Goal: Entertainment & Leisure: Browse casually

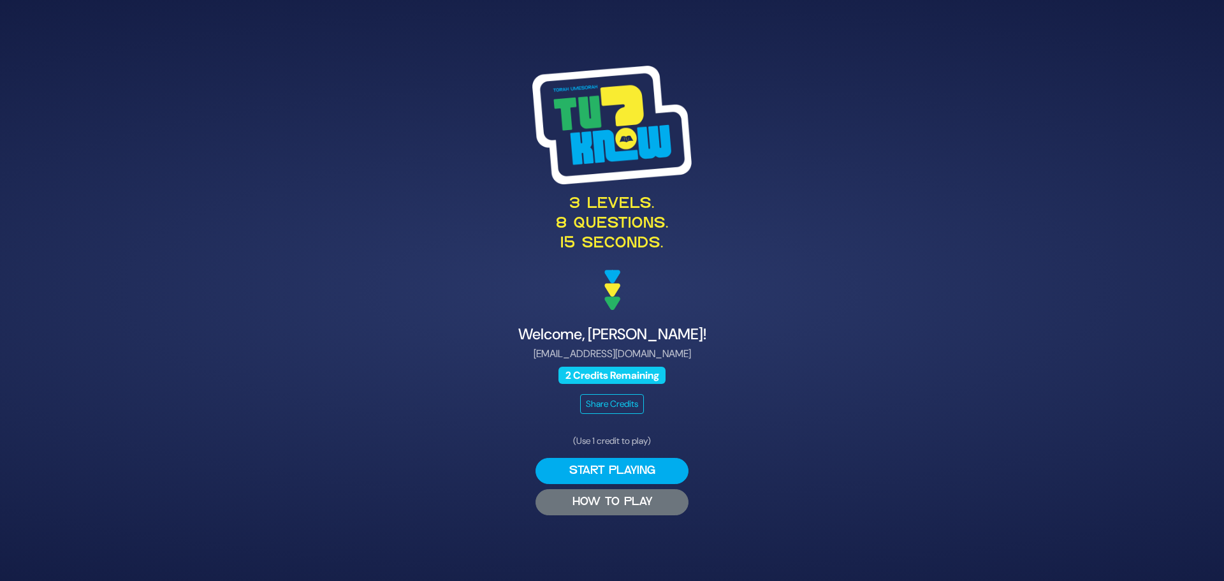
click at [608, 506] on button "HOW TO PLAY" at bounding box center [612, 502] width 153 height 26
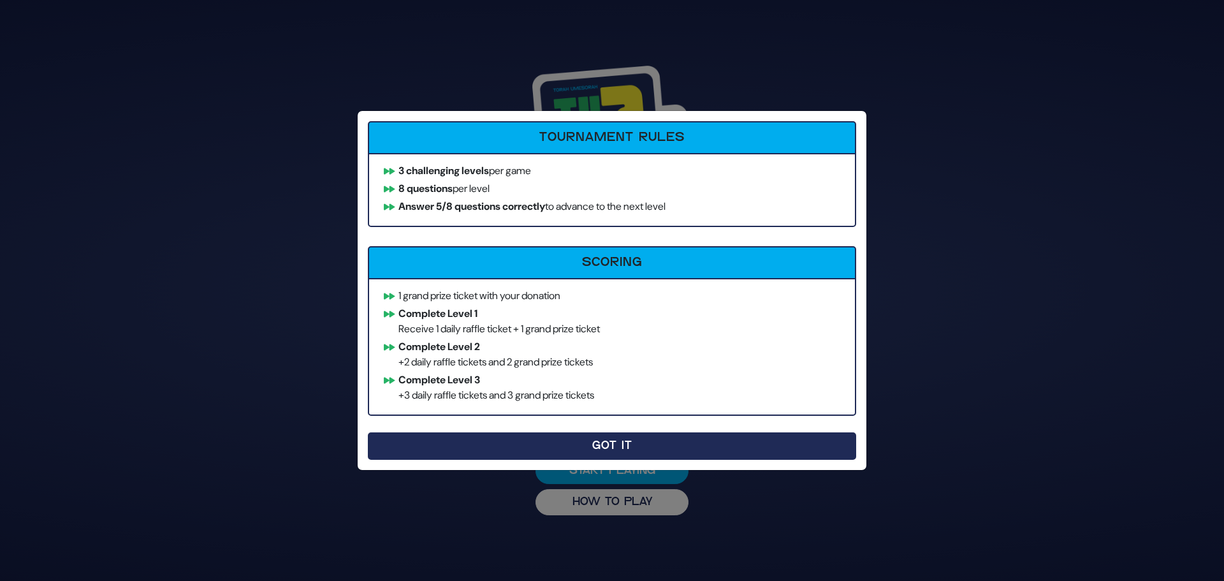
click at [615, 452] on button "Got It" at bounding box center [612, 445] width 489 height 27
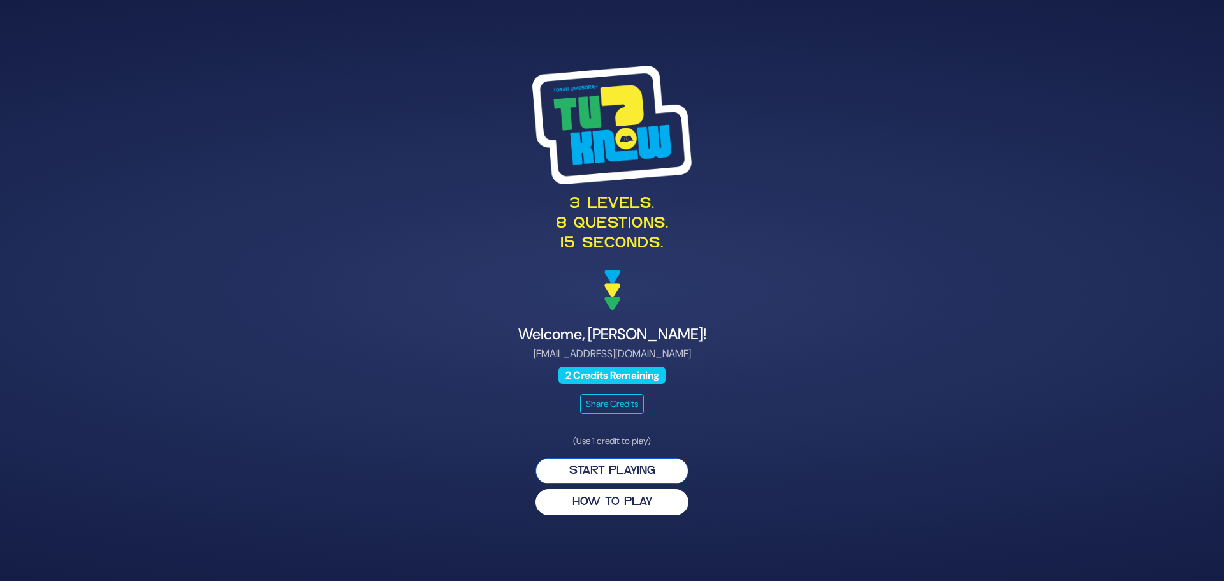
click at [608, 476] on button "Start Playing" at bounding box center [612, 471] width 153 height 26
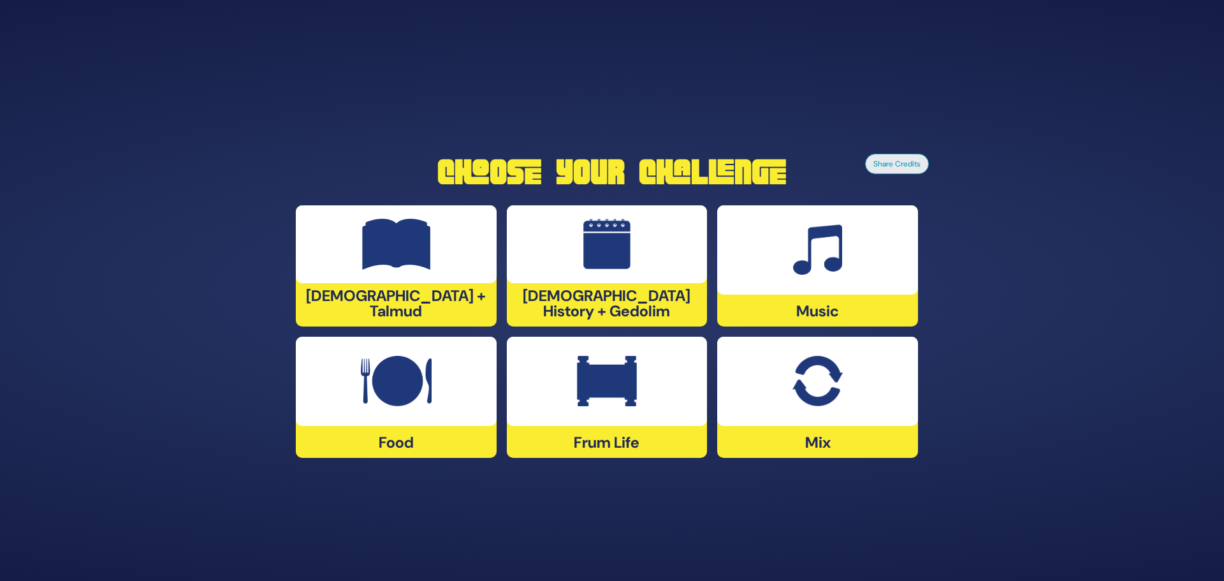
click at [406, 263] on img at bounding box center [396, 244] width 69 height 51
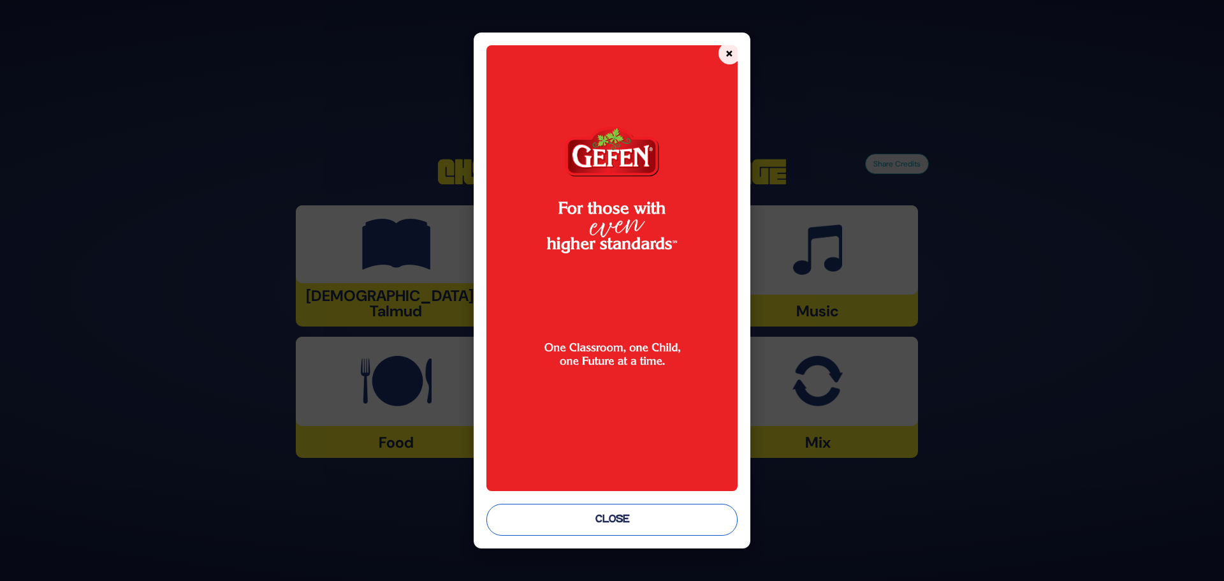
click at [615, 524] on button "Close" at bounding box center [612, 520] width 251 height 32
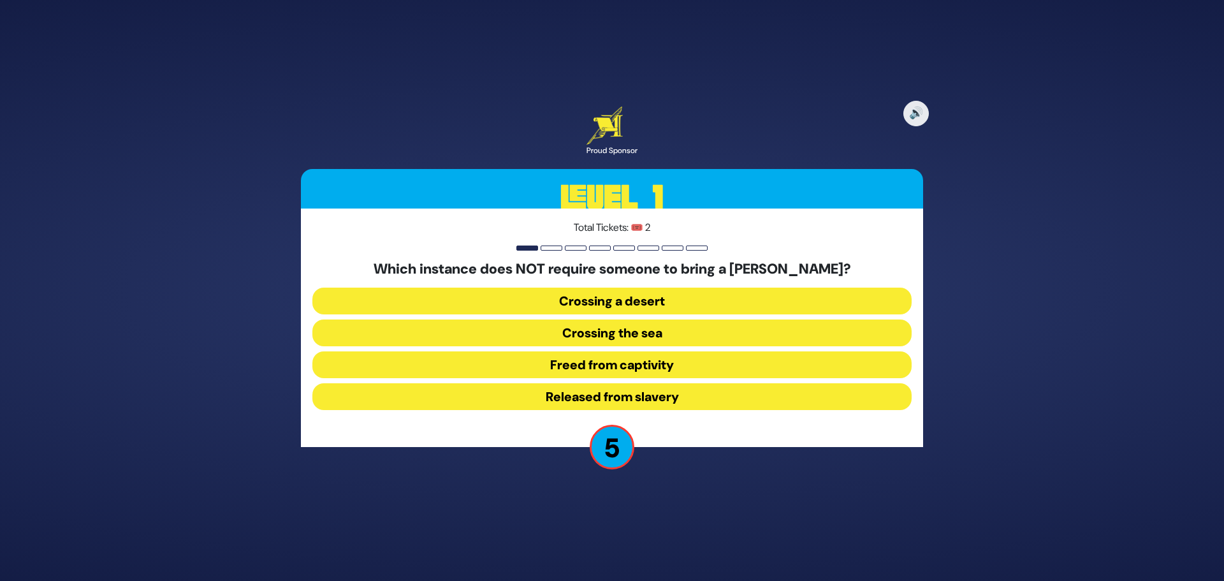
click at [612, 395] on button "Released from slavery" at bounding box center [611, 396] width 599 height 27
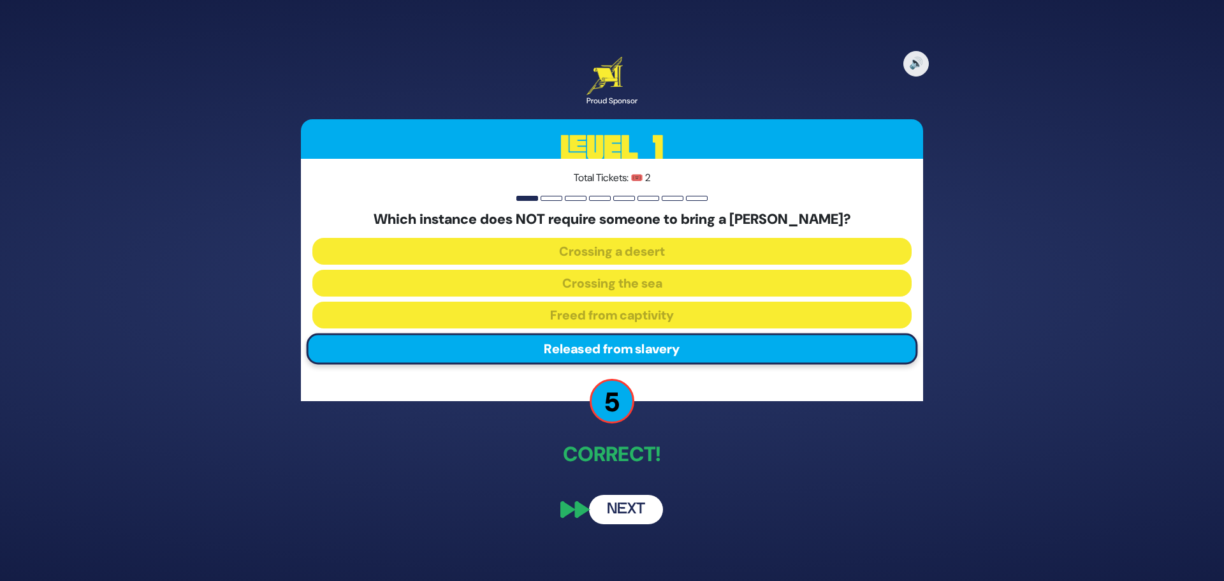
click at [629, 504] on button "Next" at bounding box center [626, 509] width 74 height 29
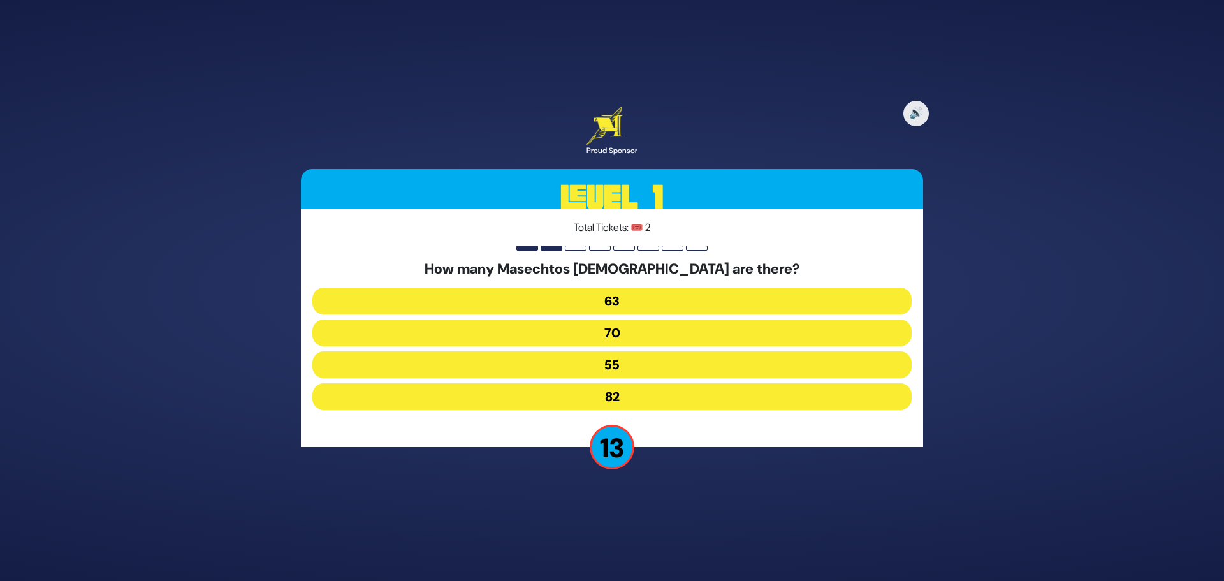
click at [612, 303] on button "63" at bounding box center [611, 301] width 599 height 27
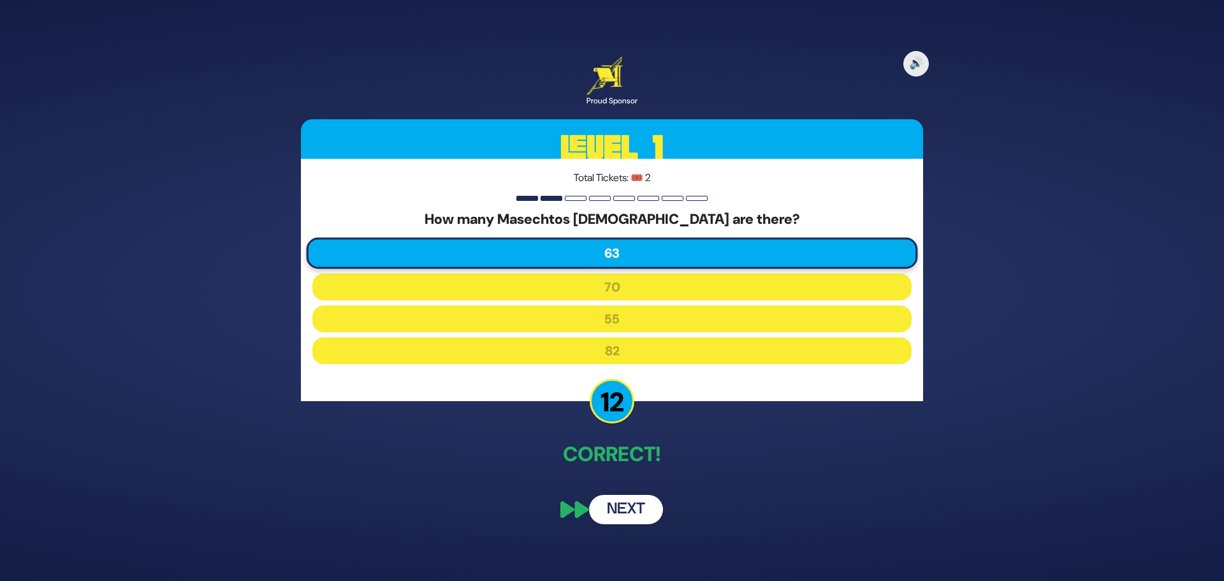
click at [628, 505] on button "Next" at bounding box center [626, 509] width 74 height 29
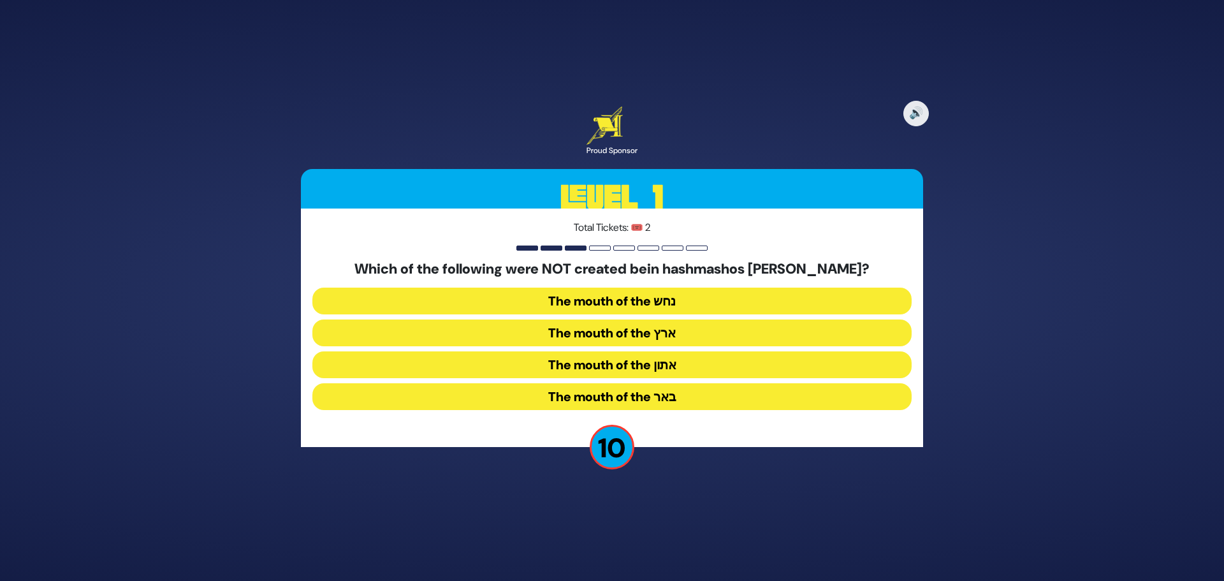
click at [629, 301] on button "The mouth of the נחש" at bounding box center [611, 301] width 599 height 27
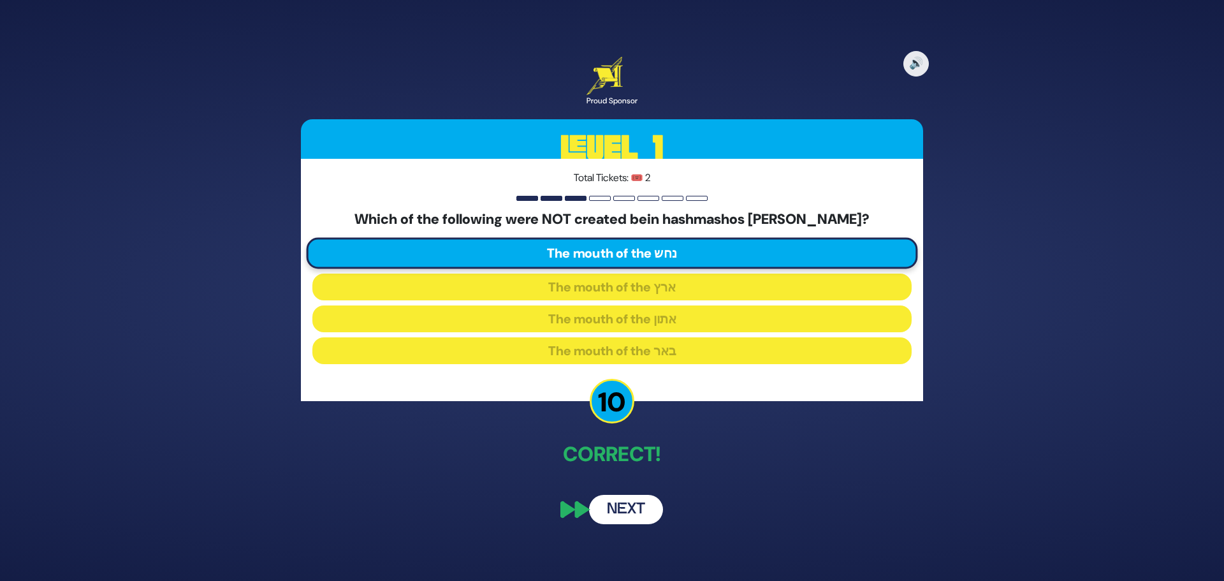
click at [627, 506] on button "Next" at bounding box center [626, 509] width 74 height 29
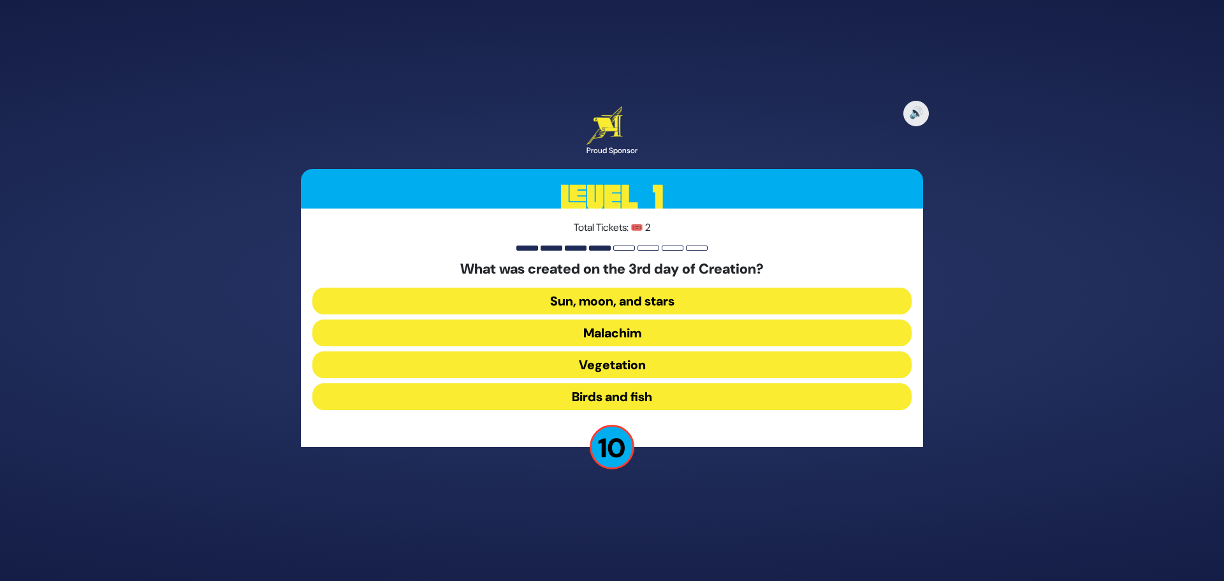
click at [614, 360] on button "Vegetation" at bounding box center [611, 364] width 599 height 27
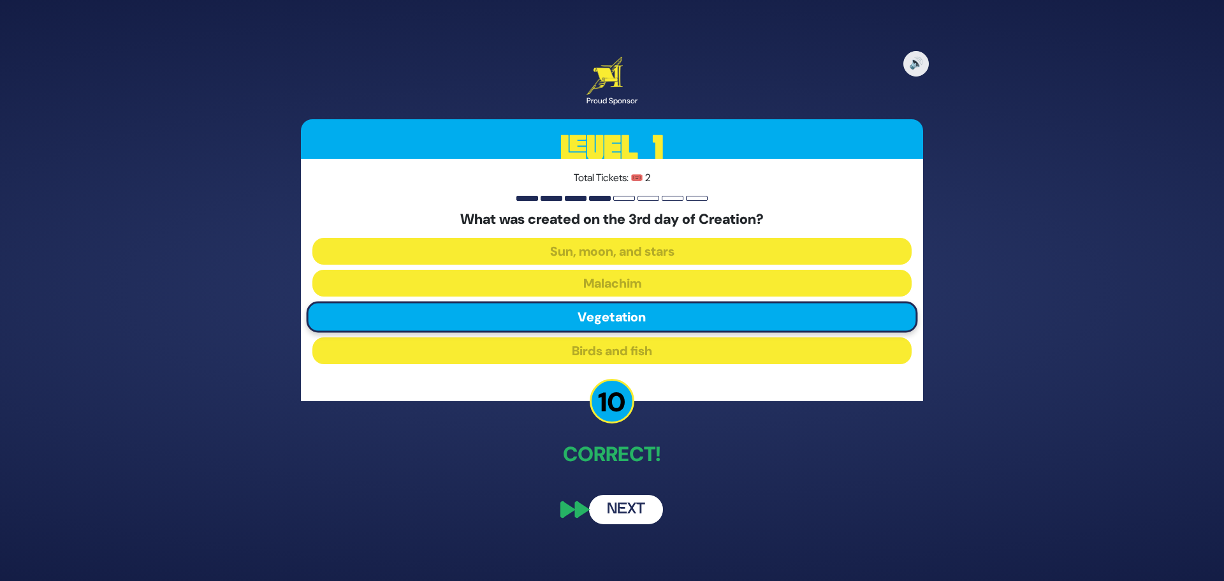
click at [632, 508] on button "Next" at bounding box center [626, 509] width 74 height 29
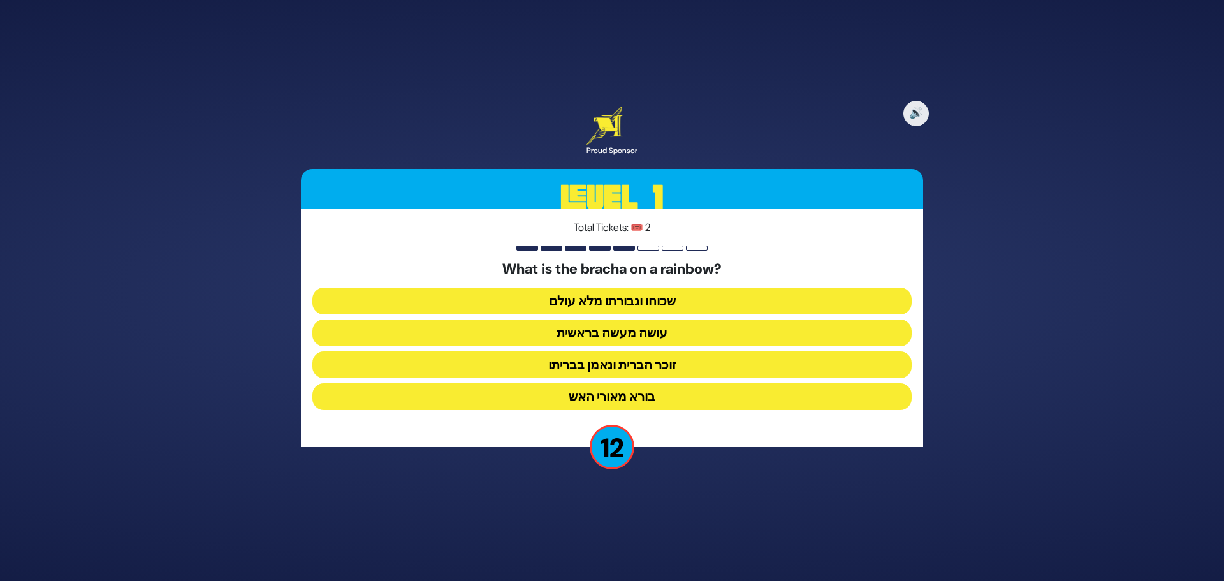
click at [624, 369] on button "זוכר הברית ונאמן בבריתו" at bounding box center [611, 364] width 599 height 27
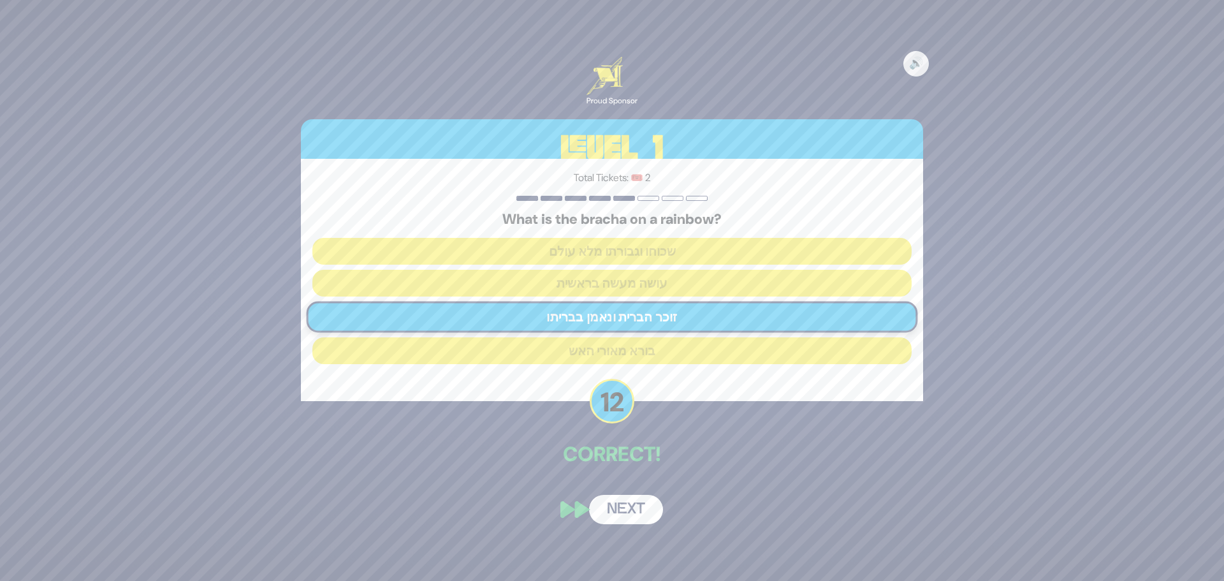
click at [626, 507] on button "Next" at bounding box center [626, 509] width 74 height 29
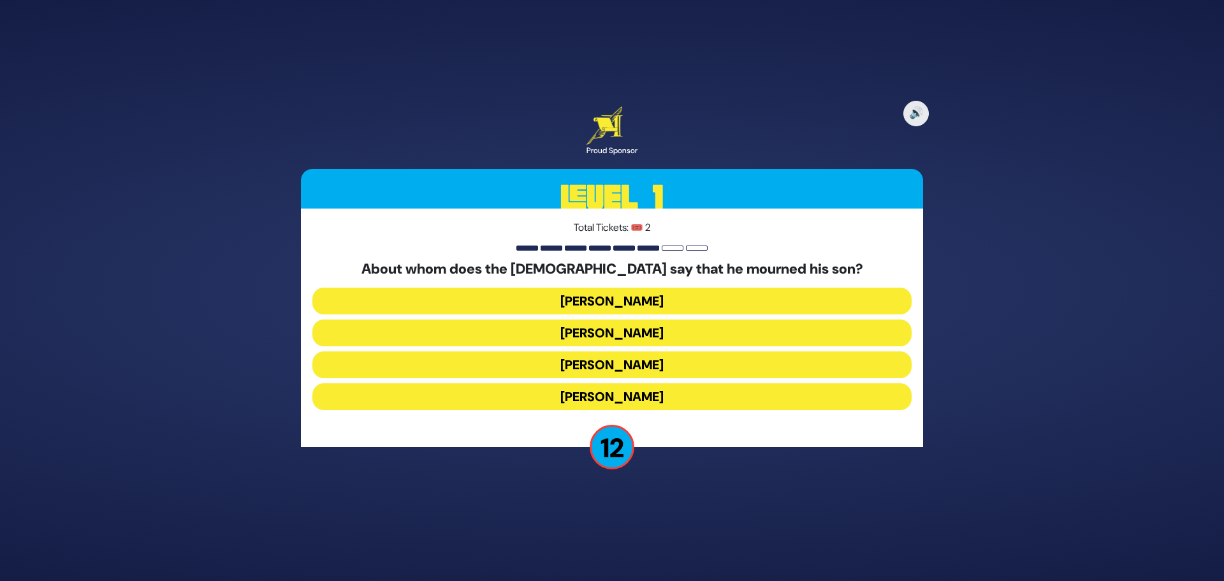
click at [610, 330] on button "Yaakov Avinu" at bounding box center [611, 333] width 599 height 27
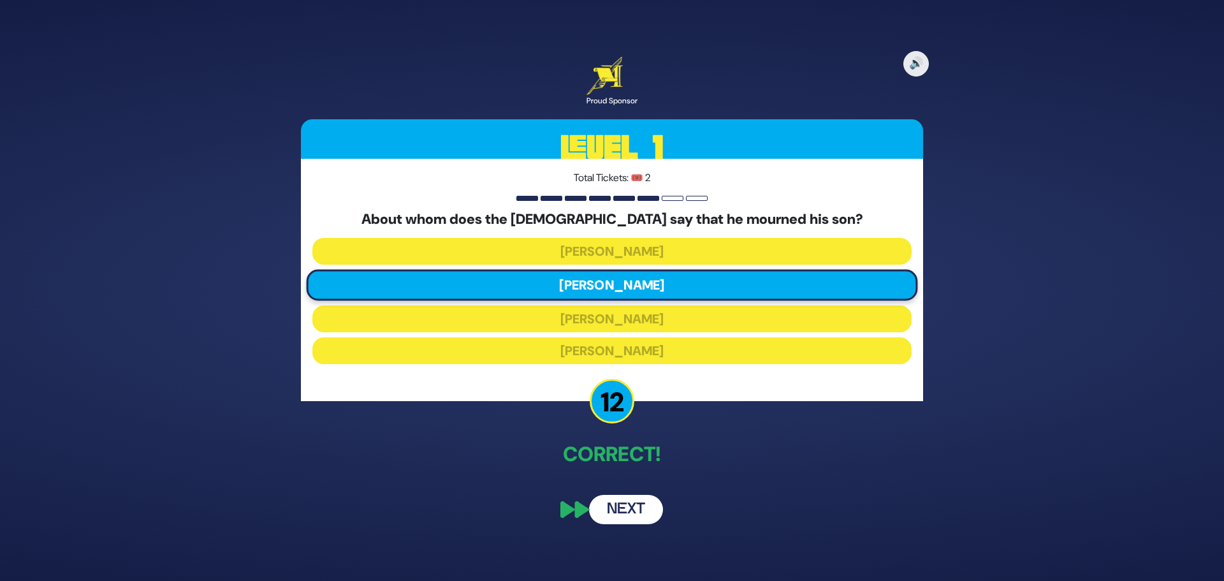
click at [629, 507] on button "Next" at bounding box center [626, 509] width 74 height 29
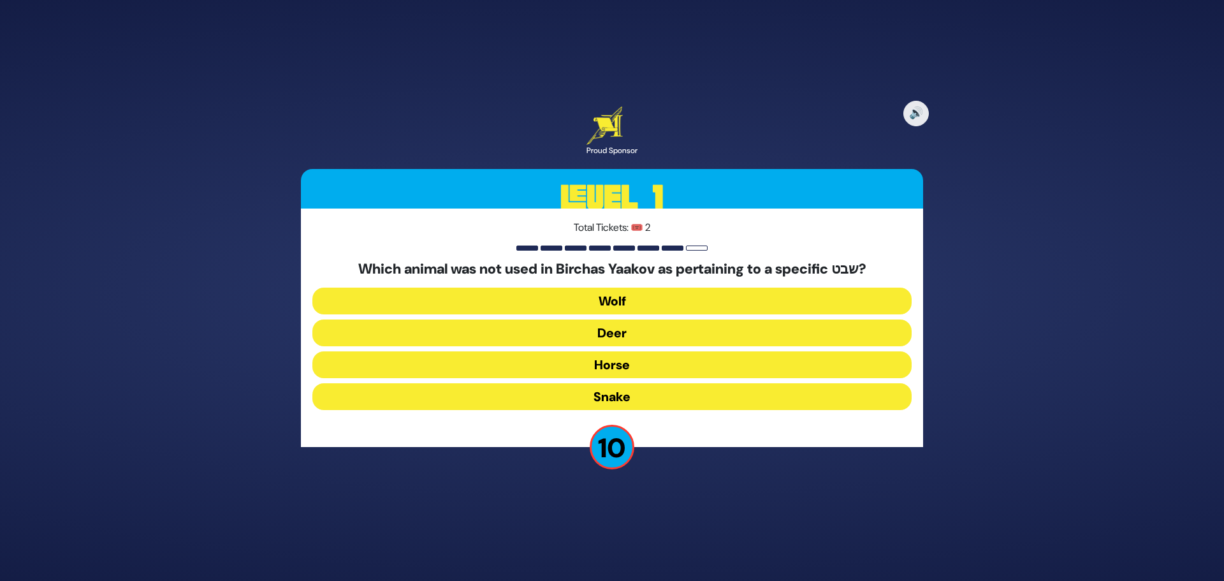
click at [611, 363] on button "Horse" at bounding box center [611, 364] width 599 height 27
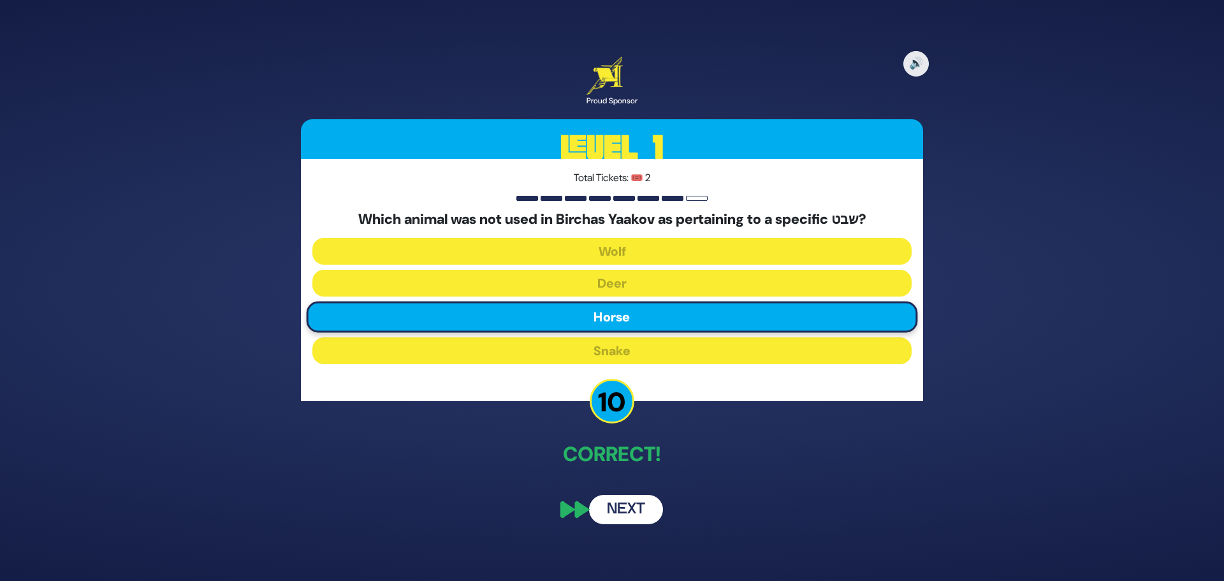
click at [628, 508] on button "Next" at bounding box center [626, 509] width 74 height 29
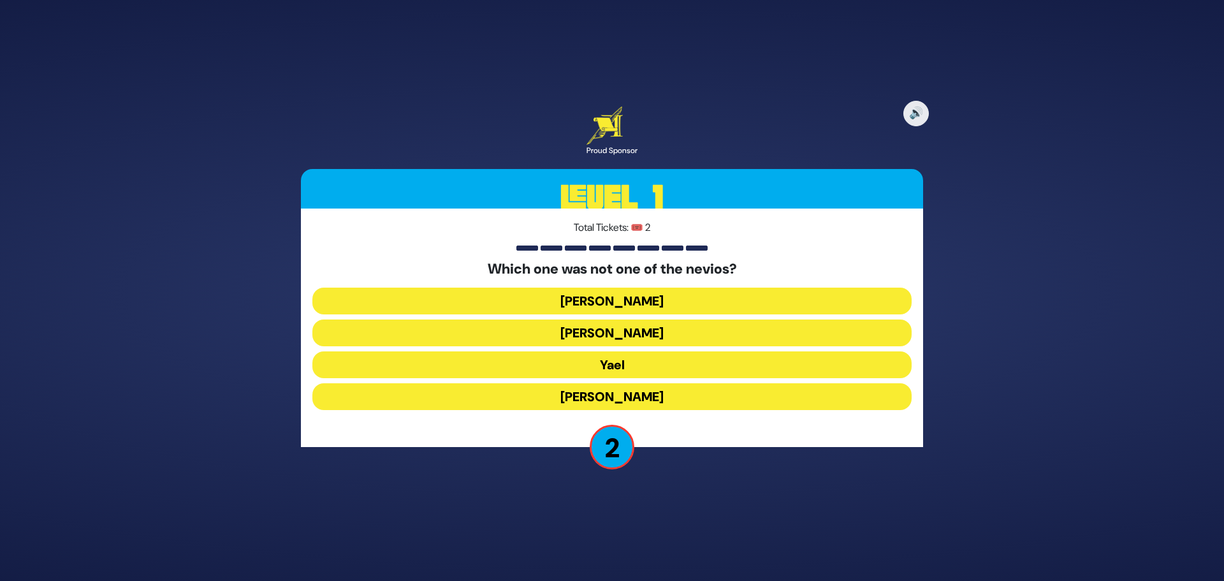
click at [612, 367] on button "Yael" at bounding box center [611, 364] width 599 height 27
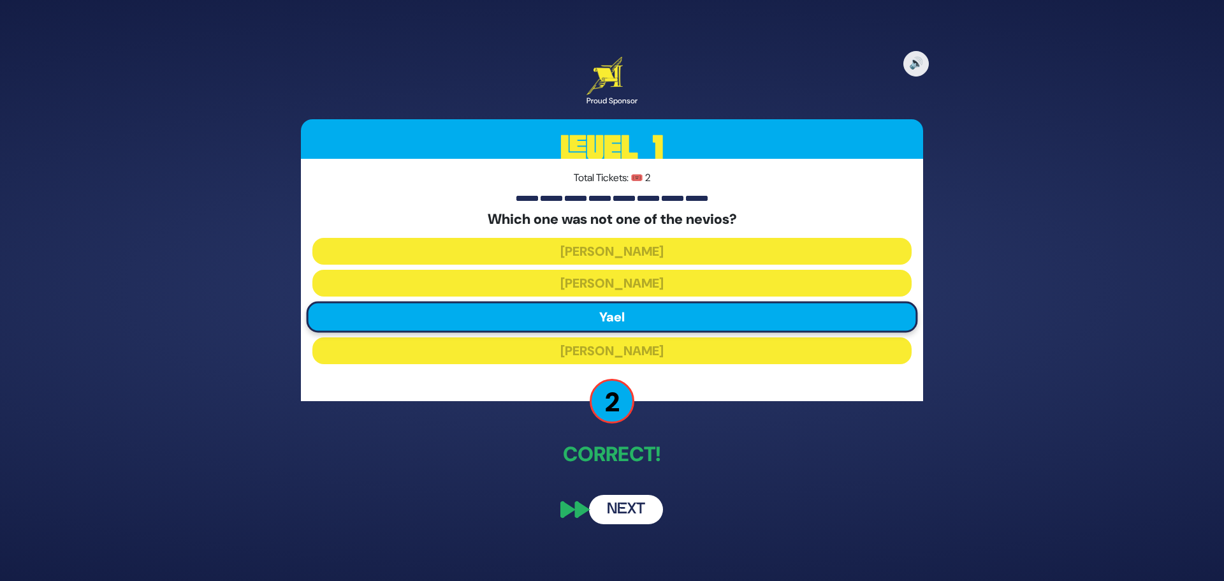
click at [622, 508] on button "Next" at bounding box center [626, 509] width 74 height 29
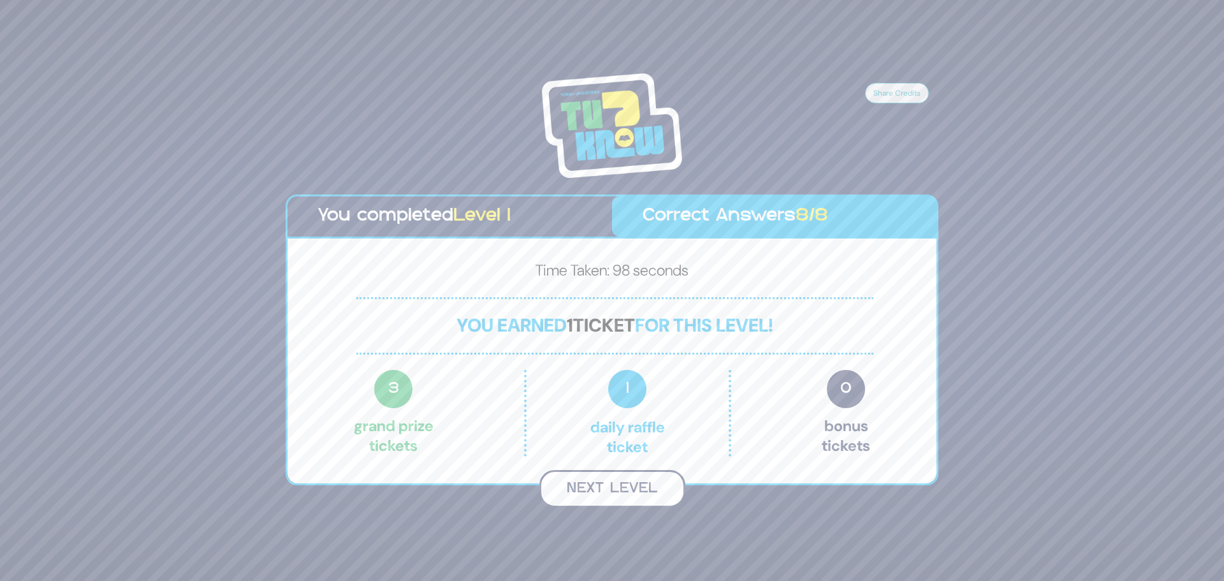
click at [620, 483] on button "Next Level" at bounding box center [613, 489] width 146 height 38
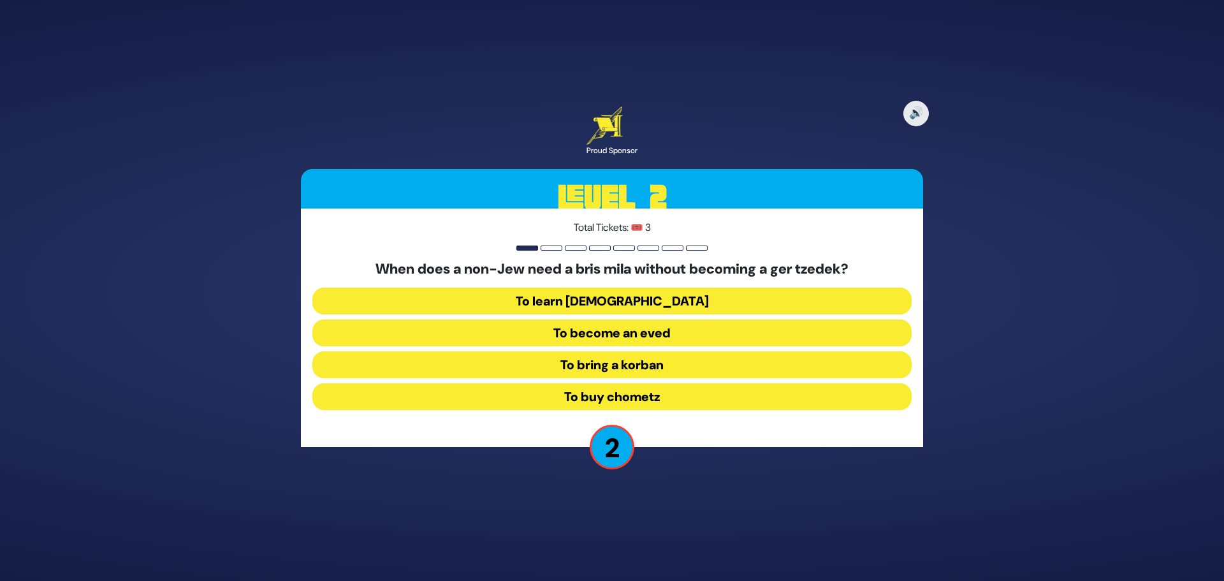
click at [615, 331] on button "To become an eved" at bounding box center [611, 333] width 599 height 27
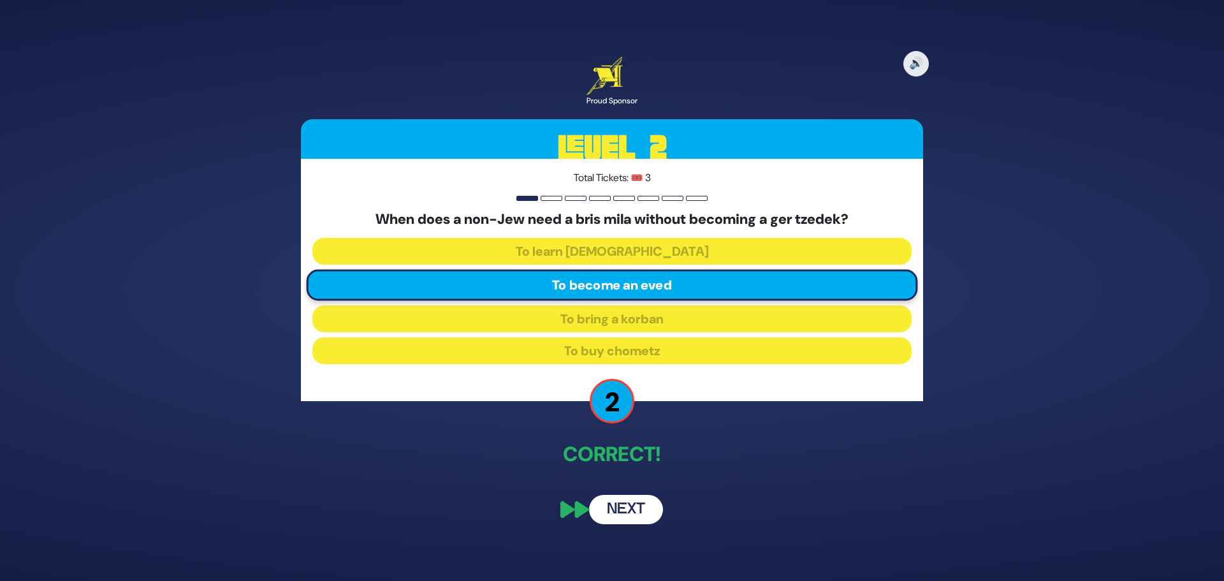
click at [628, 508] on button "Next" at bounding box center [626, 509] width 74 height 29
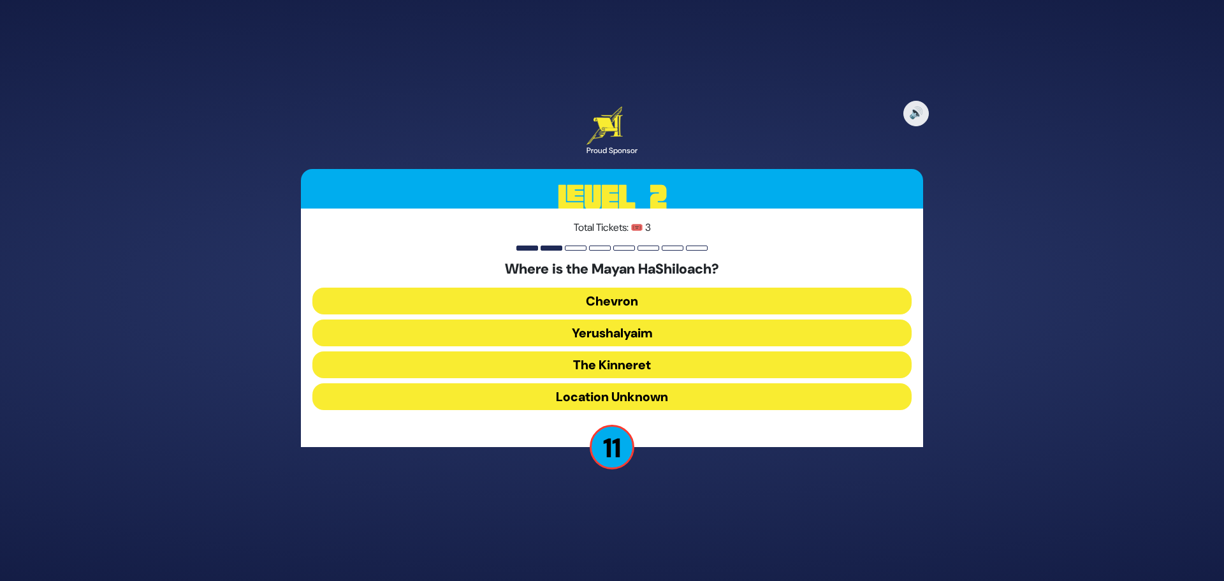
click at [631, 333] on button "Yerushalyaim" at bounding box center [611, 333] width 599 height 27
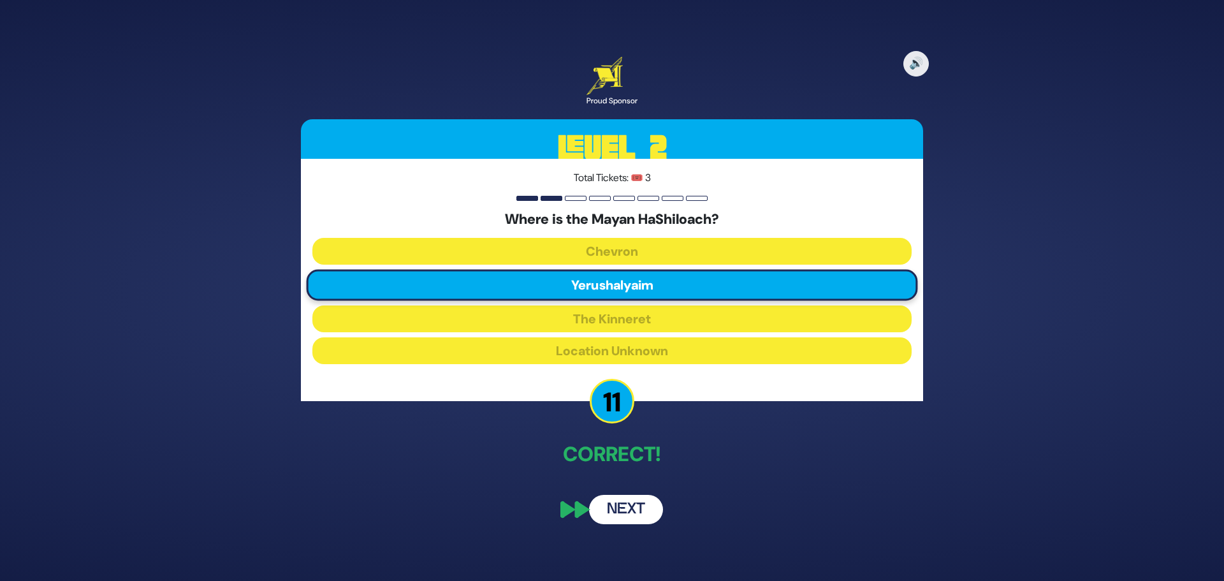
click at [631, 507] on button "Next" at bounding box center [626, 509] width 74 height 29
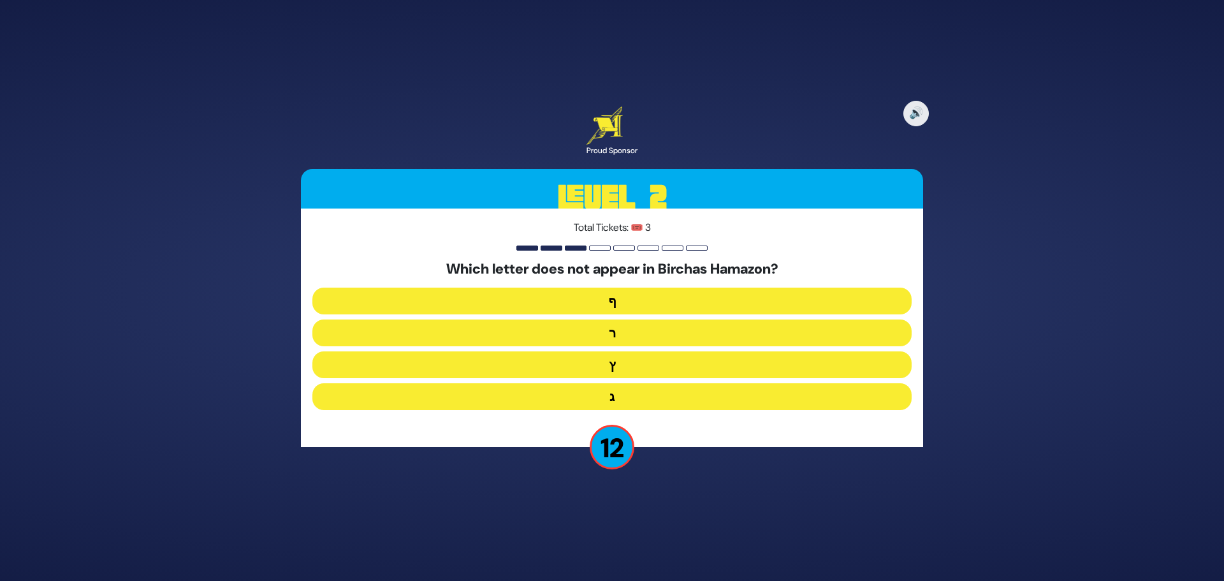
click at [622, 304] on button "ף" at bounding box center [611, 301] width 599 height 27
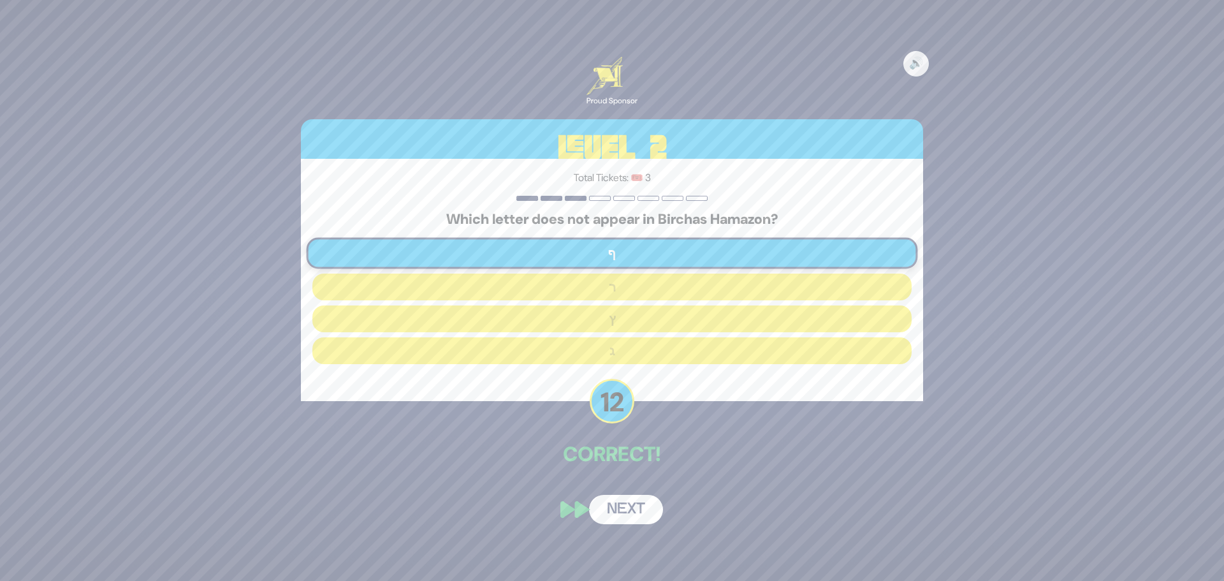
click at [635, 505] on button "Next" at bounding box center [626, 509] width 74 height 29
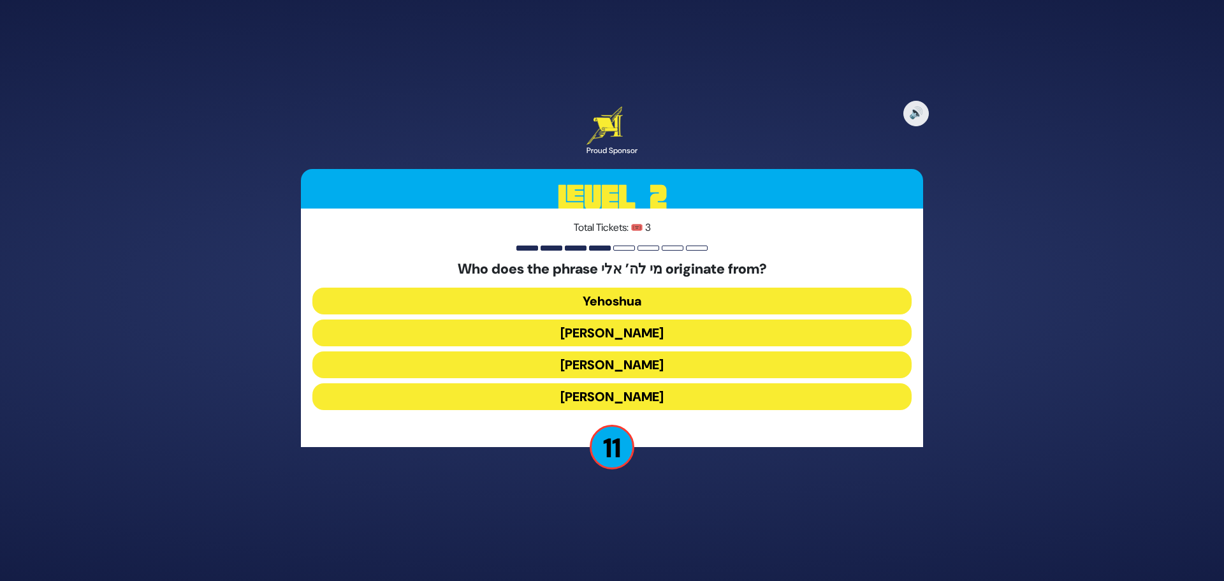
click at [642, 369] on button "Moshe Rabbeinu" at bounding box center [611, 364] width 599 height 27
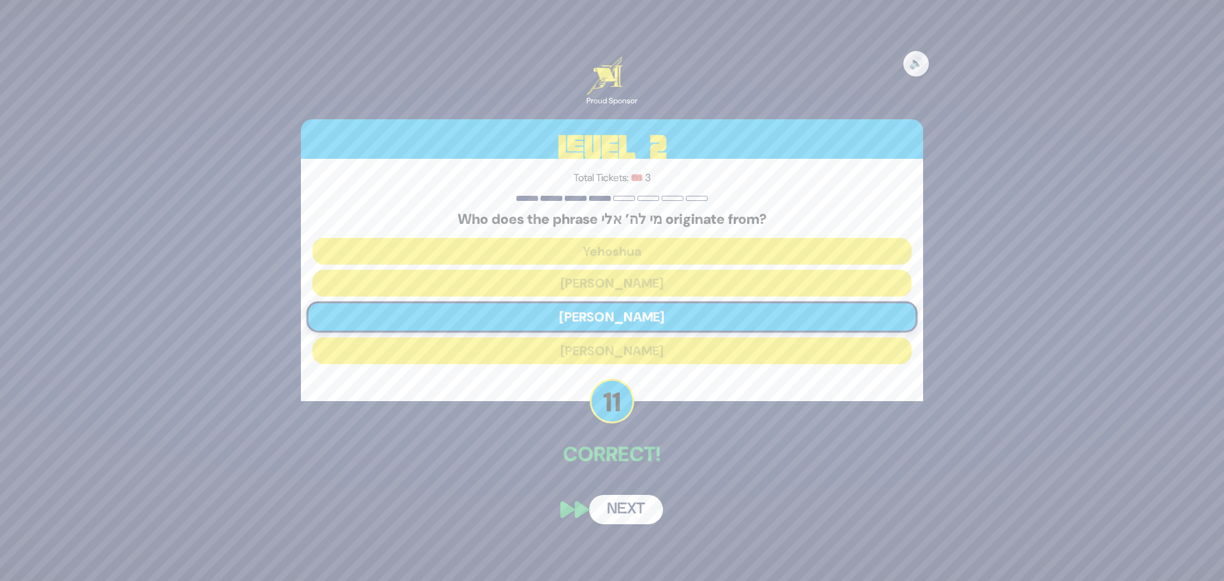
click at [629, 511] on button "Next" at bounding box center [626, 509] width 74 height 29
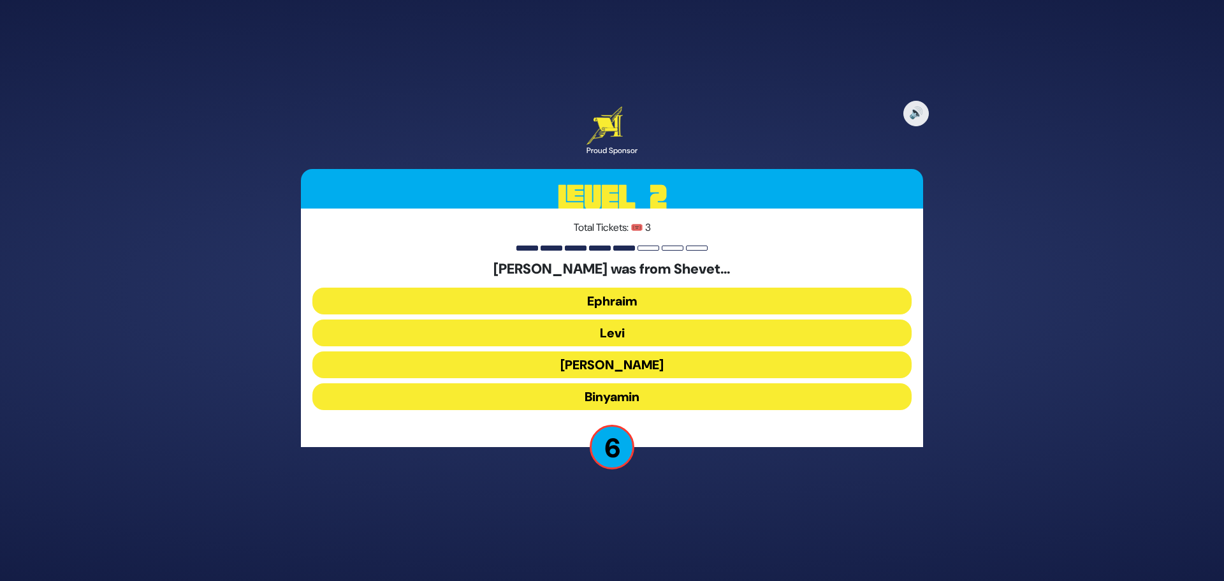
click at [619, 331] on button "Levi" at bounding box center [611, 333] width 599 height 27
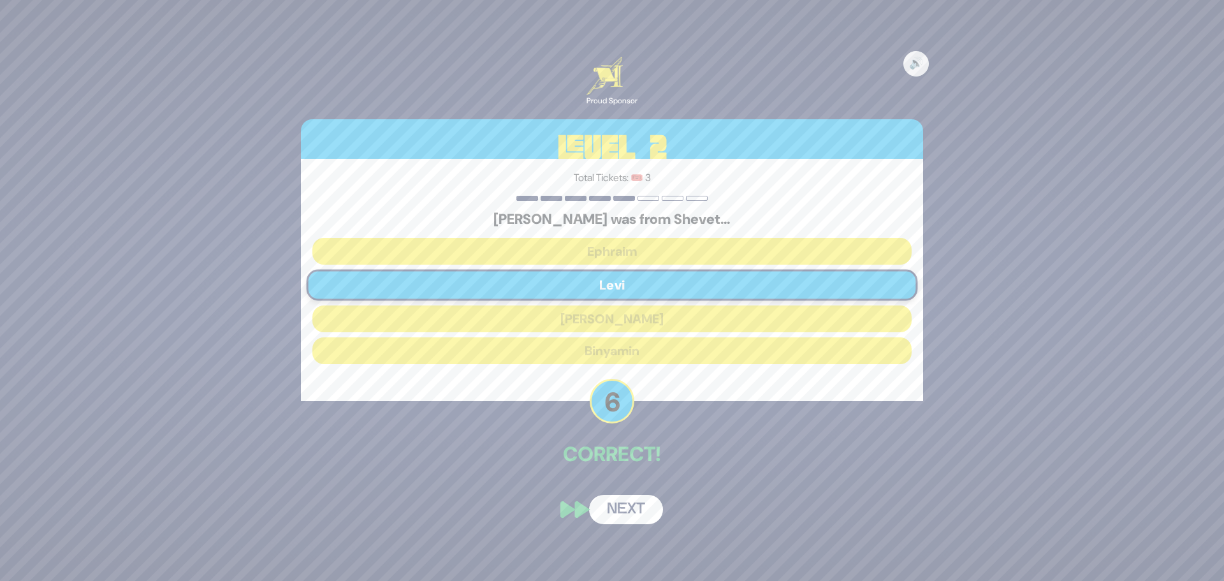
click at [634, 508] on button "Next" at bounding box center [626, 509] width 74 height 29
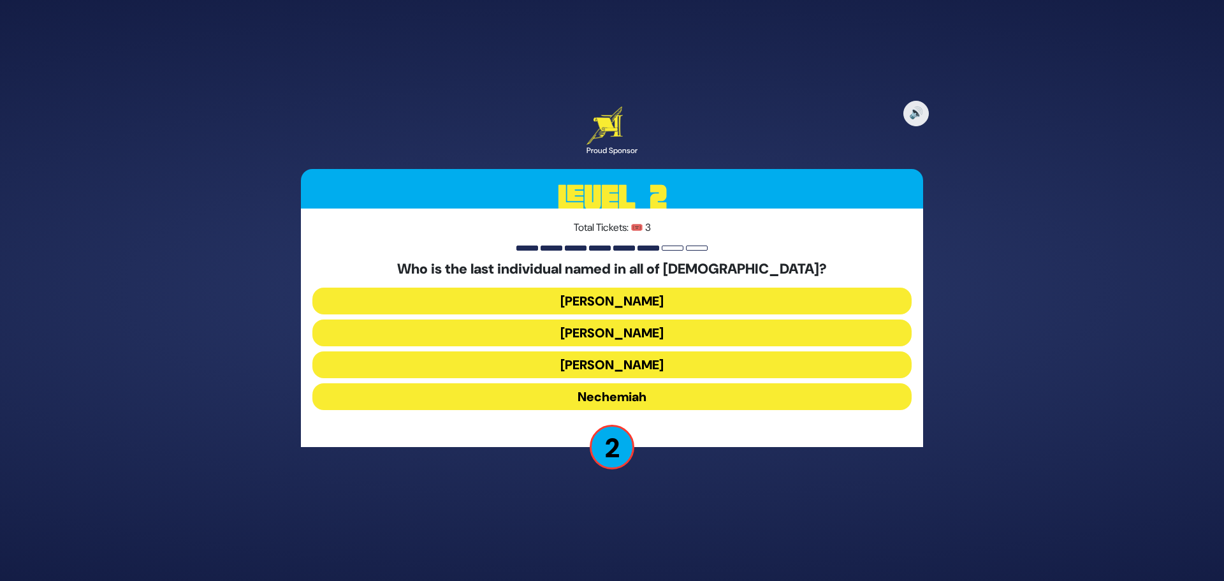
click at [607, 392] on button "Nechemiah" at bounding box center [611, 396] width 599 height 27
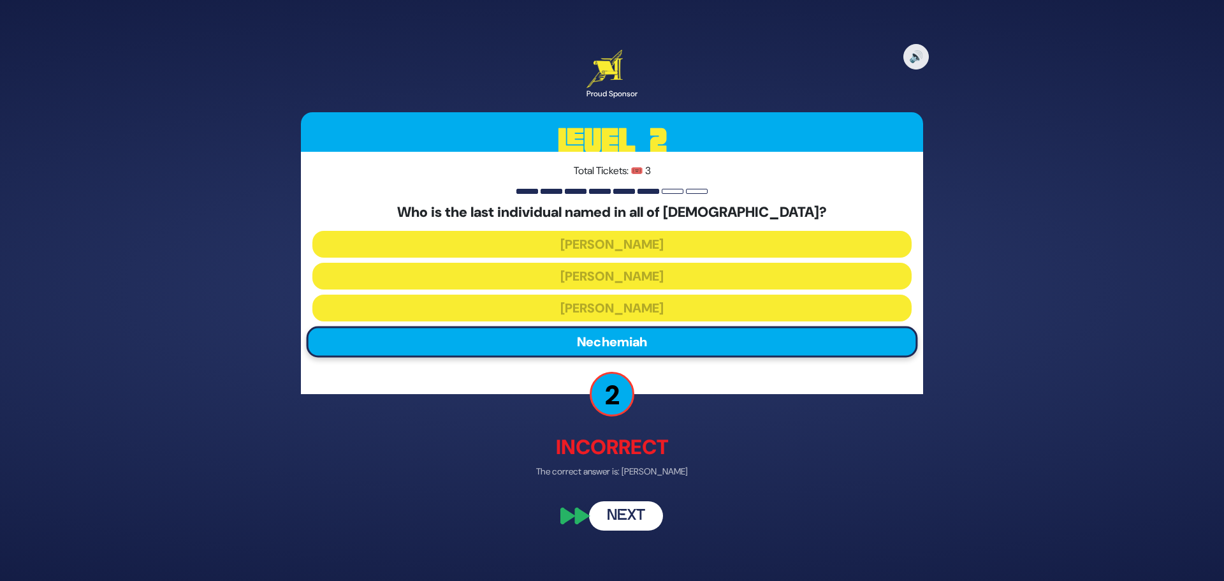
click at [631, 516] on button "Next" at bounding box center [626, 516] width 74 height 29
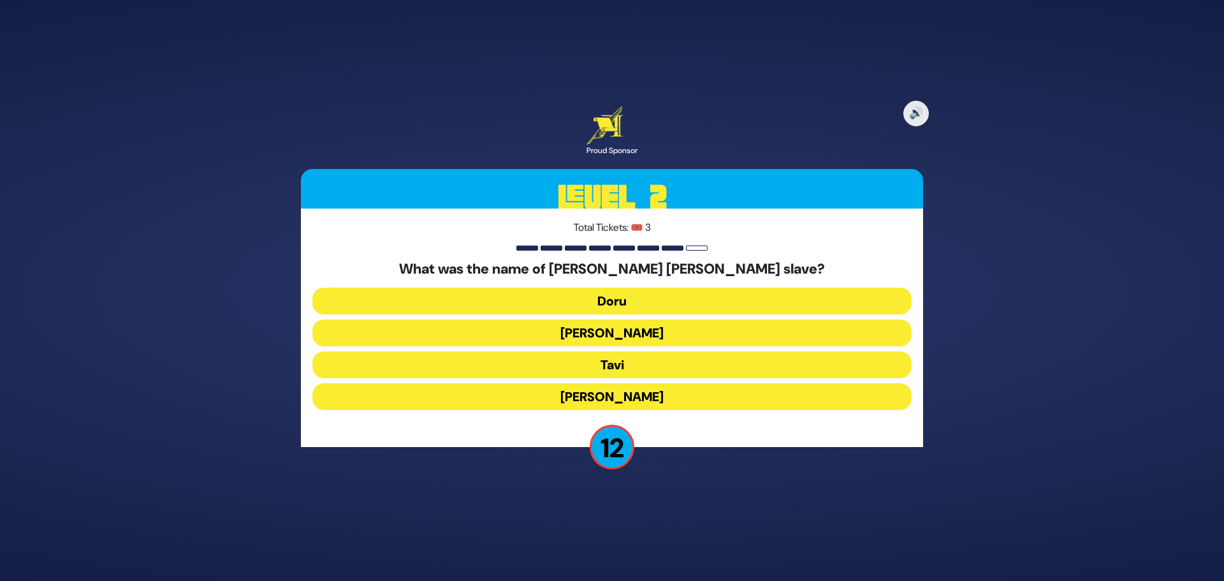
click at [617, 367] on button "Tavi" at bounding box center [611, 364] width 599 height 27
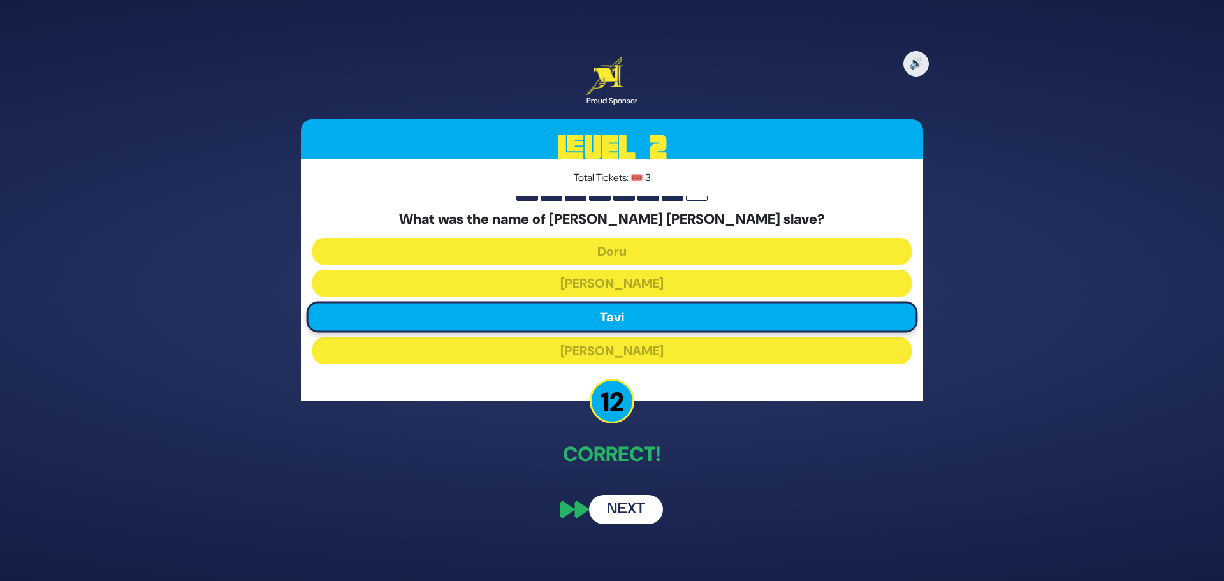
click at [629, 508] on button "Next" at bounding box center [626, 509] width 74 height 29
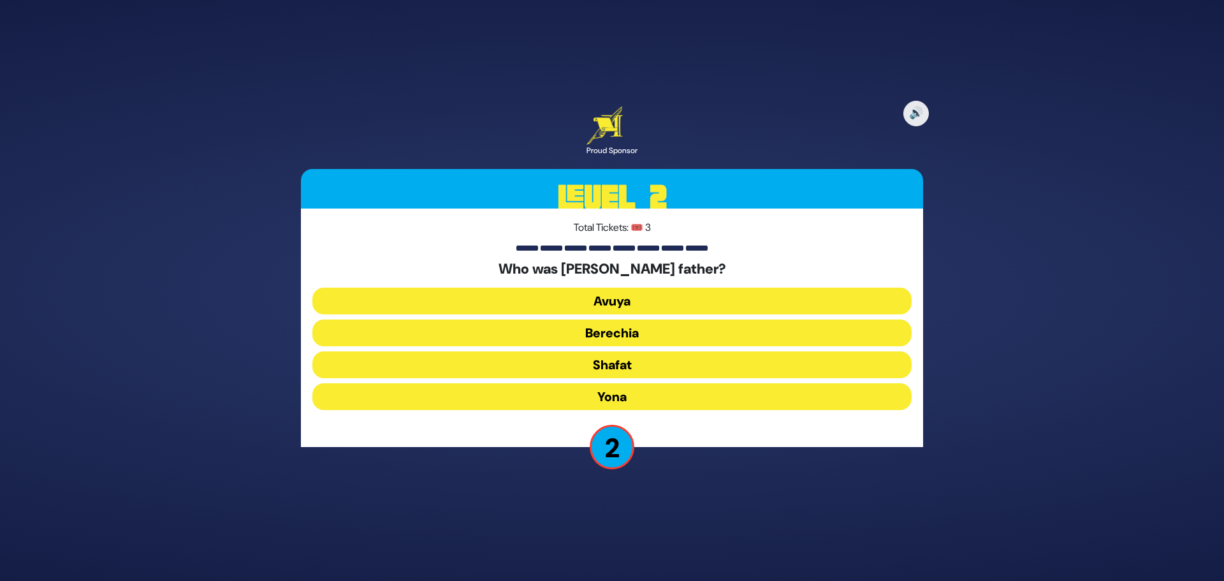
click at [614, 330] on button "Berechia" at bounding box center [611, 333] width 599 height 27
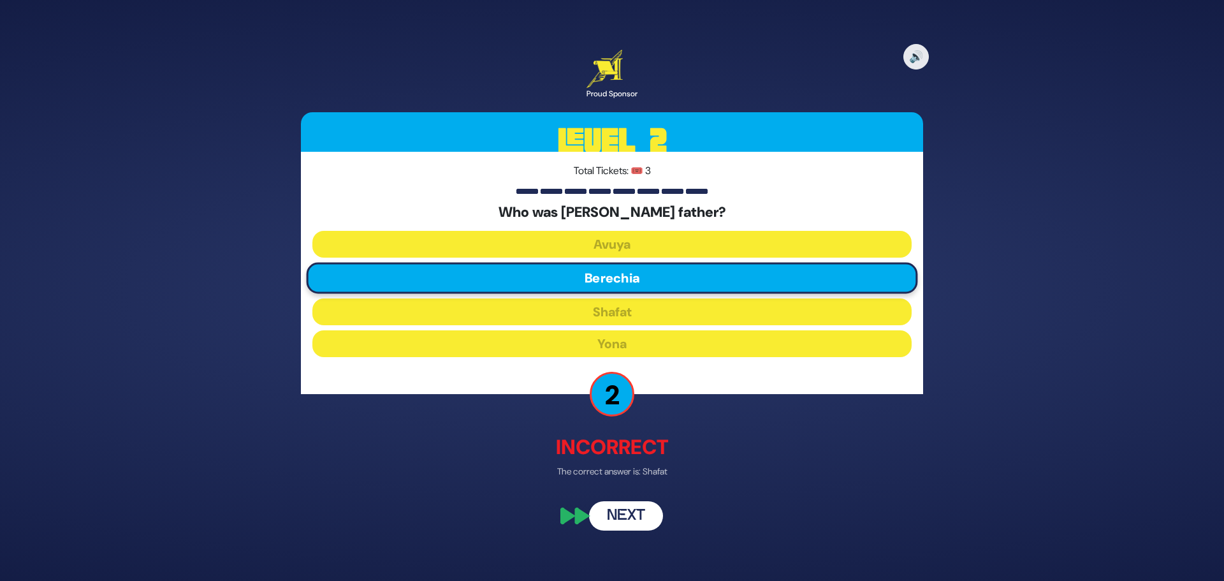
click at [629, 517] on button "Next" at bounding box center [626, 516] width 74 height 29
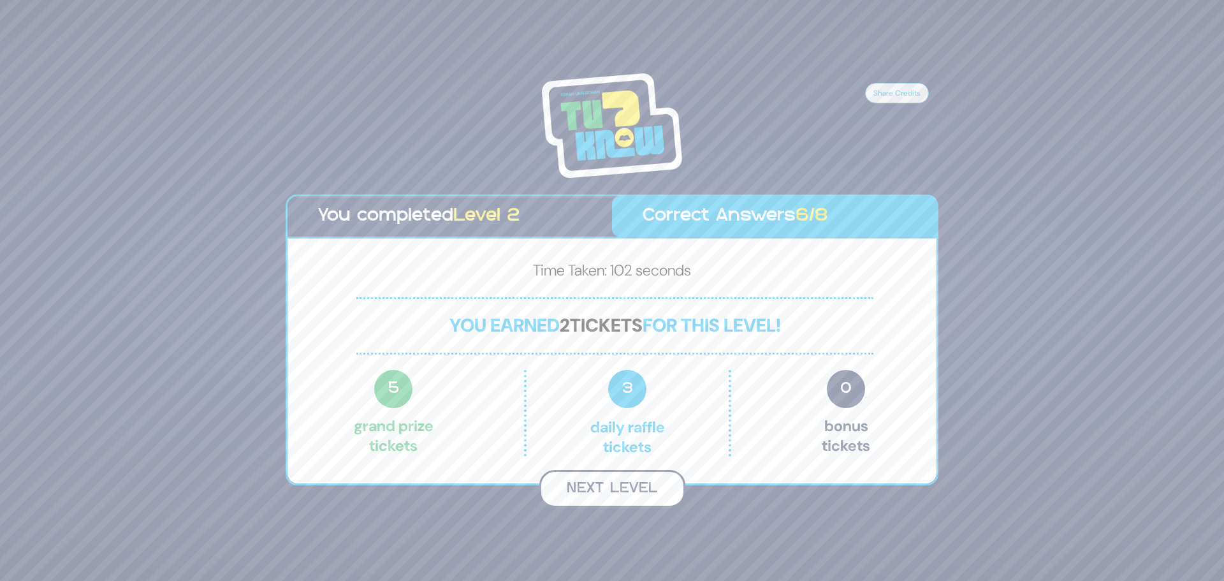
click at [615, 485] on button "Next Level" at bounding box center [613, 489] width 146 height 38
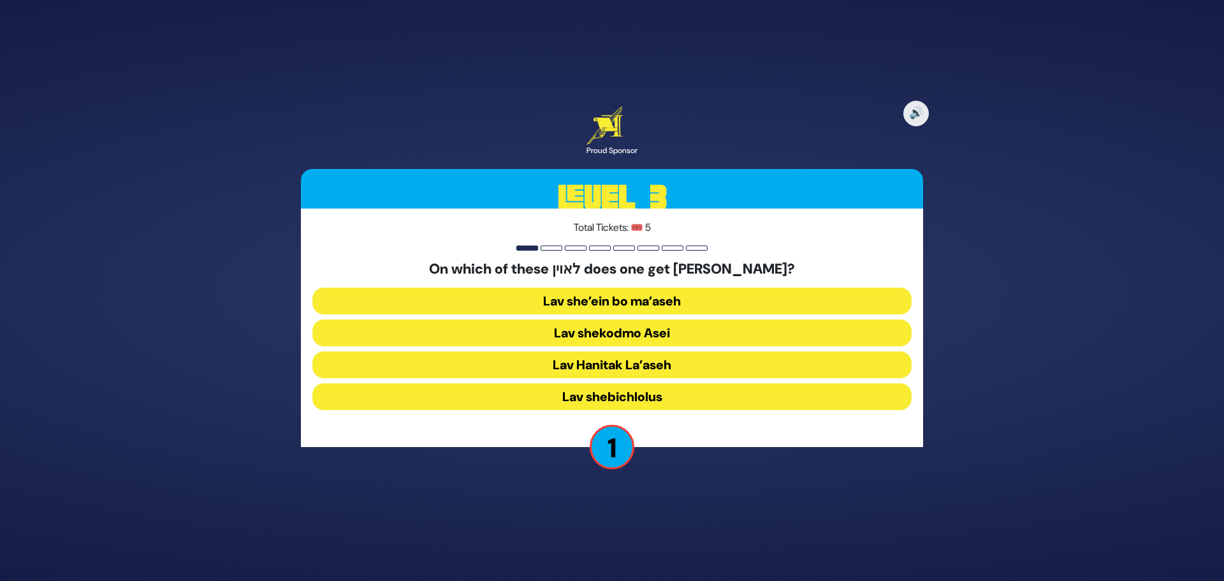
click at [622, 334] on button "Lav shekodmo Asei" at bounding box center [611, 333] width 599 height 27
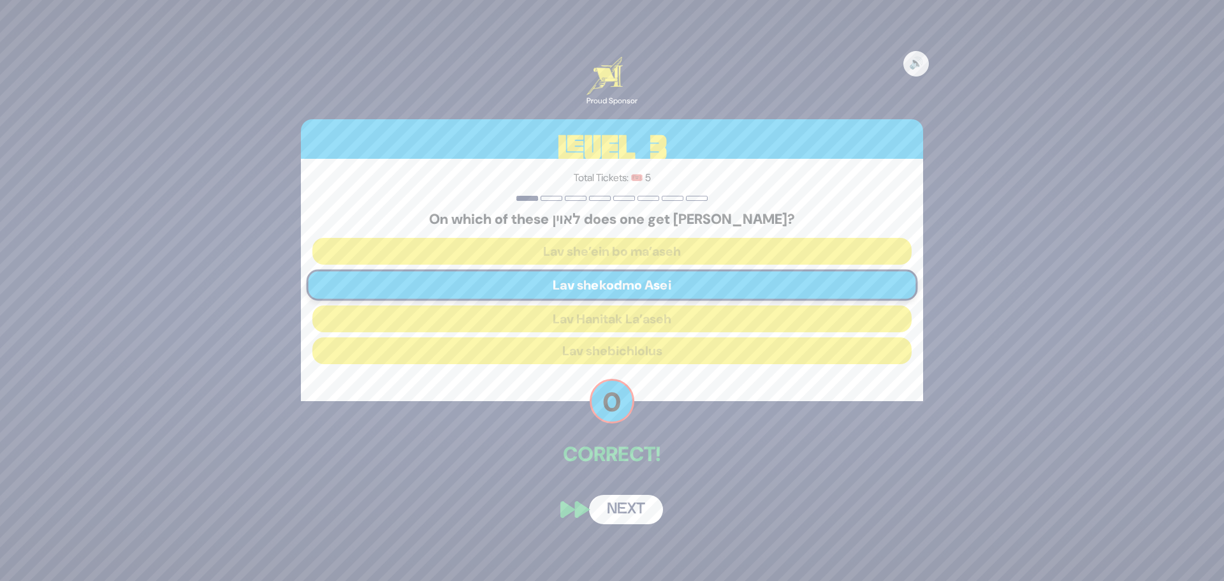
click at [627, 507] on button "Next" at bounding box center [626, 509] width 74 height 29
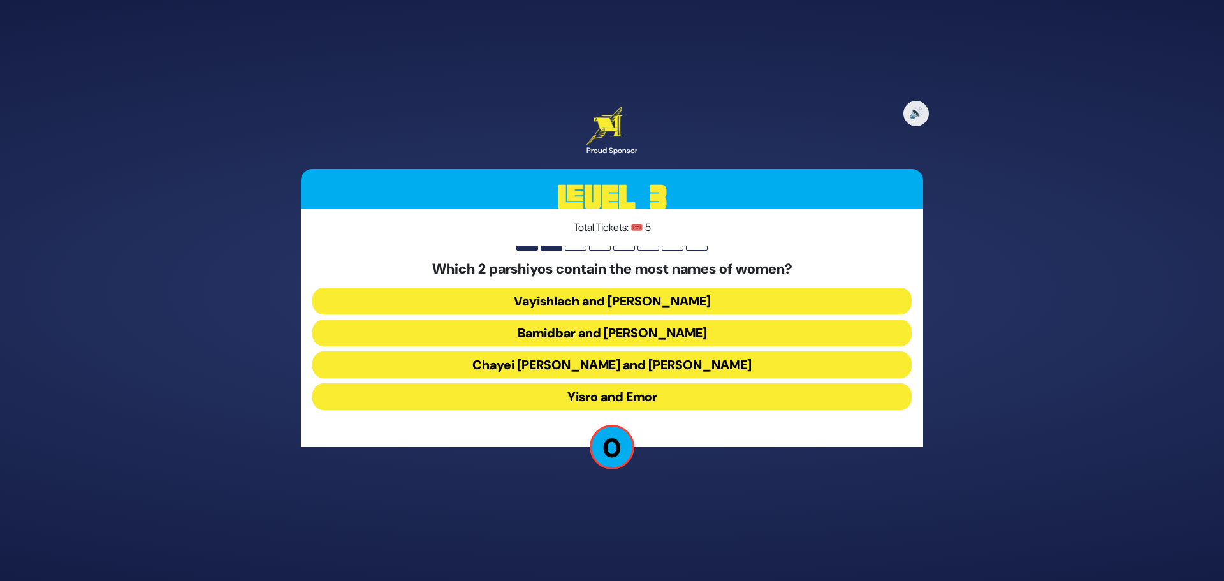
click at [618, 300] on button "Vayishlach and Pinchas" at bounding box center [611, 301] width 599 height 27
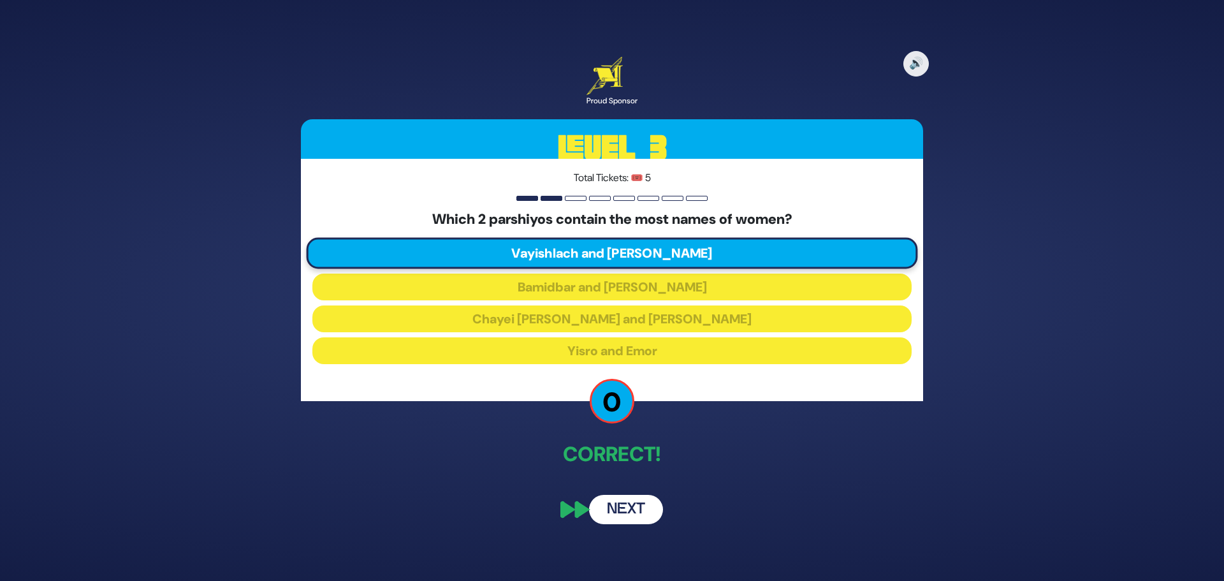
click at [642, 511] on button "Next" at bounding box center [626, 509] width 74 height 29
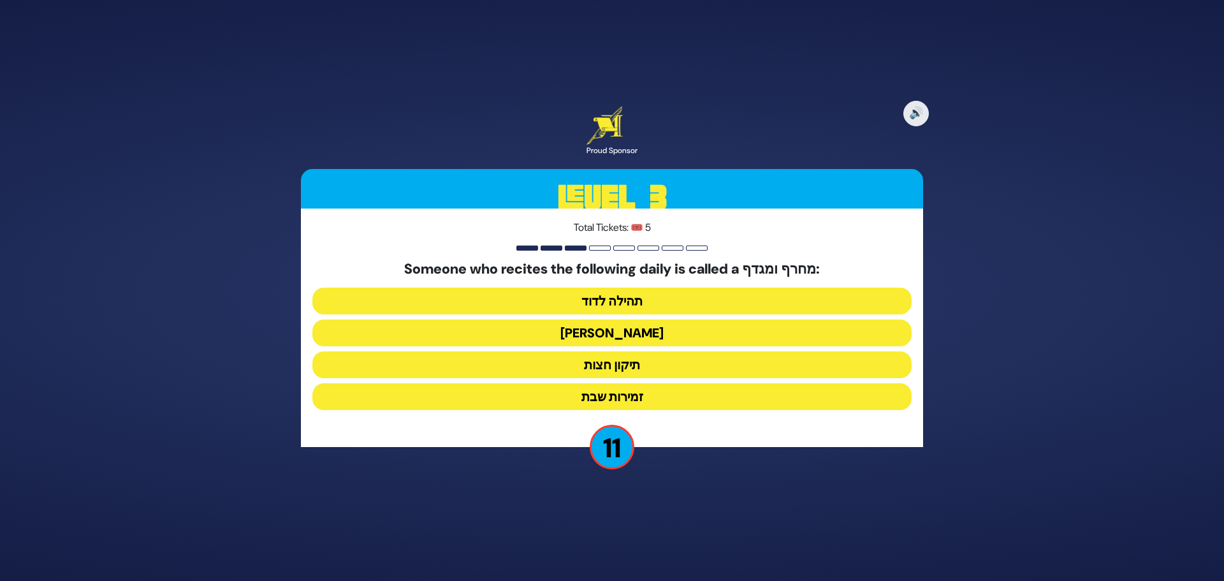
click at [617, 332] on button "הלל הגדול" at bounding box center [611, 333] width 599 height 27
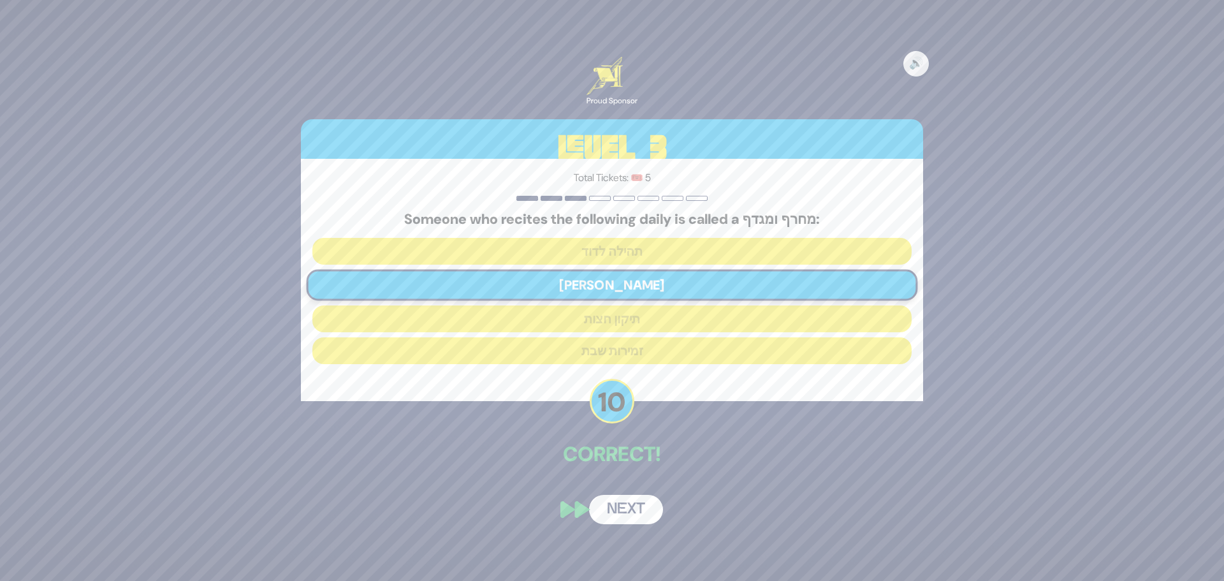
click at [614, 504] on button "Next" at bounding box center [626, 509] width 74 height 29
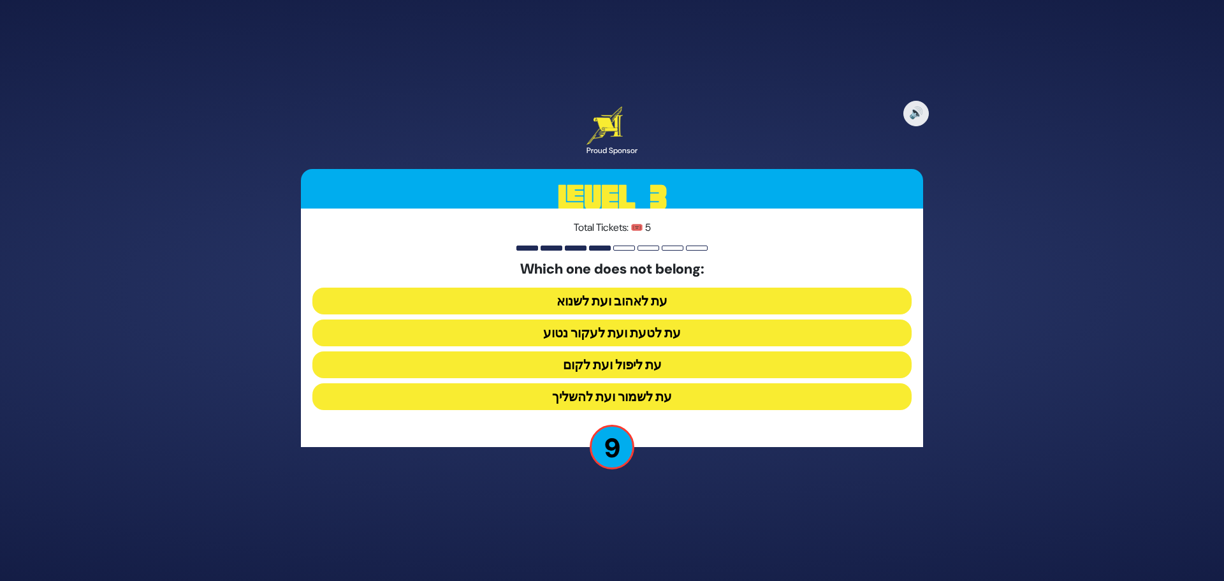
click at [634, 363] on button "עת ליפול ועת לקום" at bounding box center [611, 364] width 599 height 27
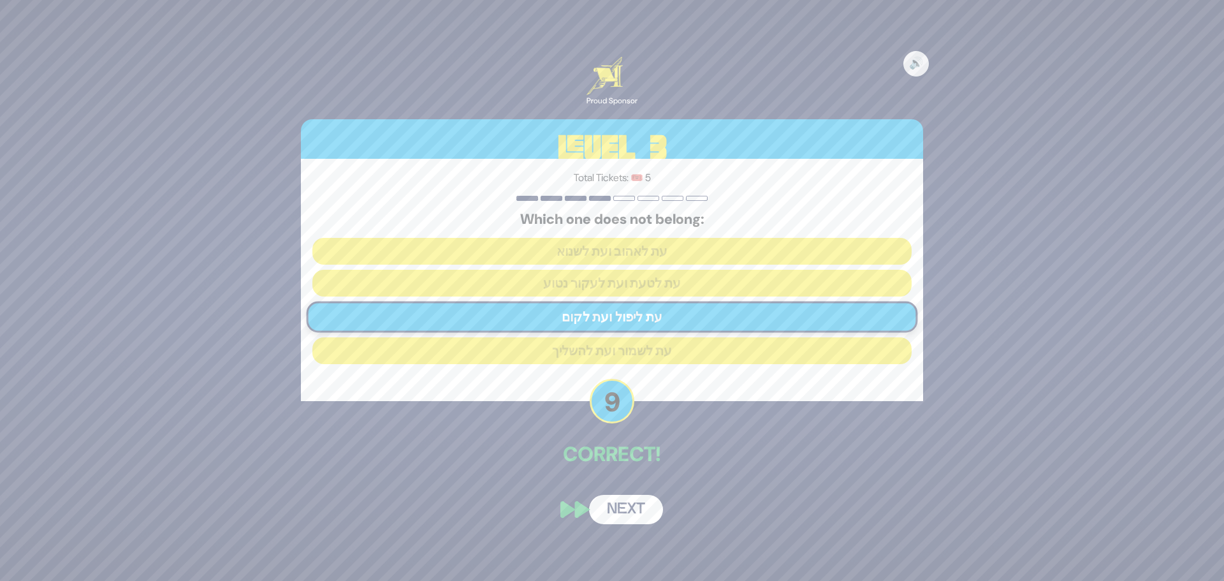
click at [629, 513] on button "Next" at bounding box center [626, 509] width 74 height 29
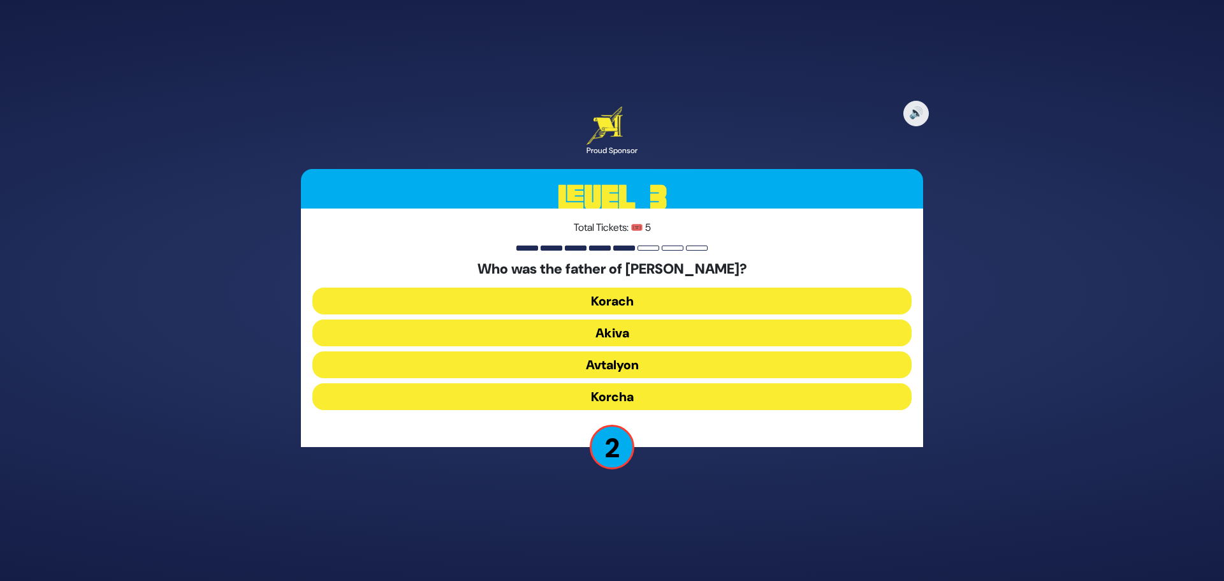
click at [608, 393] on button "Korcha" at bounding box center [611, 396] width 599 height 27
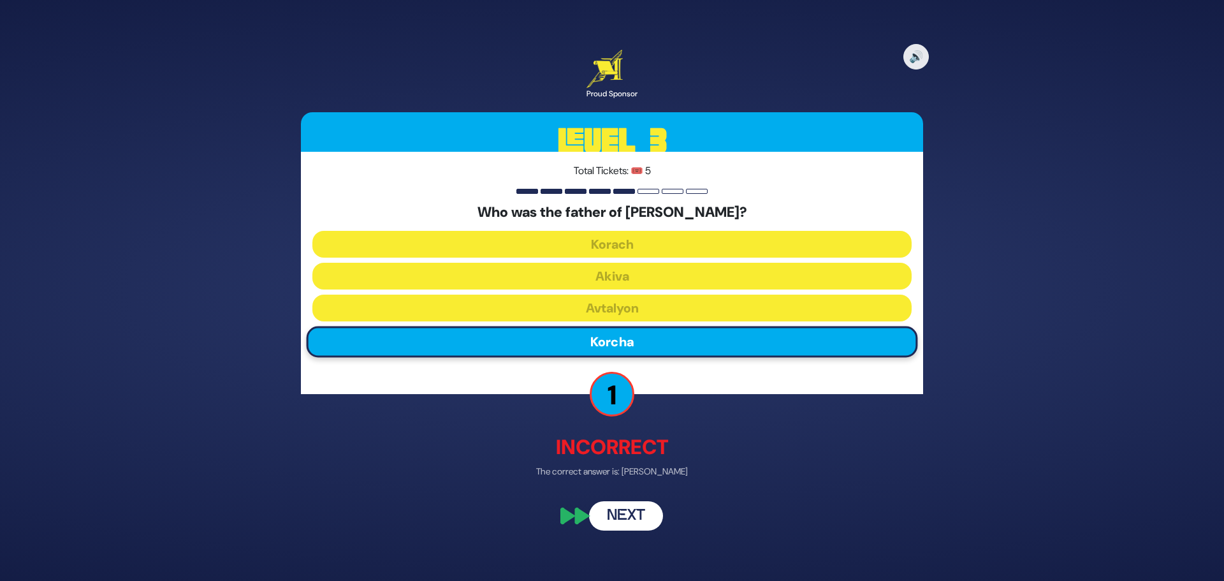
click at [623, 514] on button "Next" at bounding box center [626, 516] width 74 height 29
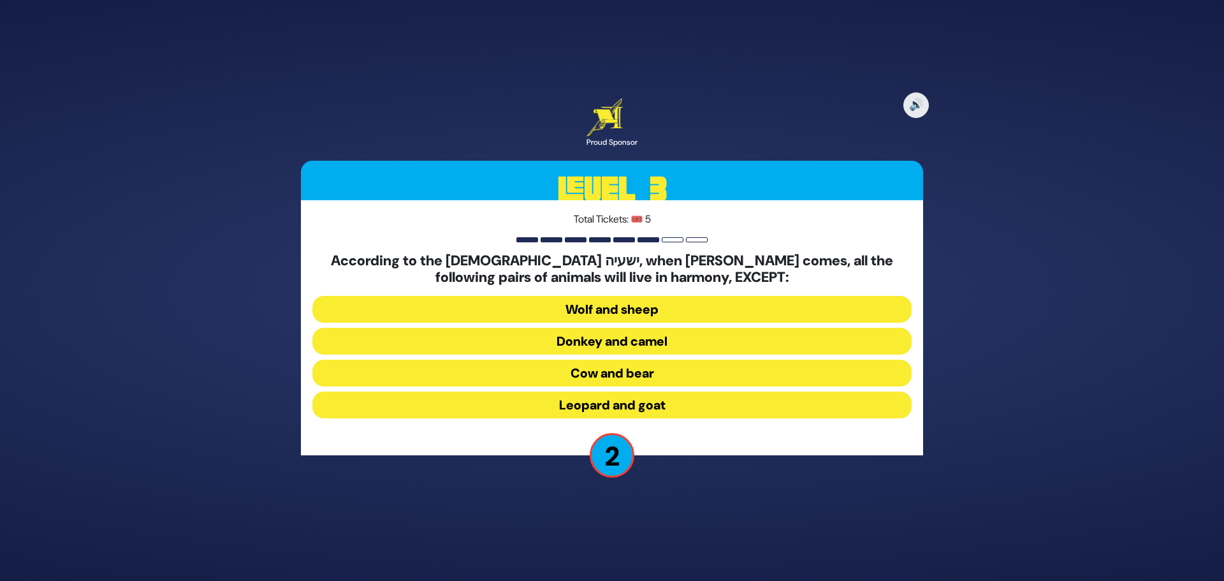
click at [610, 372] on button "Cow and bear" at bounding box center [611, 373] width 599 height 27
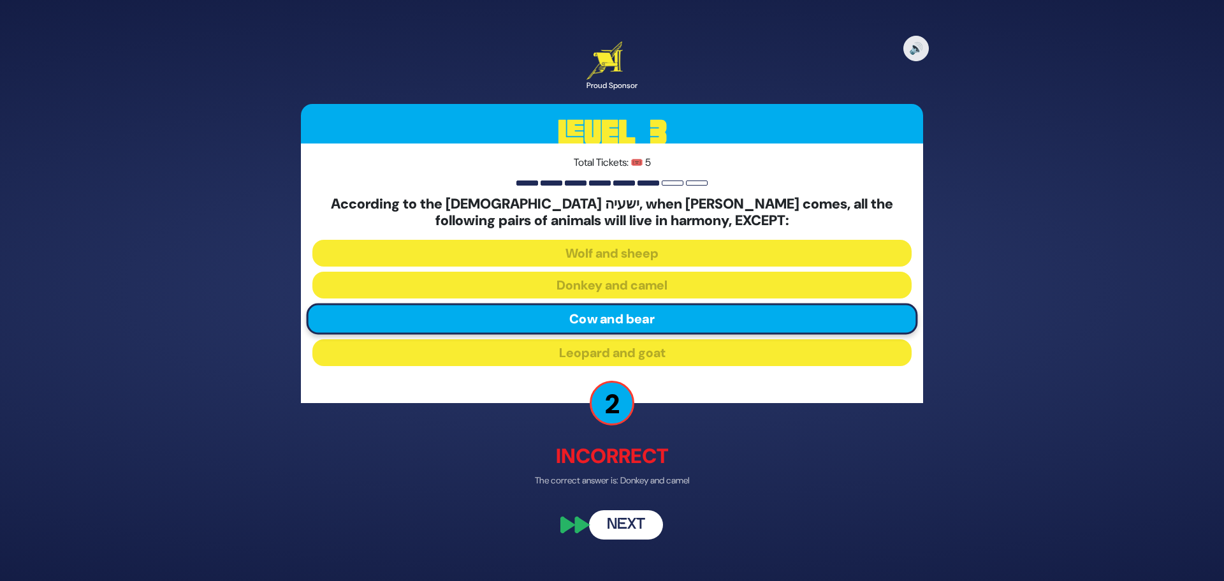
click at [629, 523] on button "Next" at bounding box center [626, 524] width 74 height 29
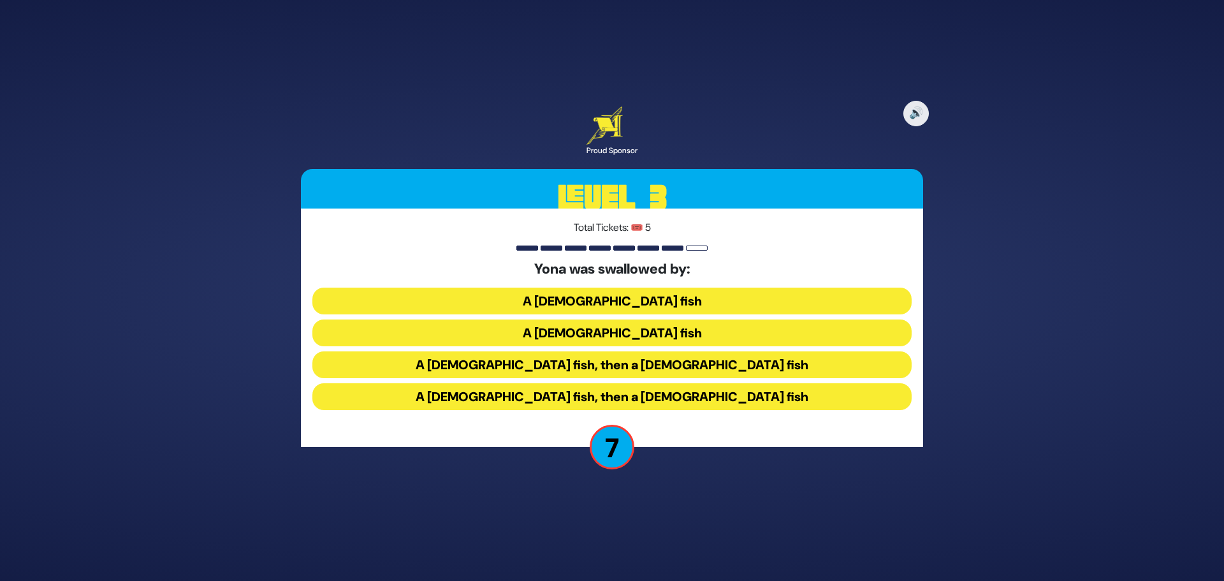
click at [601, 366] on button "A male fish, then a female fish" at bounding box center [611, 364] width 599 height 27
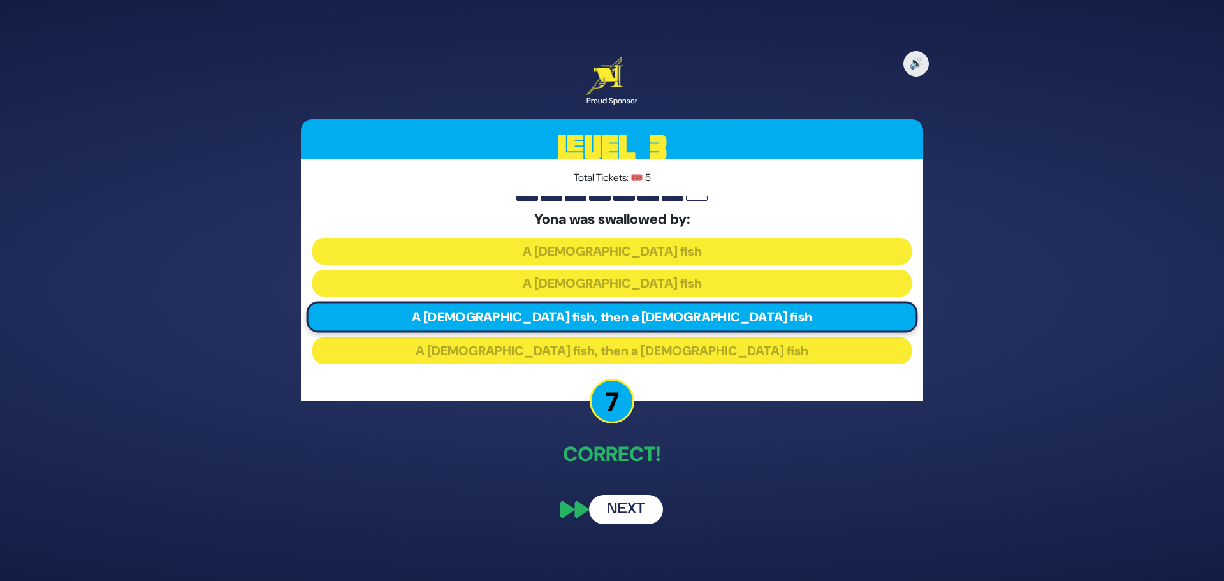
click at [631, 504] on button "Next" at bounding box center [626, 509] width 74 height 29
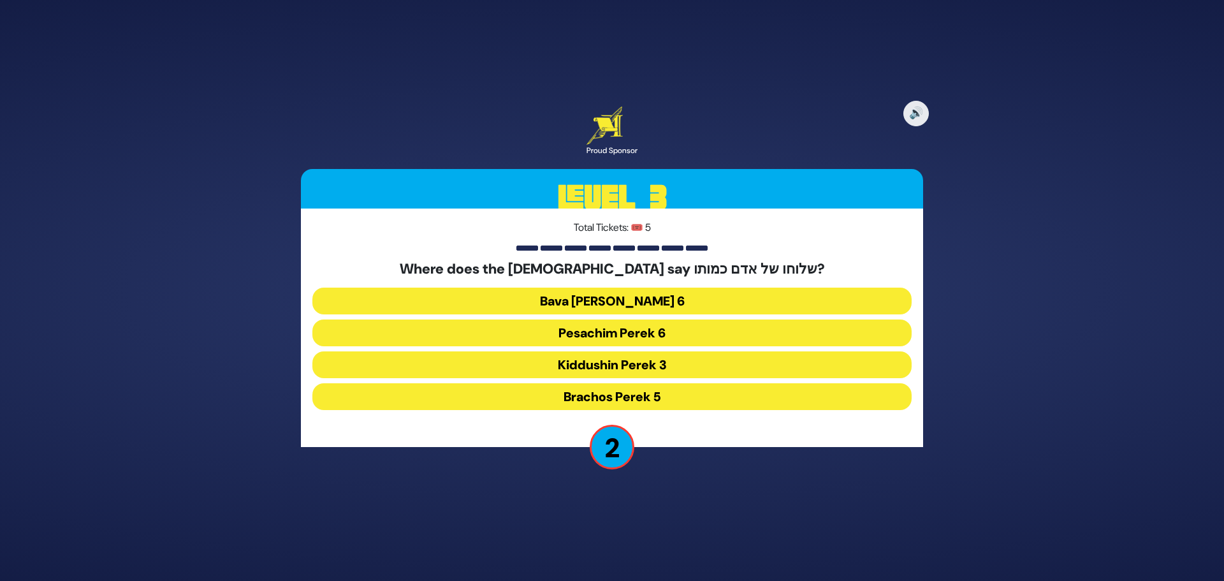
click at [621, 332] on button "Pesachim Perek 6" at bounding box center [611, 333] width 599 height 27
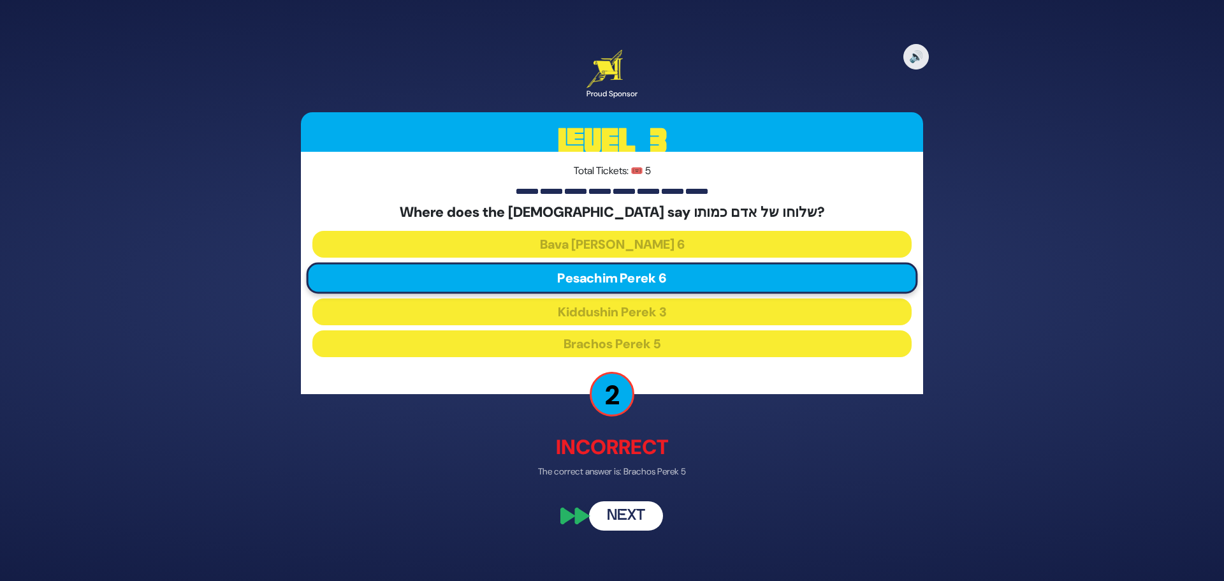
click at [624, 514] on button "Next" at bounding box center [626, 516] width 74 height 29
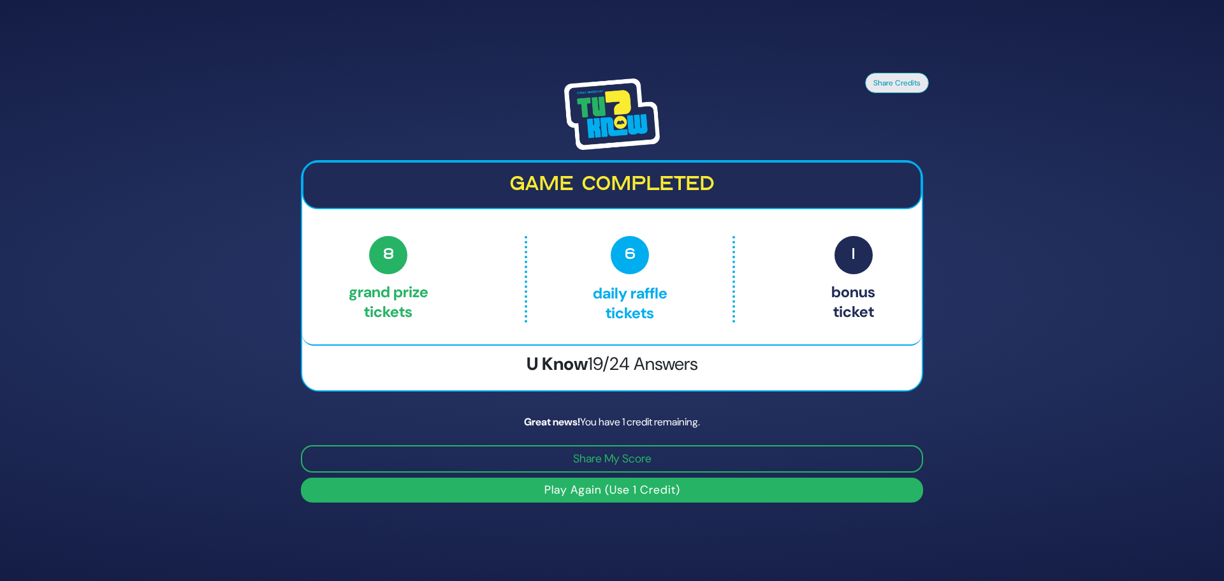
click at [615, 486] on button "Play Again (Use 1 Credit)" at bounding box center [612, 490] width 622 height 25
click at [605, 489] on button "Play Again (Use 1 Credit)" at bounding box center [612, 490] width 622 height 25
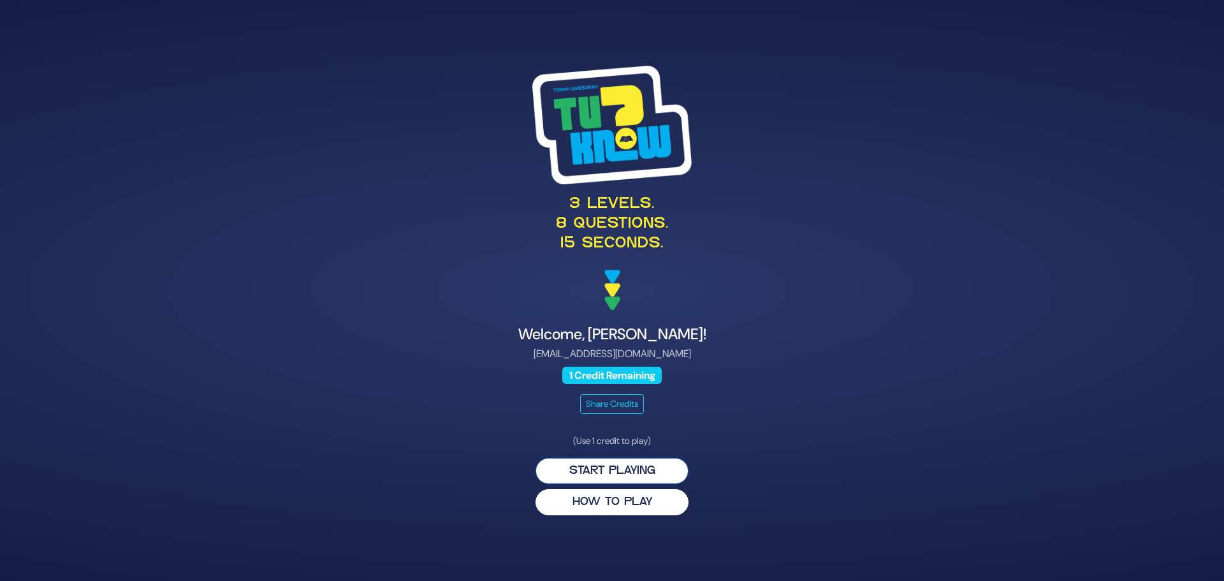
click at [614, 469] on button "Start Playing" at bounding box center [612, 471] width 153 height 26
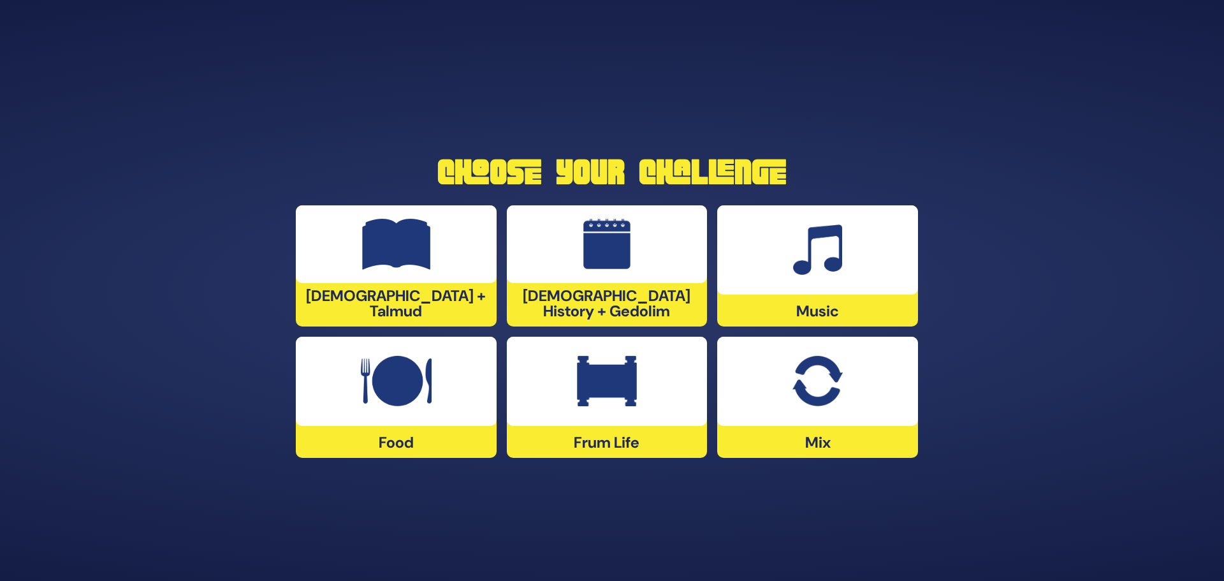
click at [820, 380] on img at bounding box center [818, 381] width 50 height 51
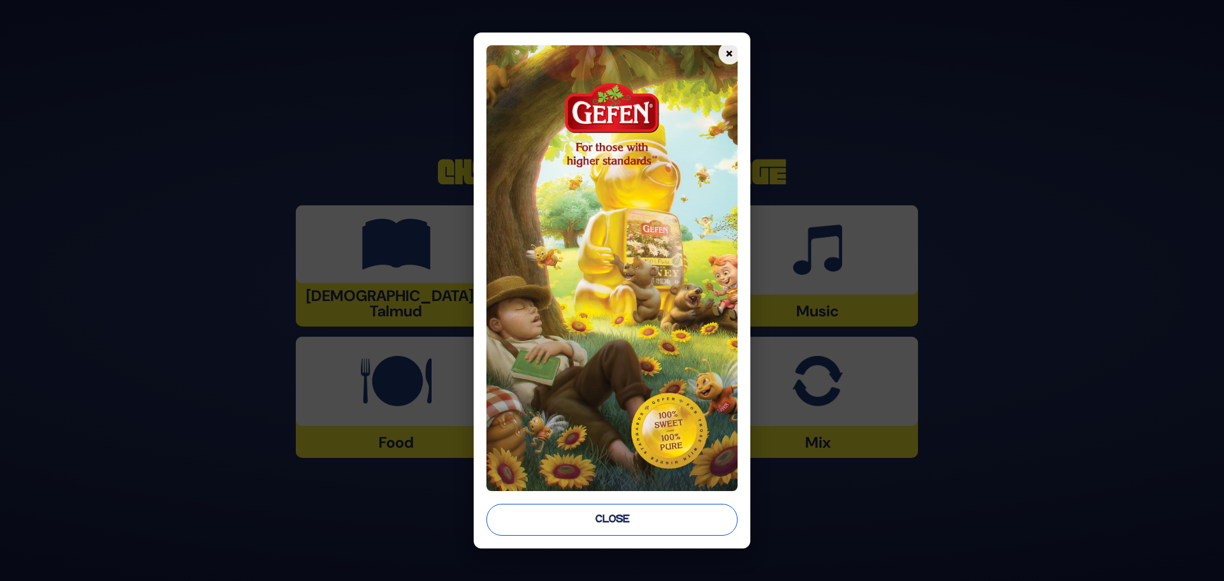
click at [613, 521] on button "Close" at bounding box center [612, 520] width 251 height 32
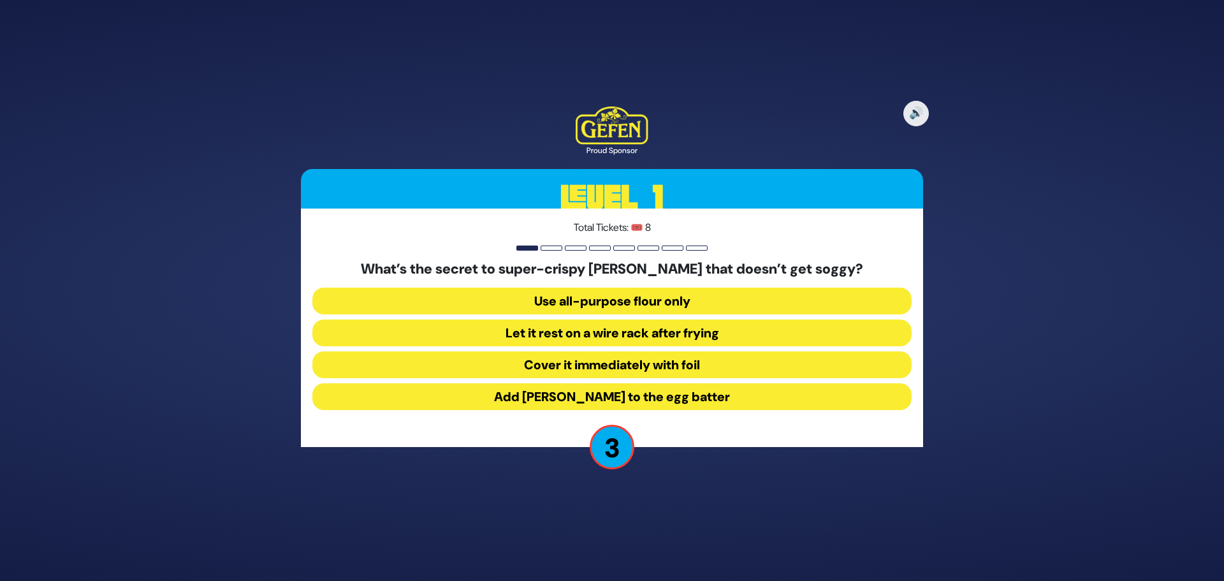
click at [620, 364] on button "Cover it immediately with foil" at bounding box center [611, 364] width 599 height 27
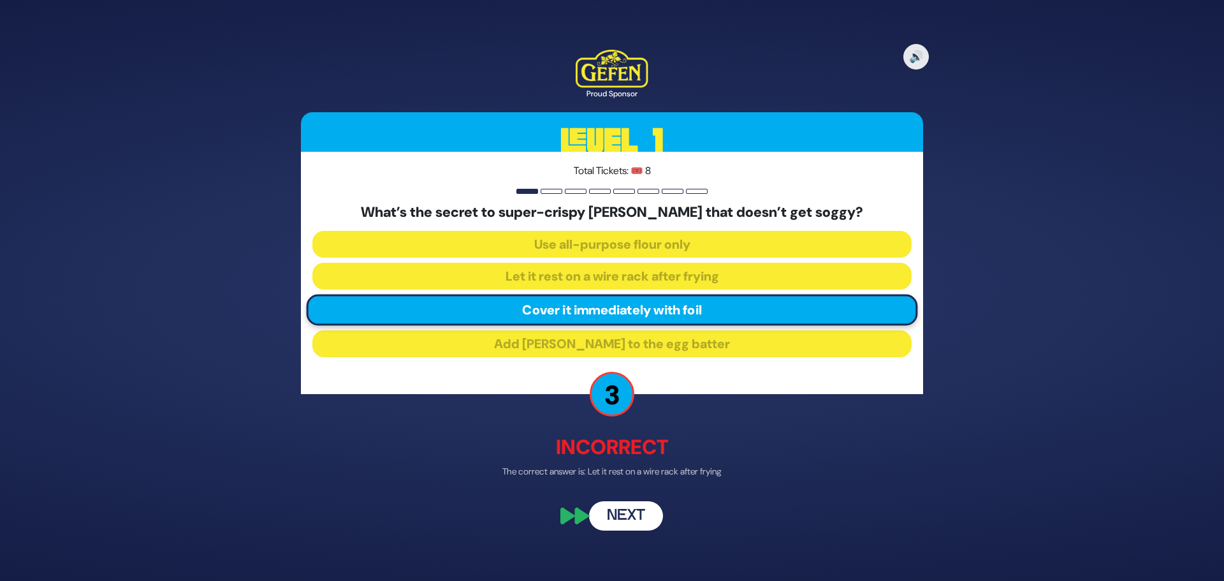
click at [629, 518] on button "Next" at bounding box center [626, 516] width 74 height 29
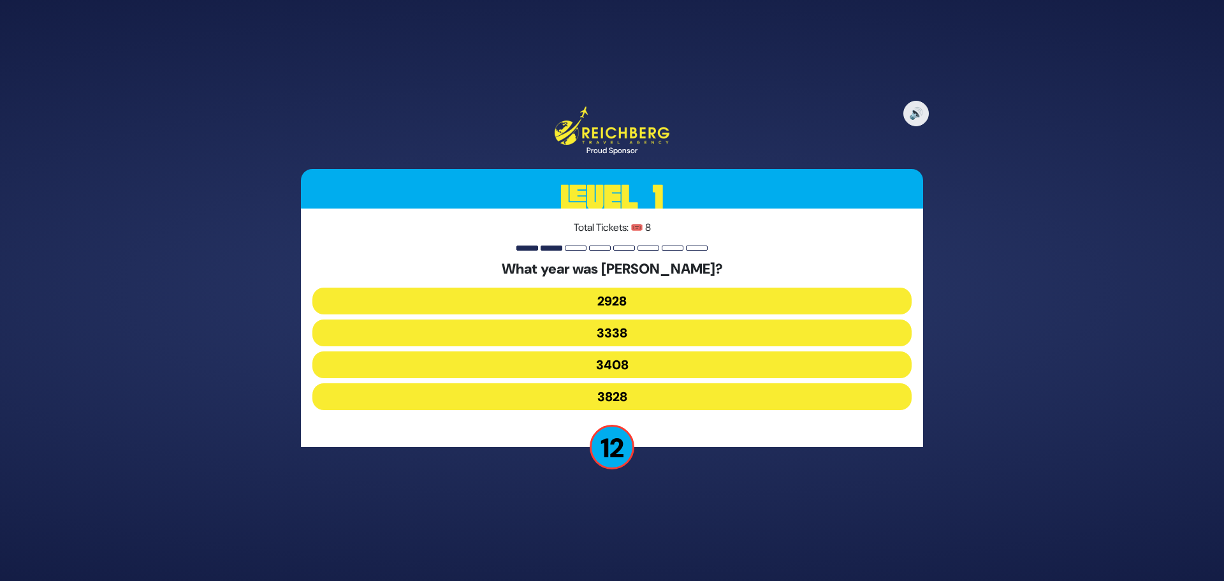
click at [617, 332] on button "3338" at bounding box center [611, 333] width 599 height 27
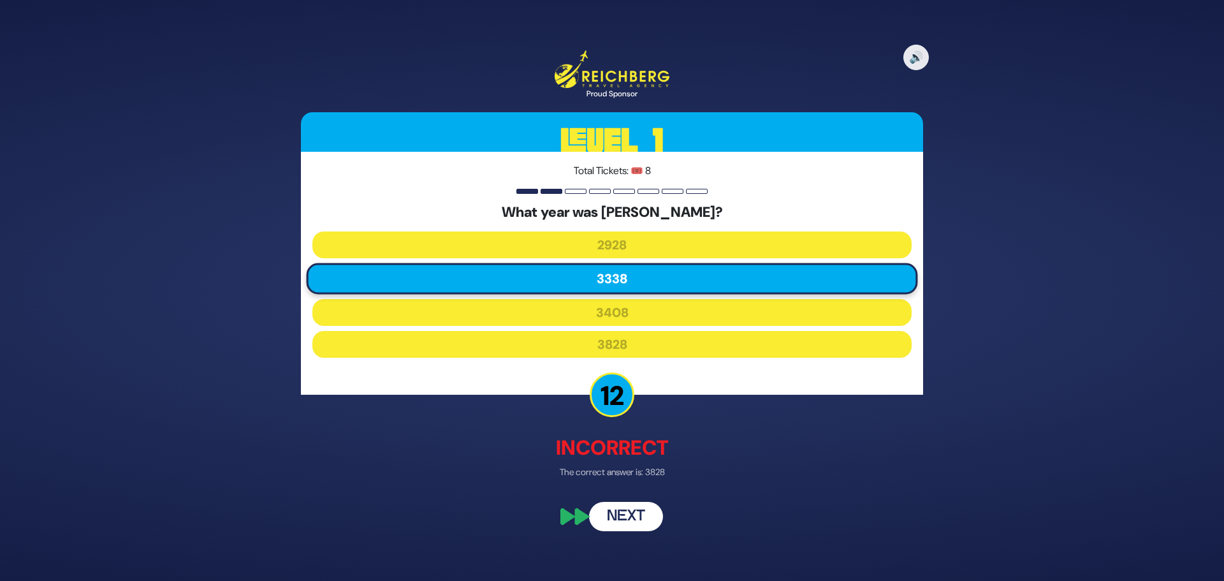
click at [623, 517] on button "Next" at bounding box center [626, 515] width 74 height 29
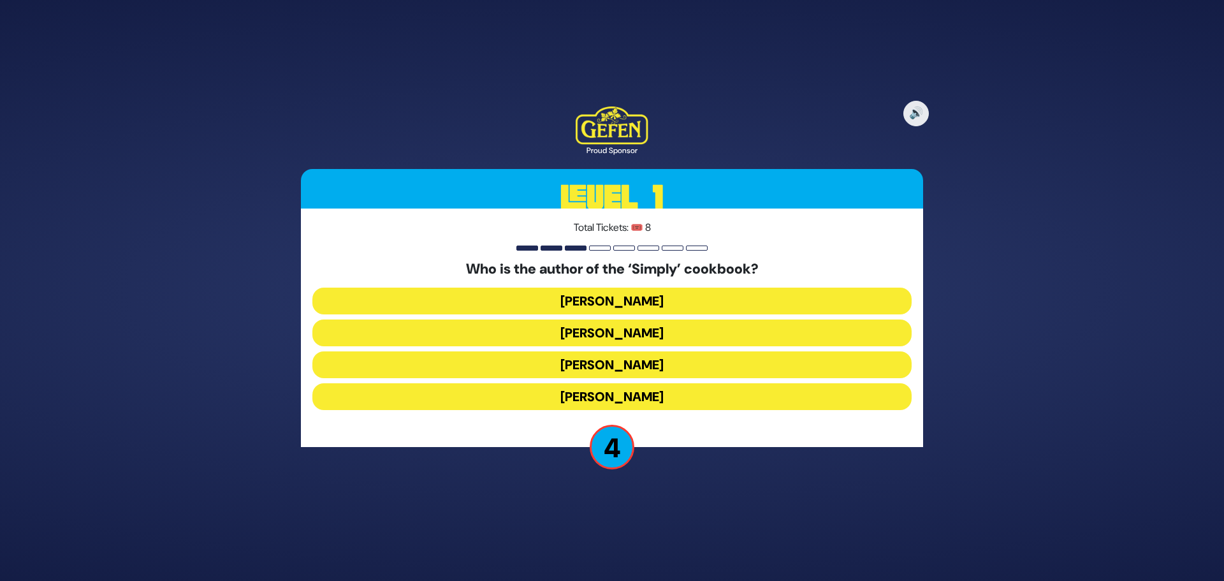
click at [615, 395] on button "Rivky Kleinman" at bounding box center [611, 396] width 599 height 27
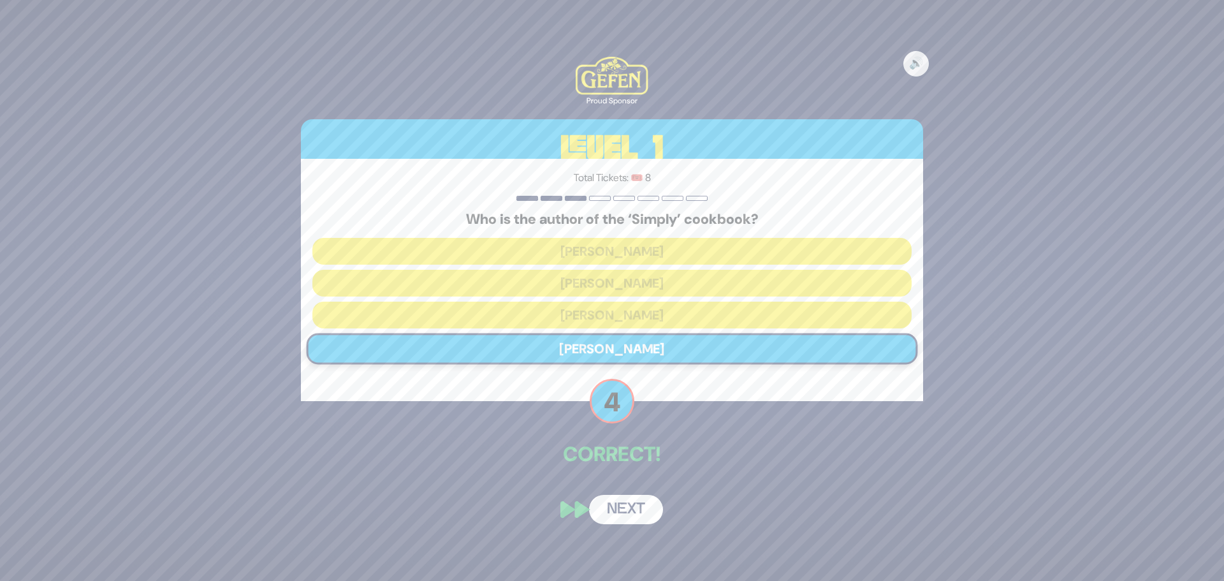
click at [632, 510] on button "Next" at bounding box center [626, 509] width 74 height 29
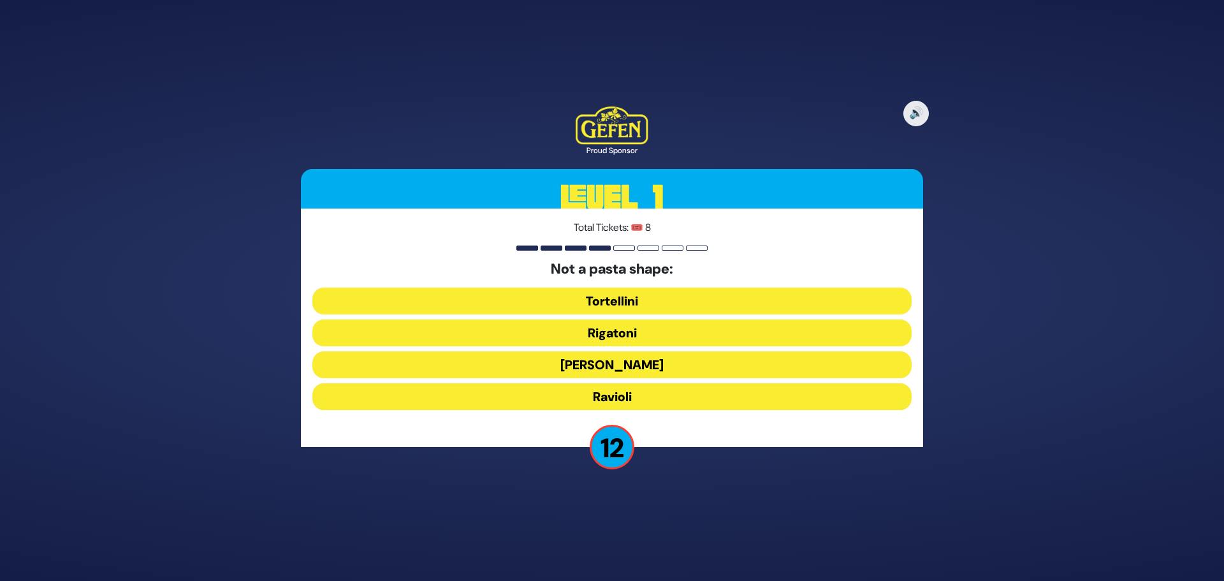
click at [614, 364] on button "Ronzoni" at bounding box center [611, 364] width 599 height 27
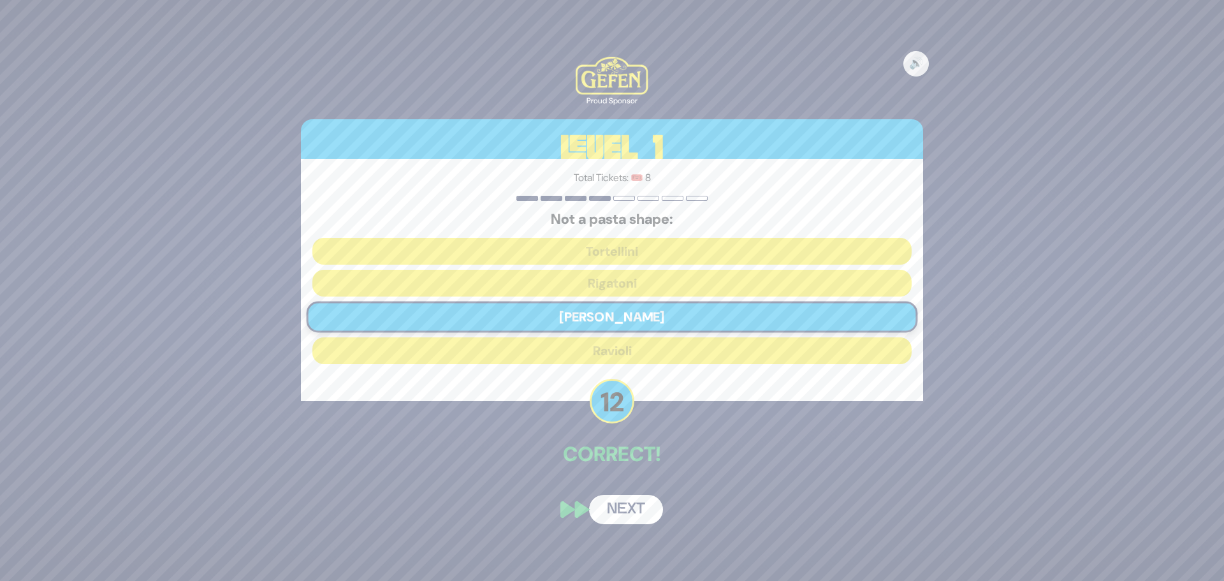
click at [630, 508] on button "Next" at bounding box center [626, 509] width 74 height 29
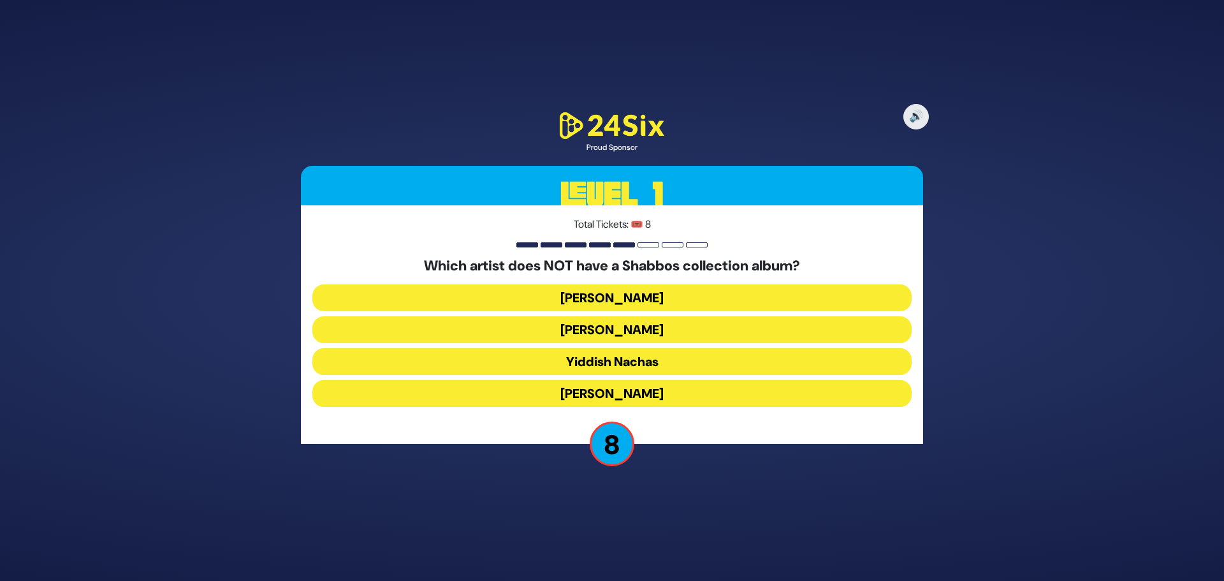
click at [614, 394] on button "Yaakov Shwekey" at bounding box center [611, 393] width 599 height 27
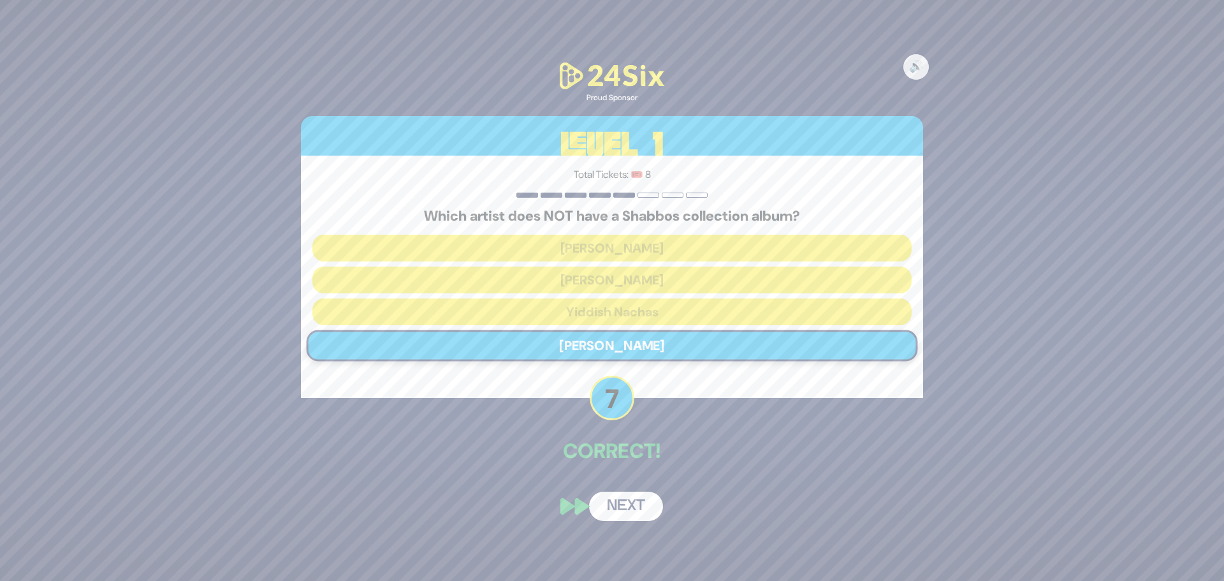
click at [629, 499] on button "Next" at bounding box center [626, 506] width 74 height 29
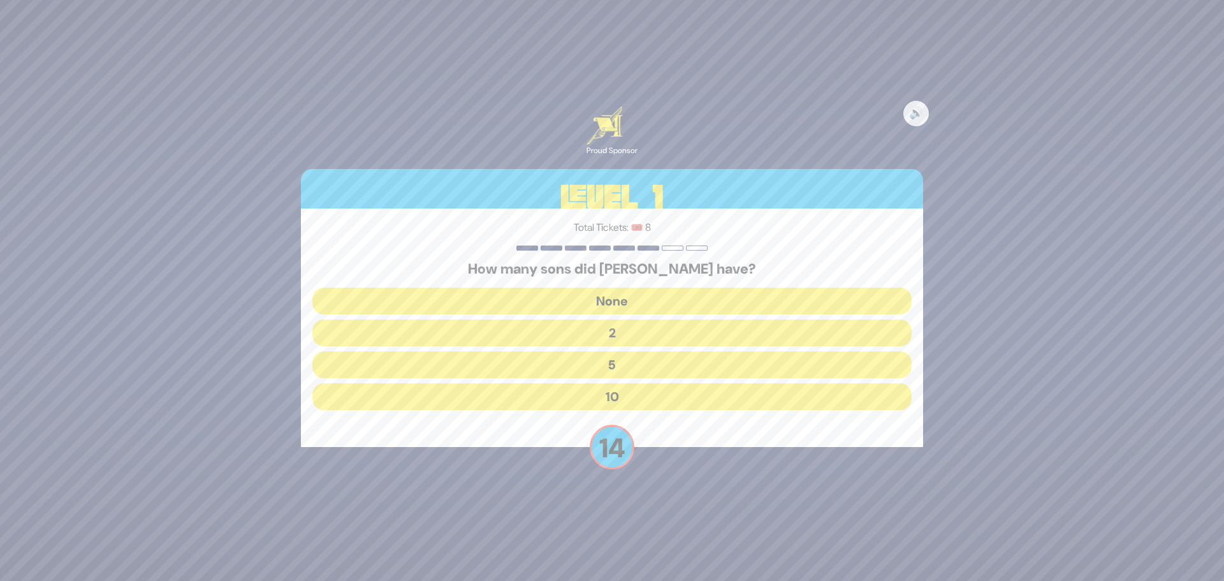
click at [616, 392] on button "10" at bounding box center [611, 396] width 599 height 27
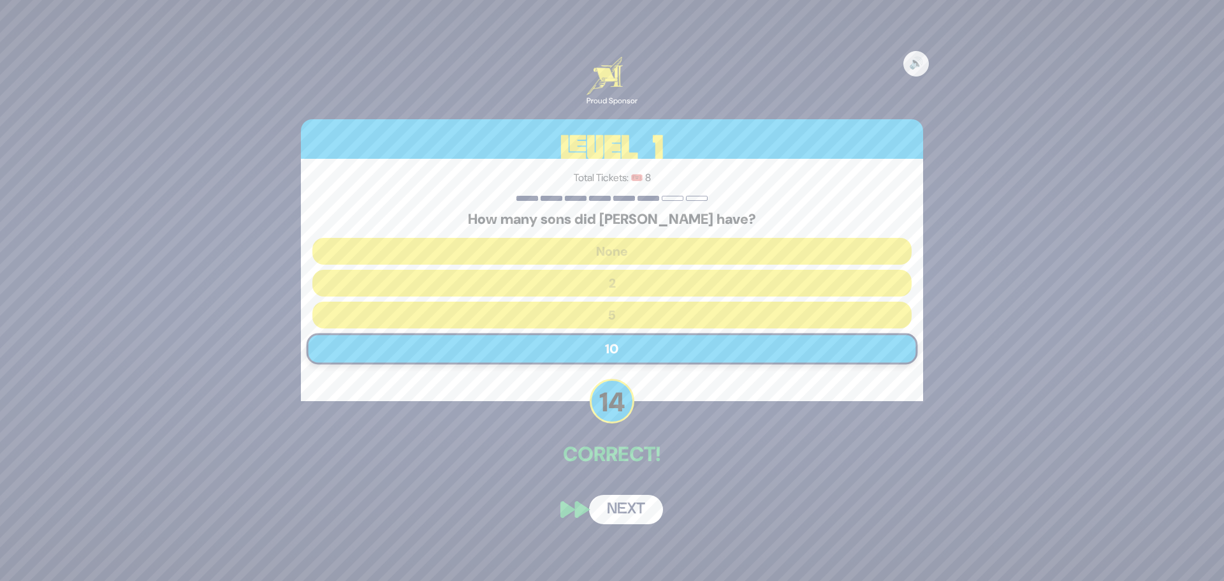
click at [624, 507] on button "Next" at bounding box center [626, 509] width 74 height 29
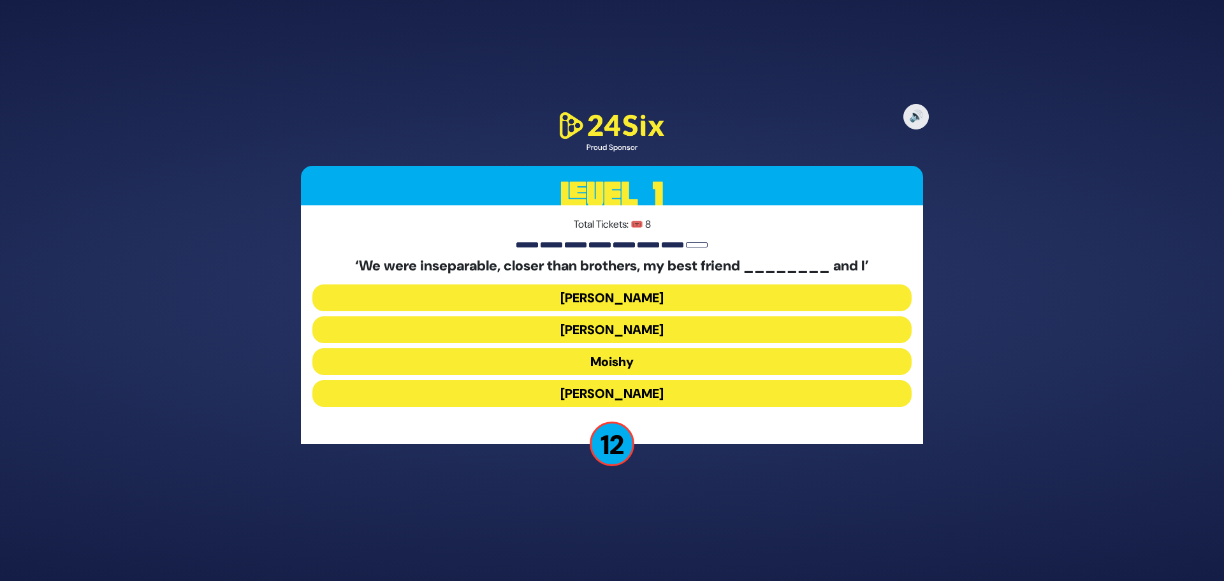
click at [612, 391] on button "Sammy" at bounding box center [611, 393] width 599 height 27
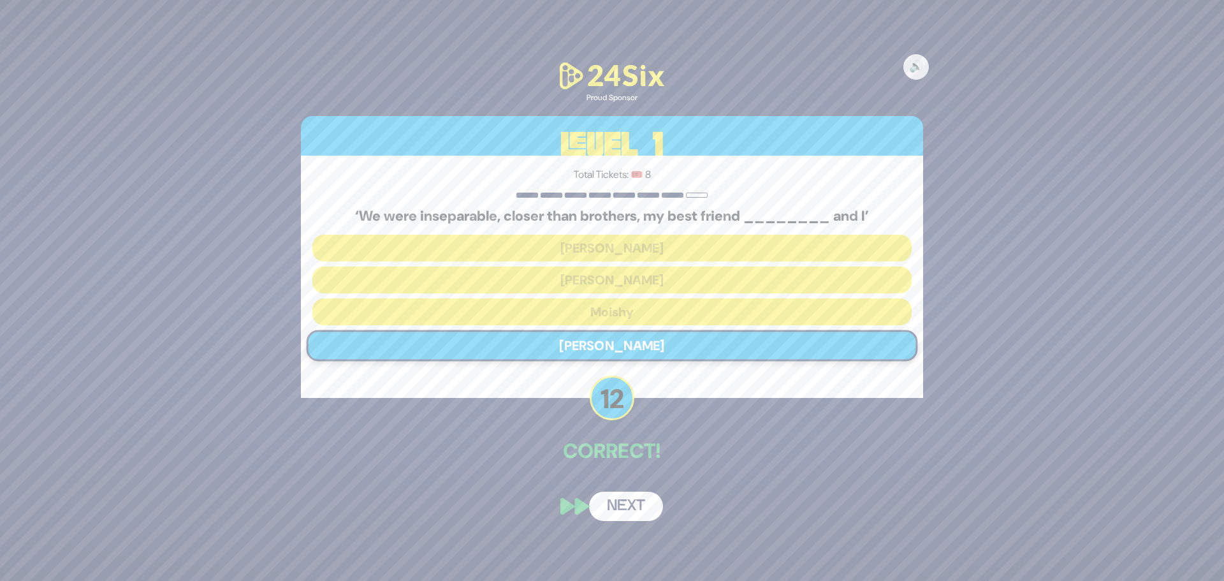
click at [627, 502] on button "Next" at bounding box center [626, 506] width 74 height 29
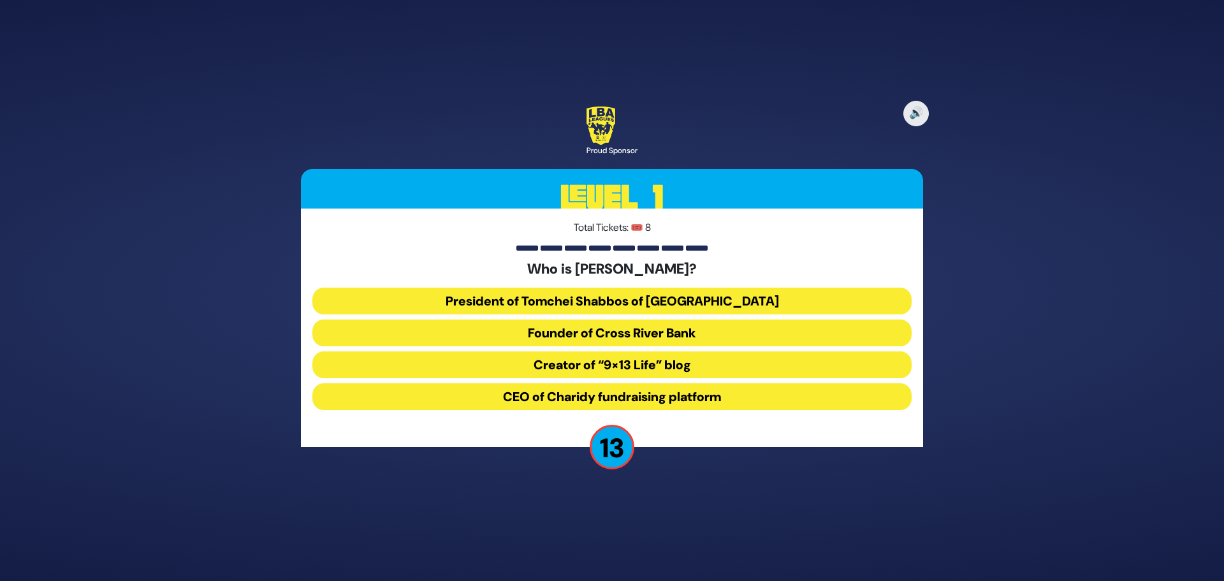
click at [646, 298] on button "President of Tomchei Shabbos of Rockland County" at bounding box center [611, 301] width 599 height 27
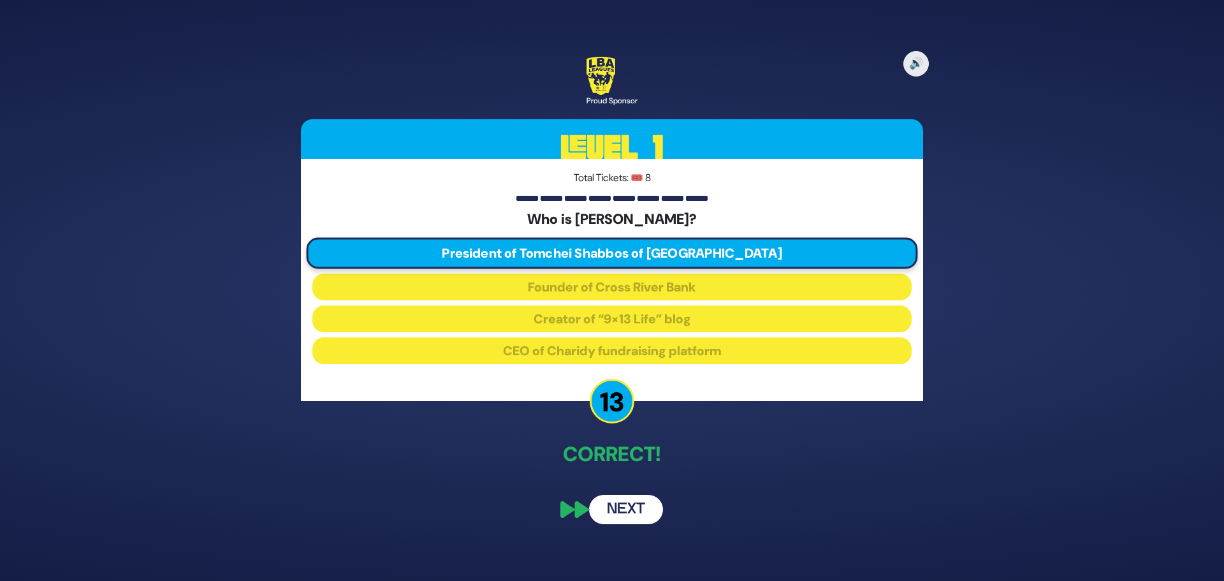
click at [631, 508] on button "Next" at bounding box center [626, 509] width 74 height 29
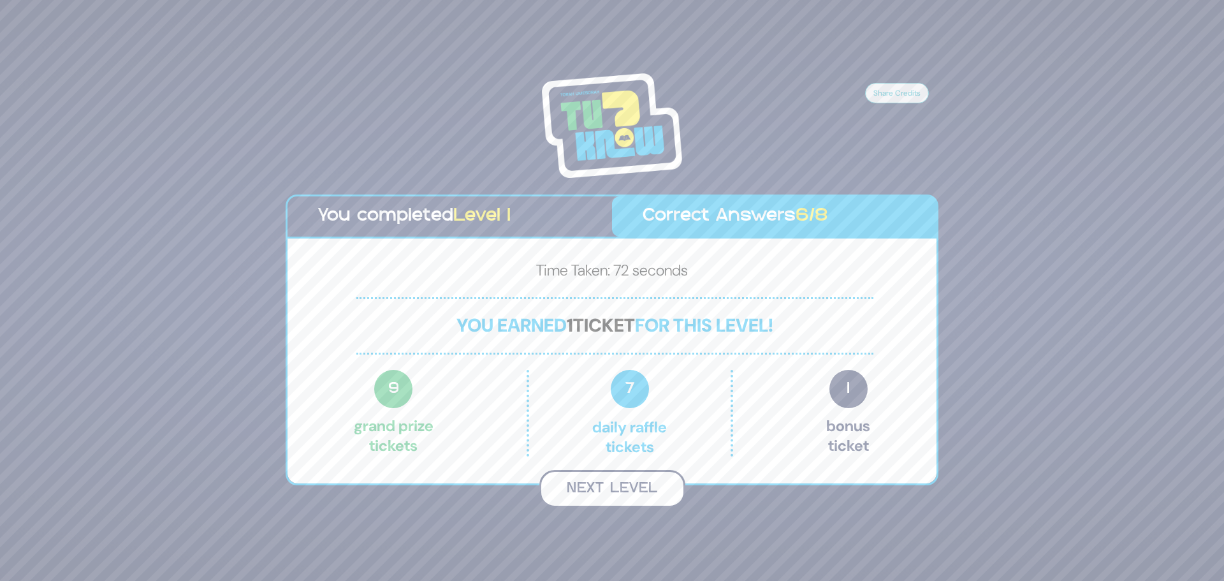
click at [621, 482] on button "Next Level" at bounding box center [613, 489] width 146 height 38
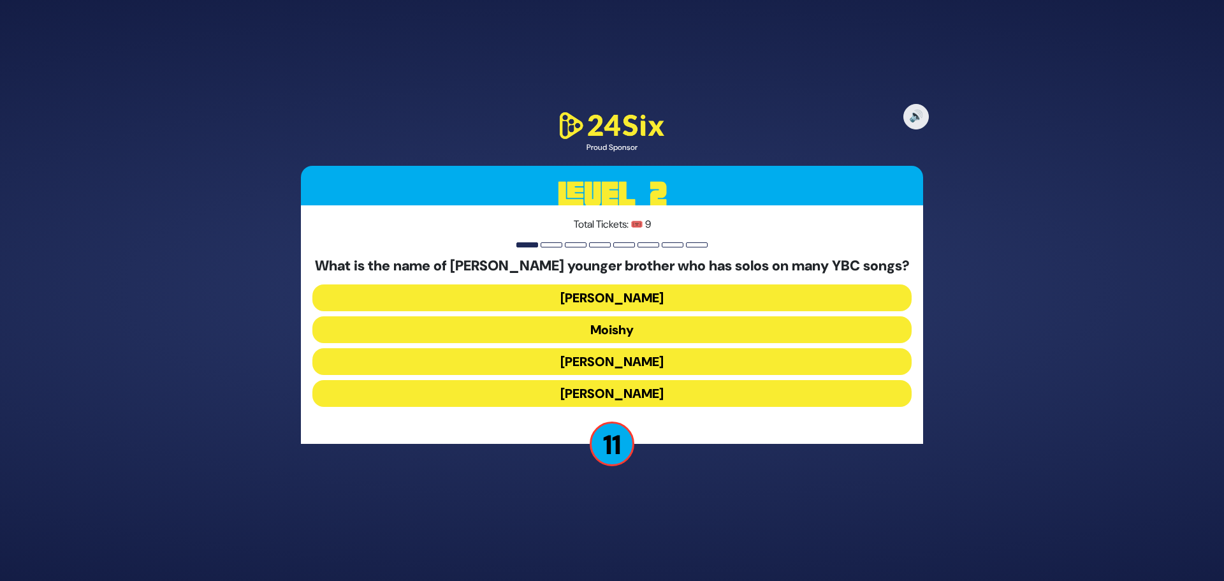
click at [605, 391] on button "Yaakov Mordechai" at bounding box center [611, 393] width 599 height 27
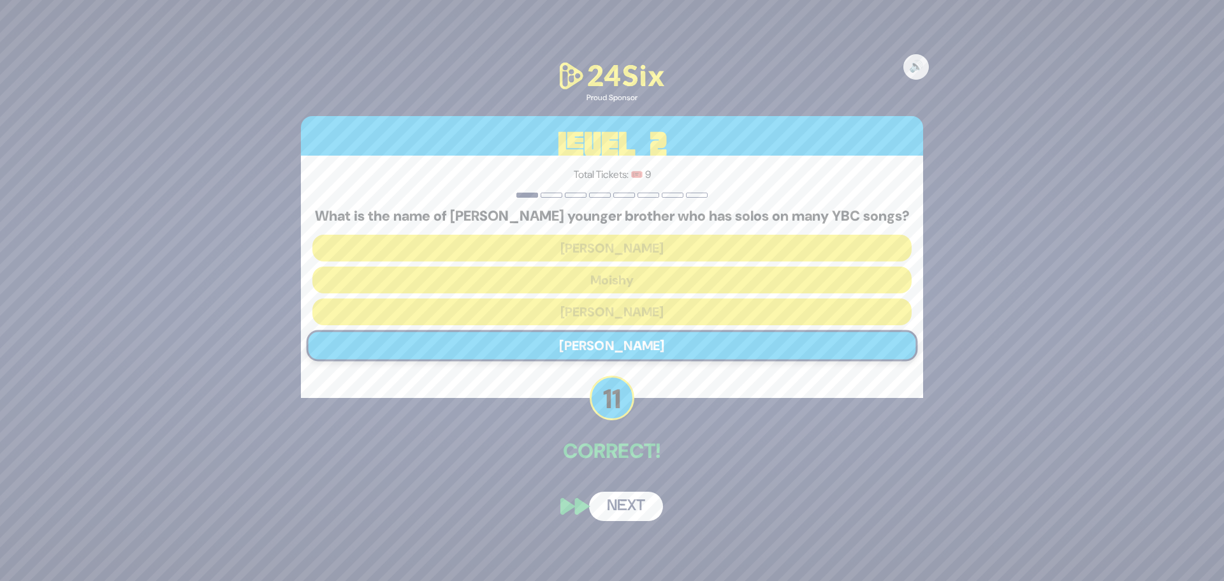
click at [633, 503] on button "Next" at bounding box center [626, 506] width 74 height 29
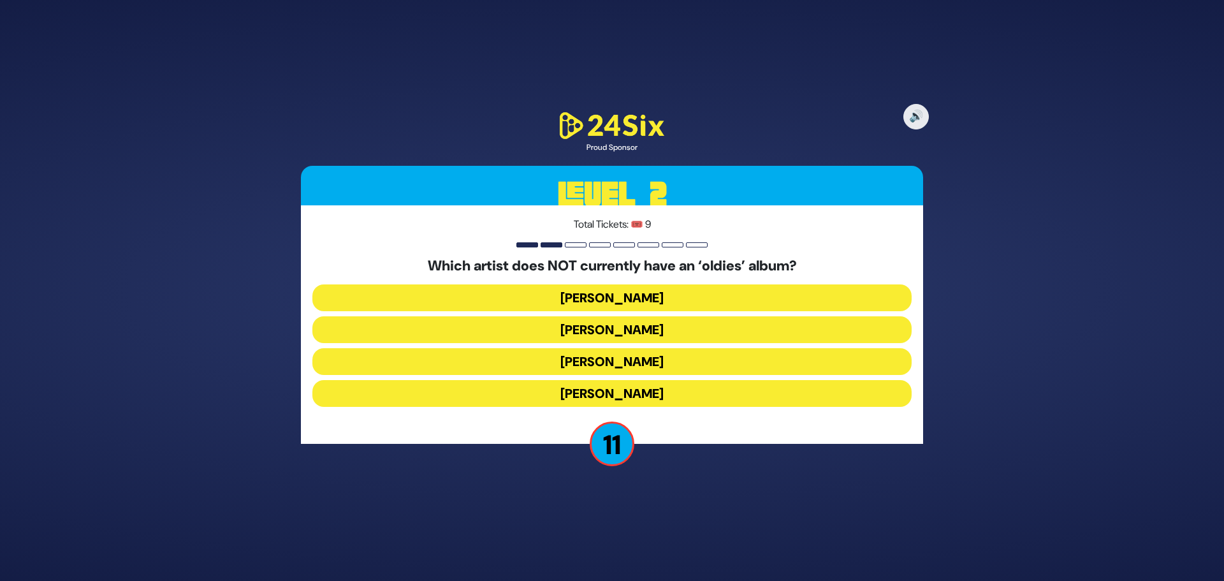
click at [625, 329] on button "Mordechai Shapiro" at bounding box center [611, 329] width 599 height 27
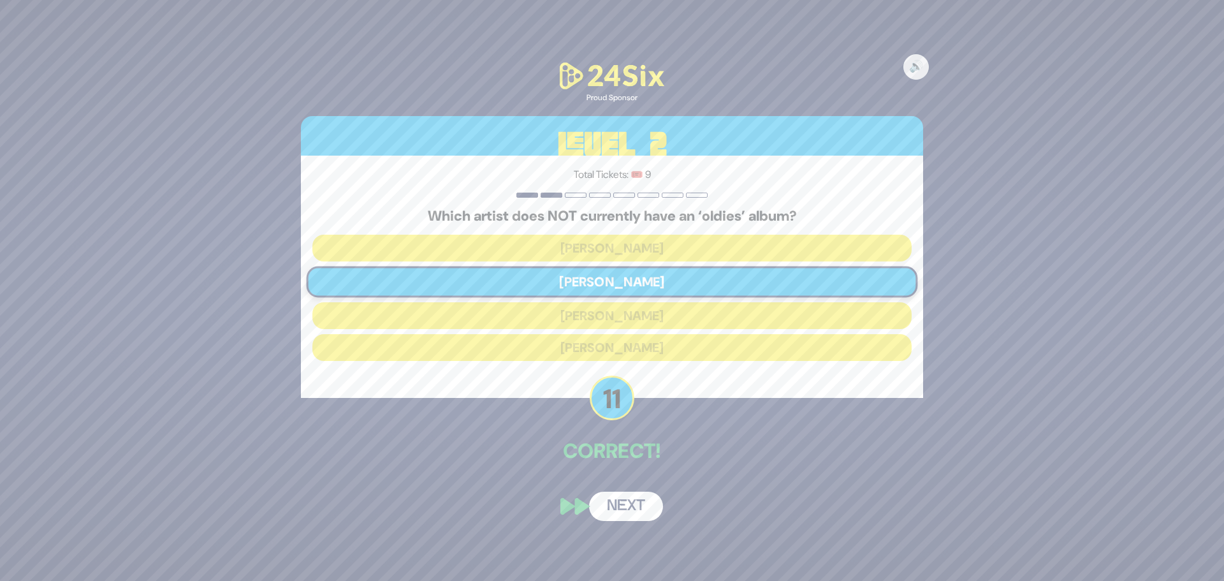
click at [634, 508] on button "Next" at bounding box center [626, 506] width 74 height 29
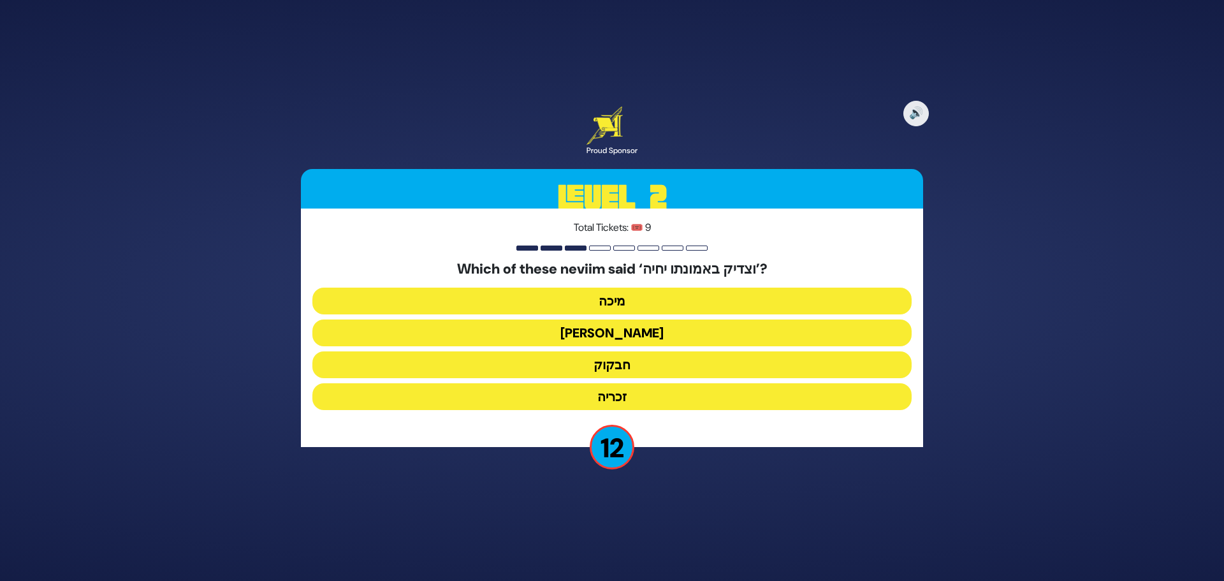
click at [619, 364] on button "חבקוק" at bounding box center [611, 364] width 599 height 27
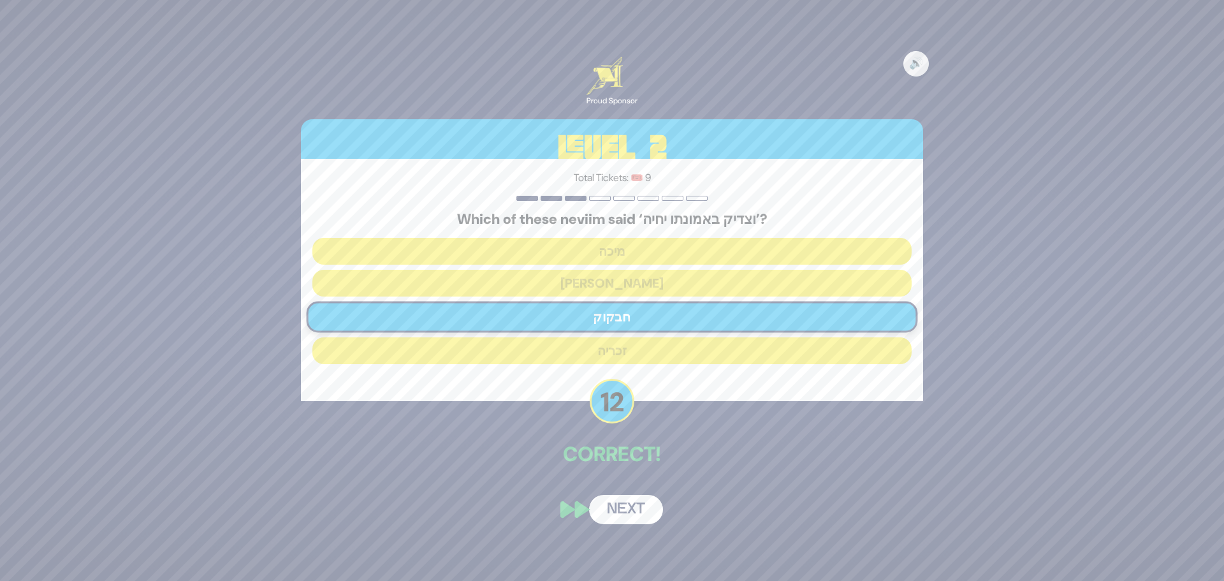
click at [628, 504] on button "Next" at bounding box center [626, 509] width 74 height 29
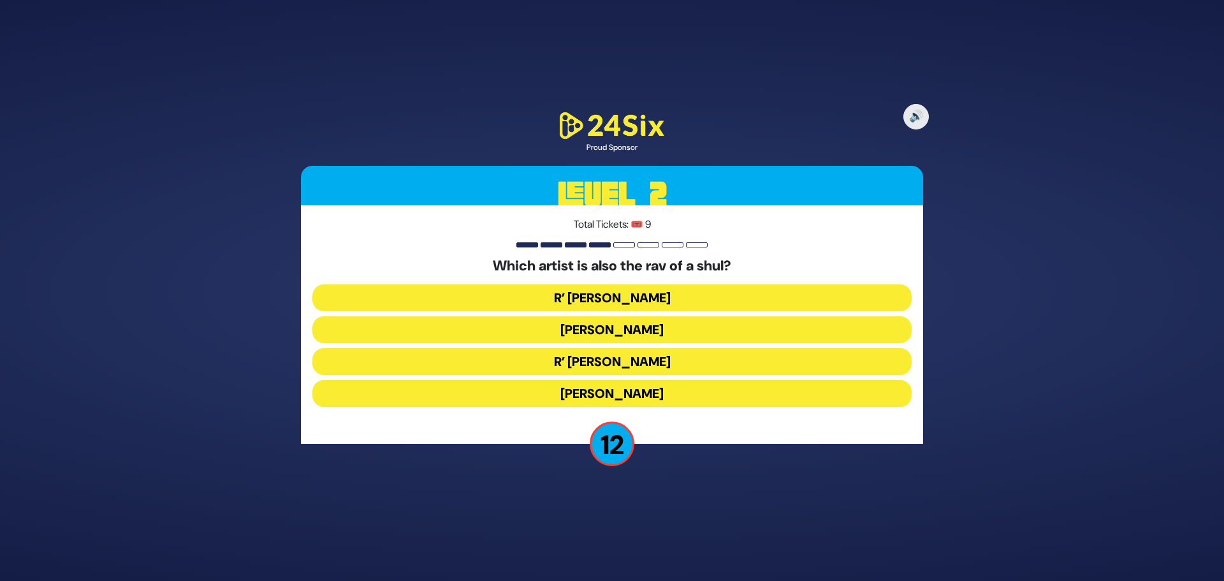
click at [621, 361] on button "R’ Shloimy Taussig" at bounding box center [611, 361] width 599 height 27
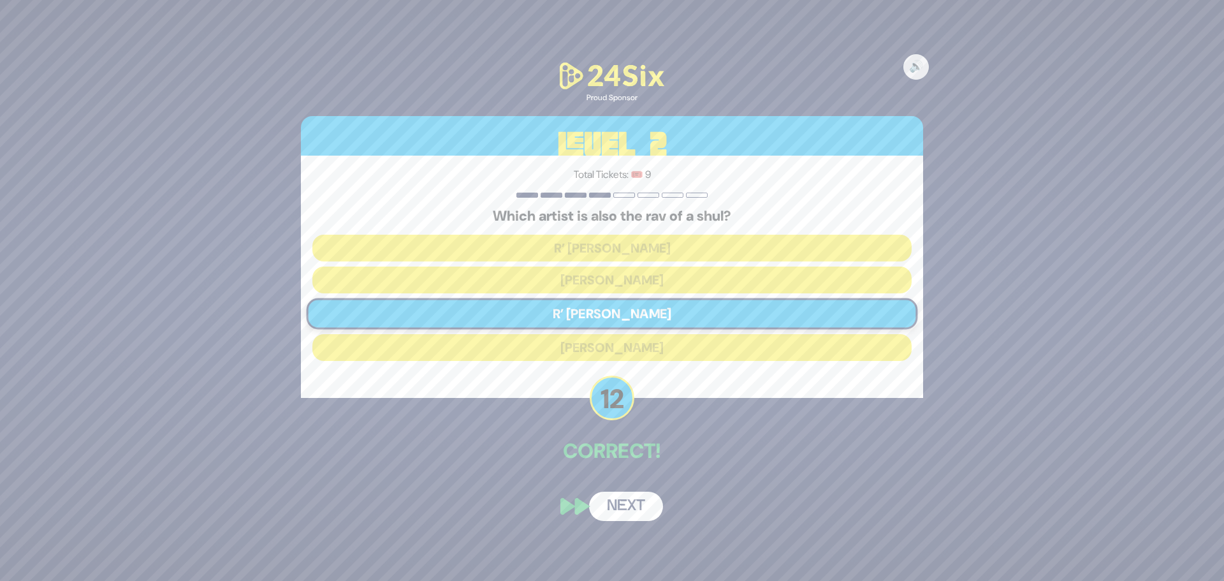
click at [626, 502] on button "Next" at bounding box center [626, 506] width 74 height 29
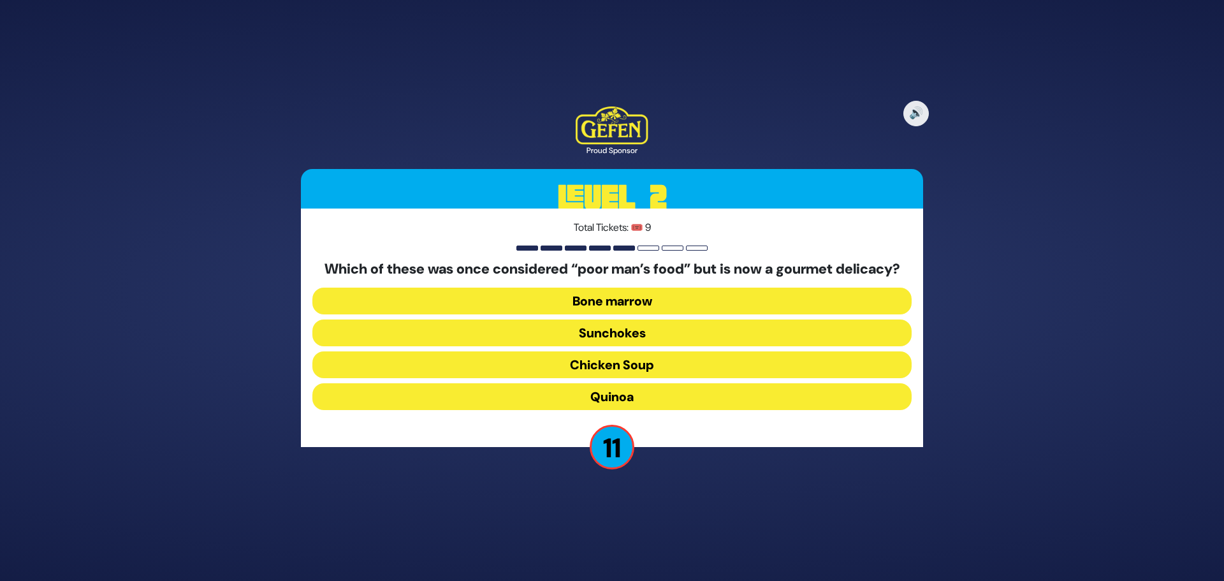
click at [621, 304] on button "Bone marrow" at bounding box center [611, 301] width 599 height 27
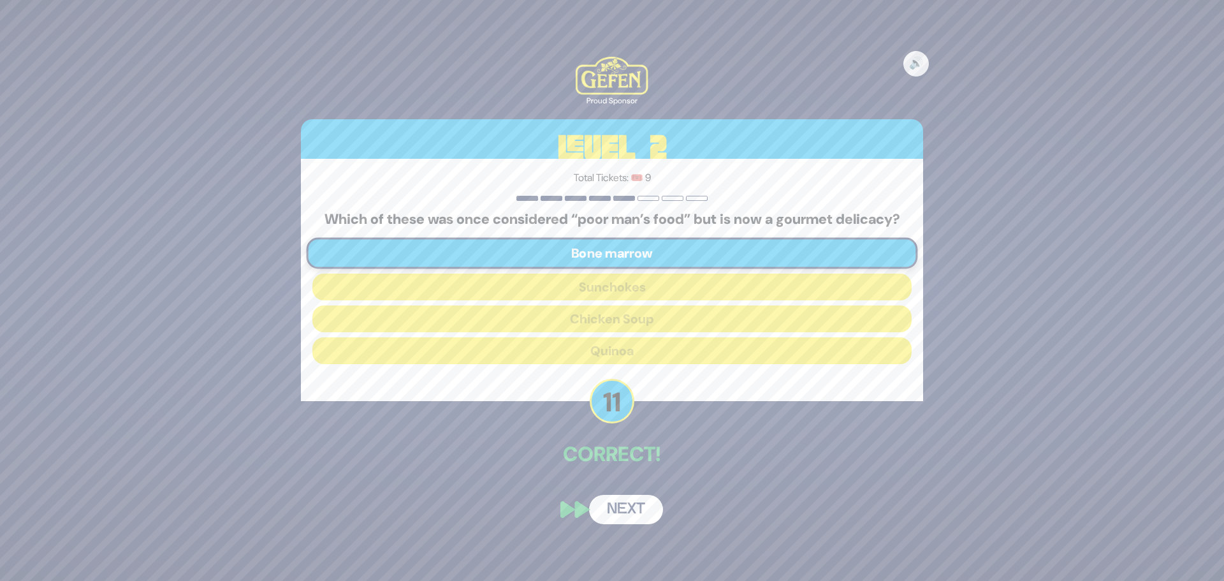
click at [624, 513] on button "Next" at bounding box center [626, 509] width 74 height 29
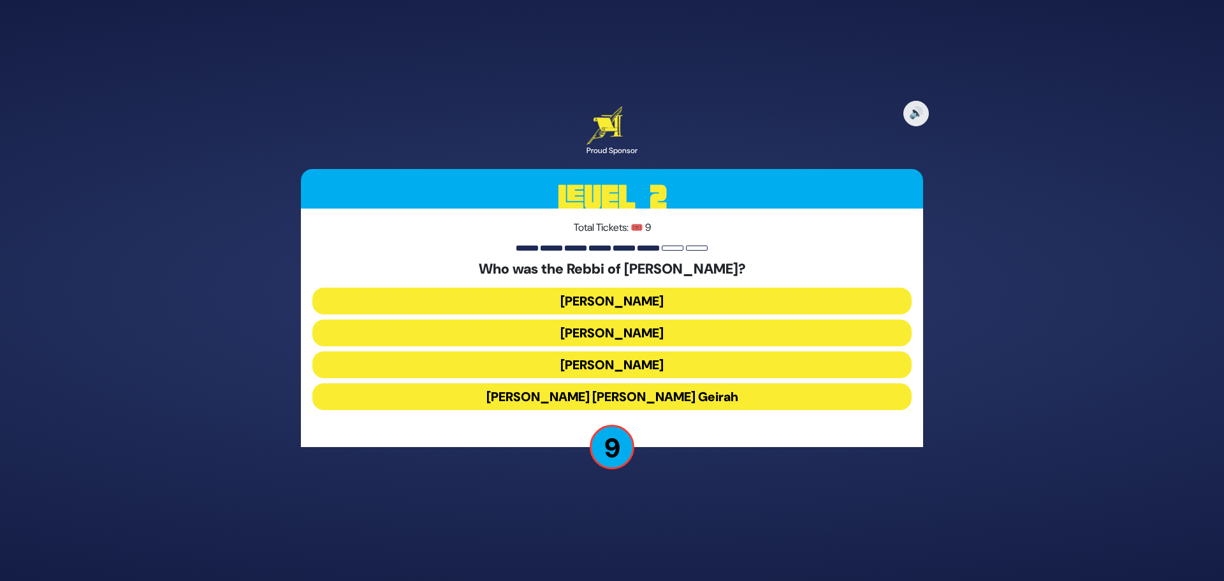
click at [609, 332] on button "Achiya Hashiloni" at bounding box center [611, 333] width 599 height 27
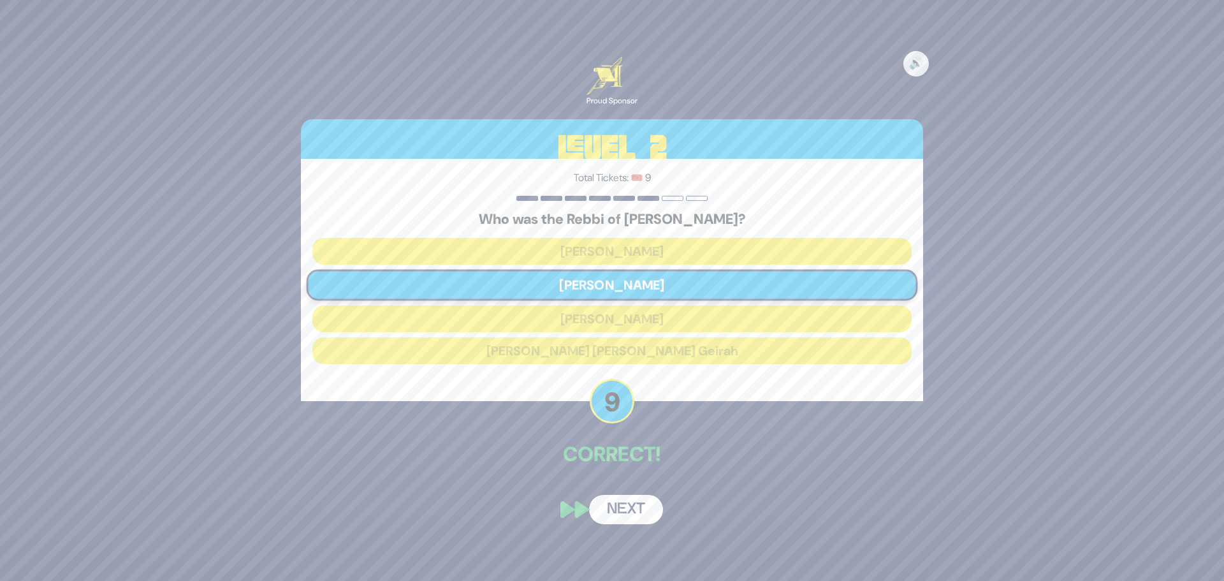
click at [630, 503] on button "Next" at bounding box center [626, 509] width 74 height 29
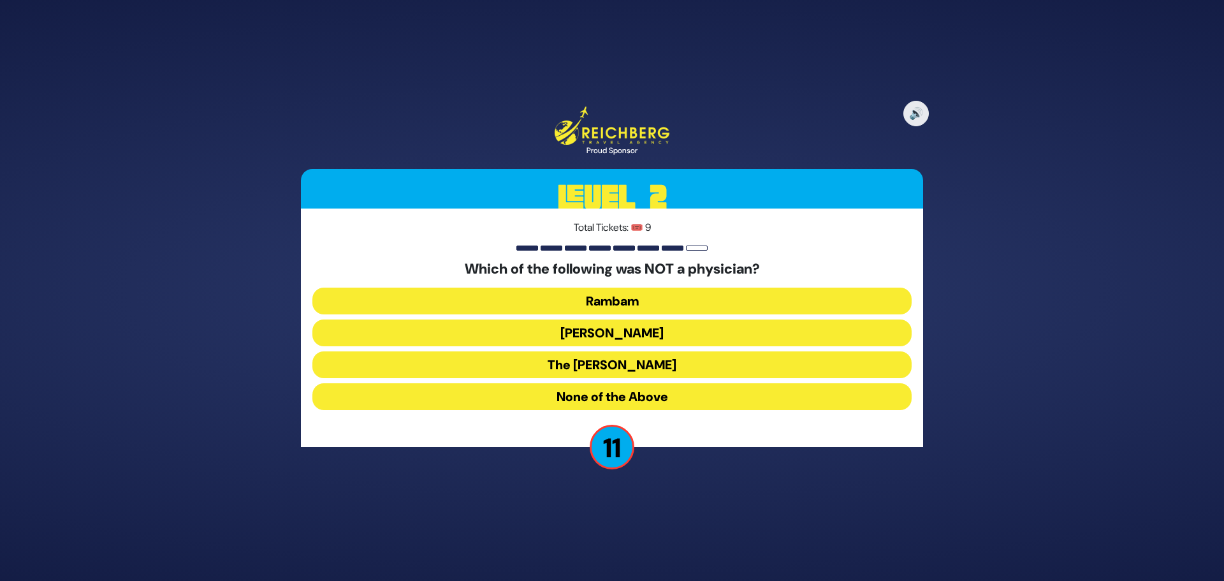
click at [631, 360] on button "The Amorah Shmuel" at bounding box center [611, 364] width 599 height 27
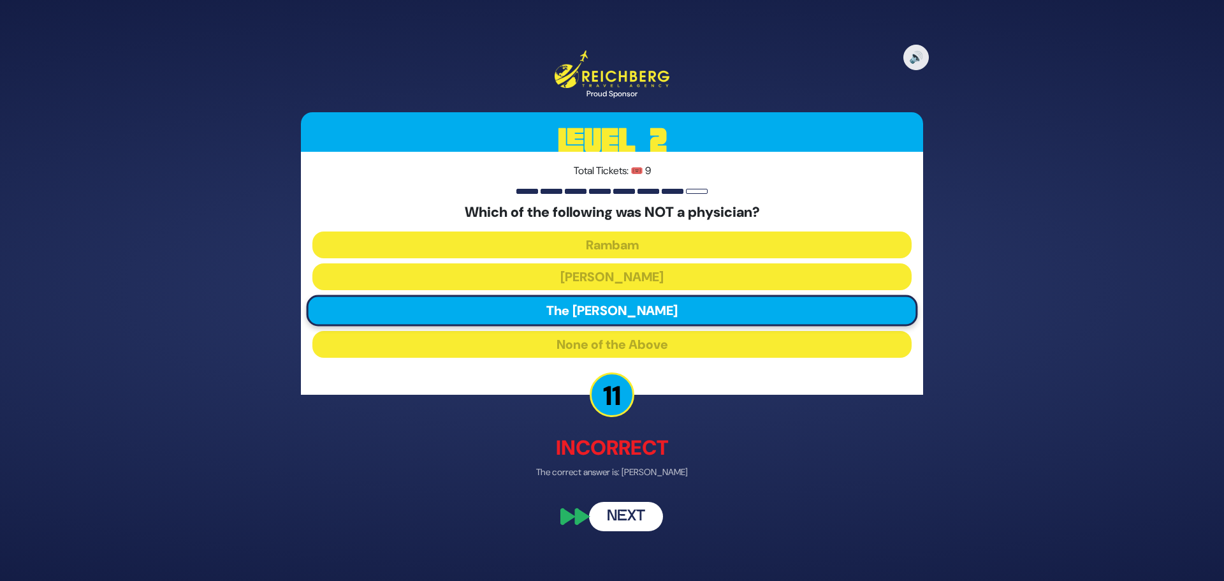
click at [634, 511] on button "Next" at bounding box center [626, 515] width 74 height 29
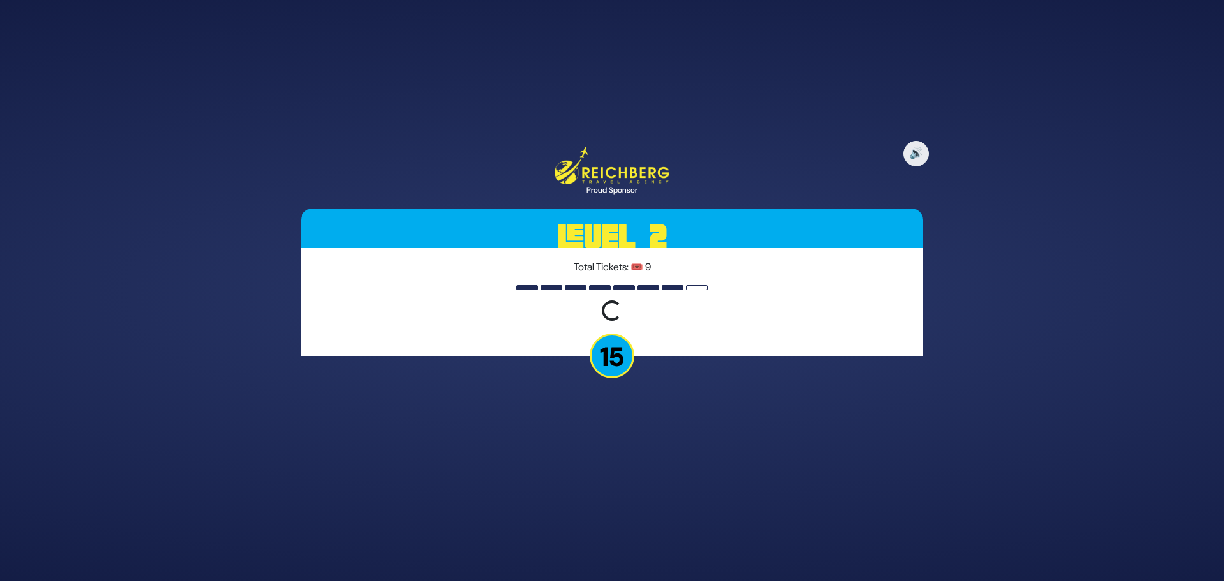
click at [693, 155] on div "🔊 Proud Sponsor Level 2 Total Tickets: 🎟️ 9 Loading question... 15" at bounding box center [612, 290] width 653 height 319
click at [473, 164] on div "🔊 Proud Sponsor Level 2 Total Tickets: 🎟️ 9 Loading question... 15" at bounding box center [612, 290] width 653 height 319
click at [611, 355] on p "15" at bounding box center [612, 356] width 45 height 45
click at [909, 145] on button "🔊" at bounding box center [916, 153] width 27 height 27
click at [919, 154] on button "🔇" at bounding box center [916, 153] width 27 height 27
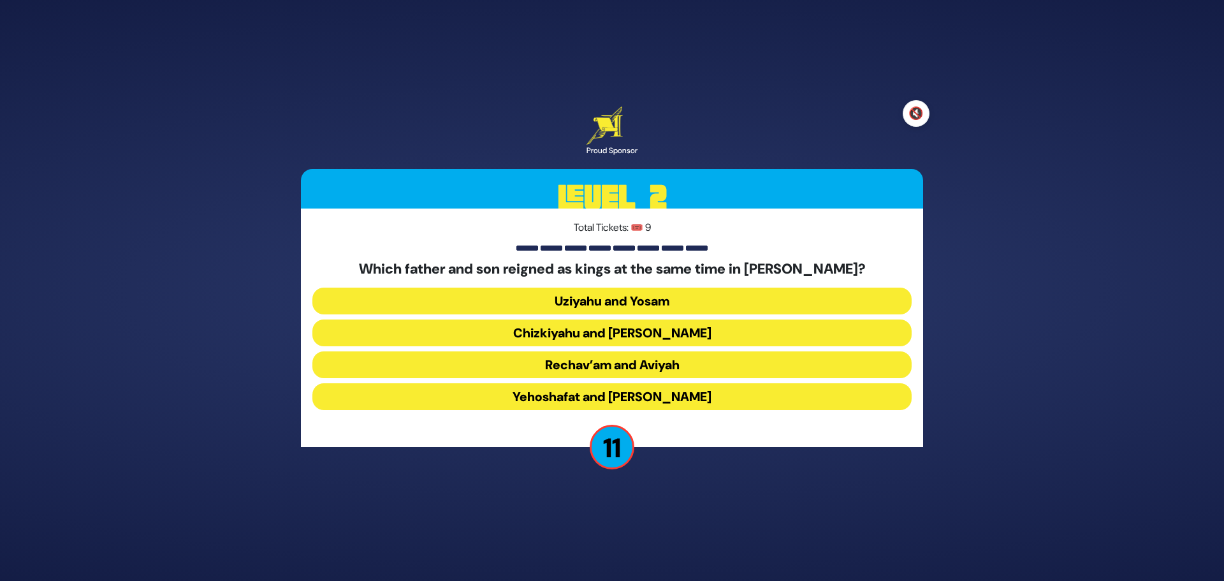
click at [916, 110] on button "🔇" at bounding box center [916, 113] width 27 height 27
click at [608, 394] on button "Yehoshafat and [PERSON_NAME]" at bounding box center [611, 396] width 599 height 27
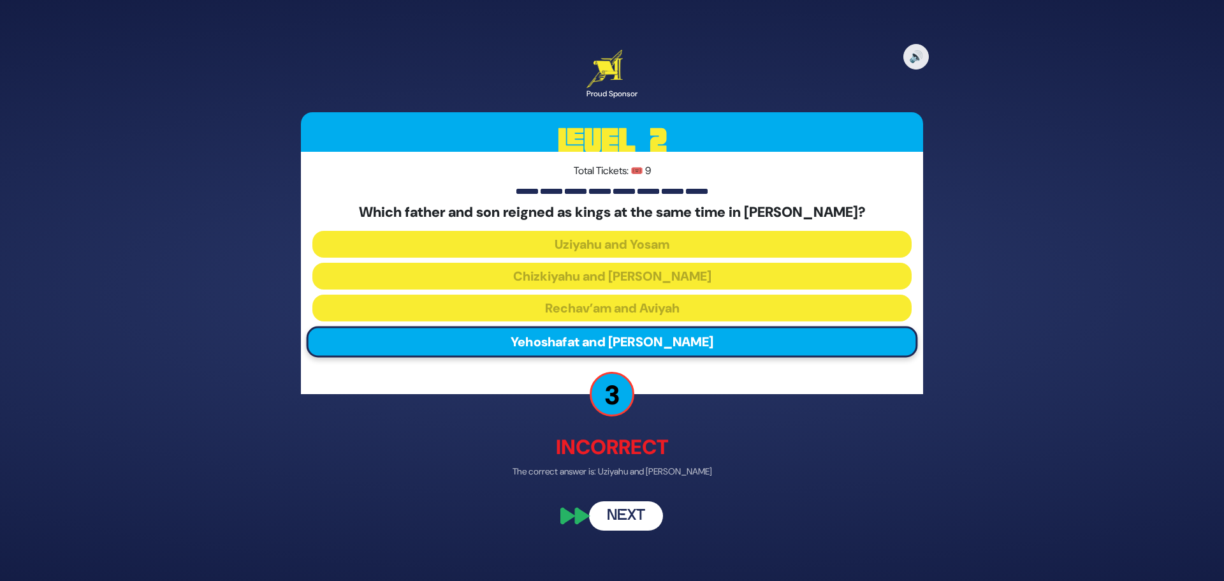
click at [624, 510] on button "Next" at bounding box center [626, 516] width 74 height 29
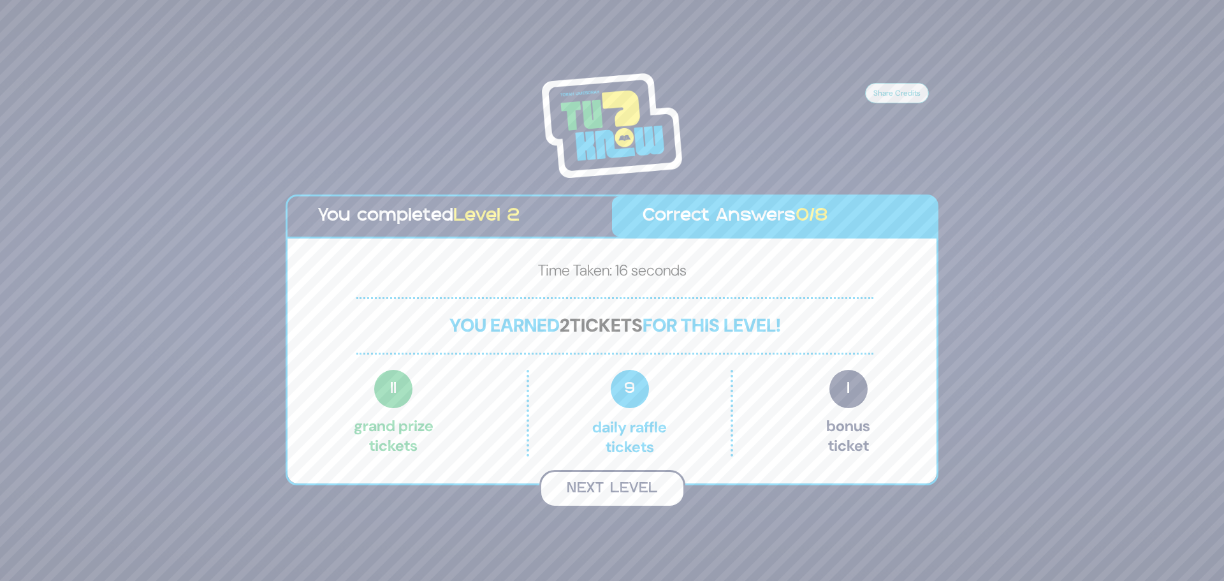
click at [628, 478] on button "Next Level" at bounding box center [613, 489] width 146 height 38
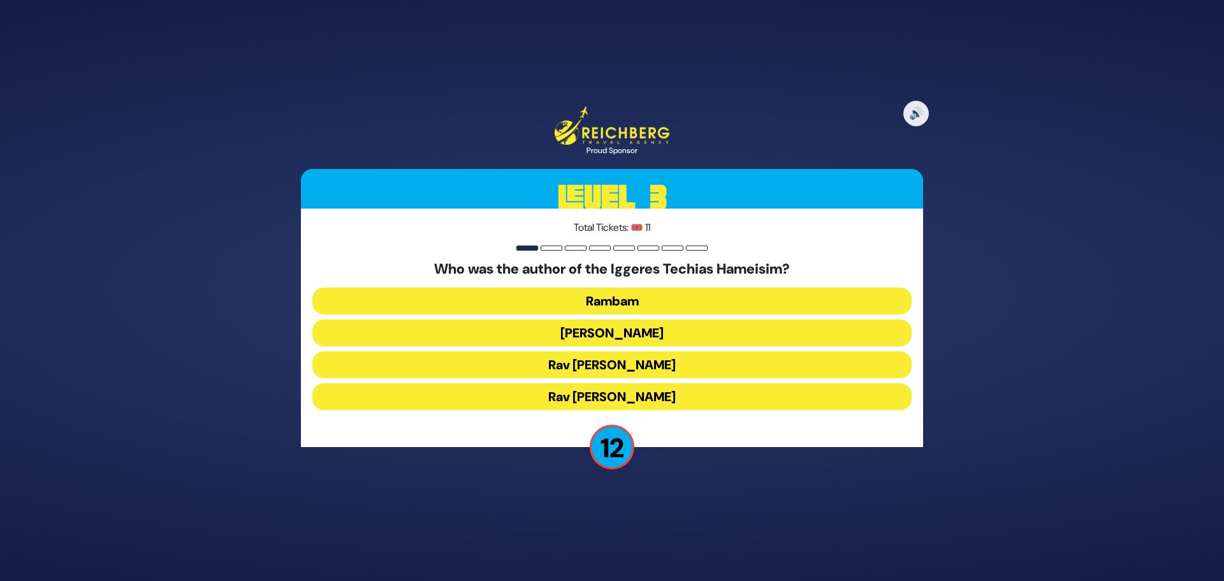
click at [628, 302] on button "Rambam" at bounding box center [611, 301] width 599 height 27
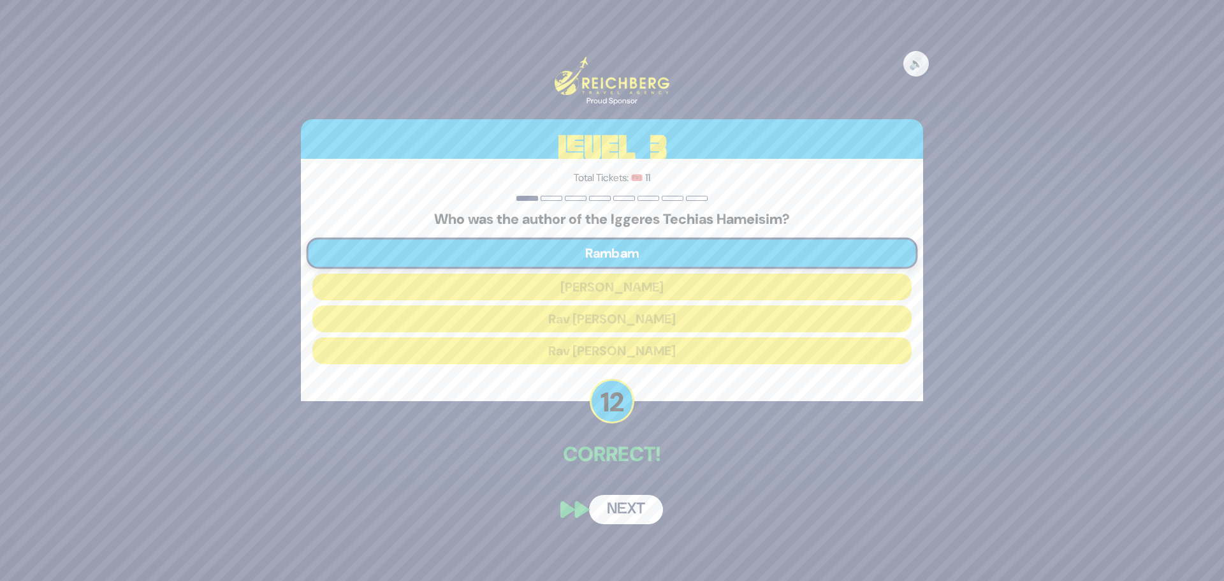
click at [632, 511] on button "Next" at bounding box center [626, 509] width 74 height 29
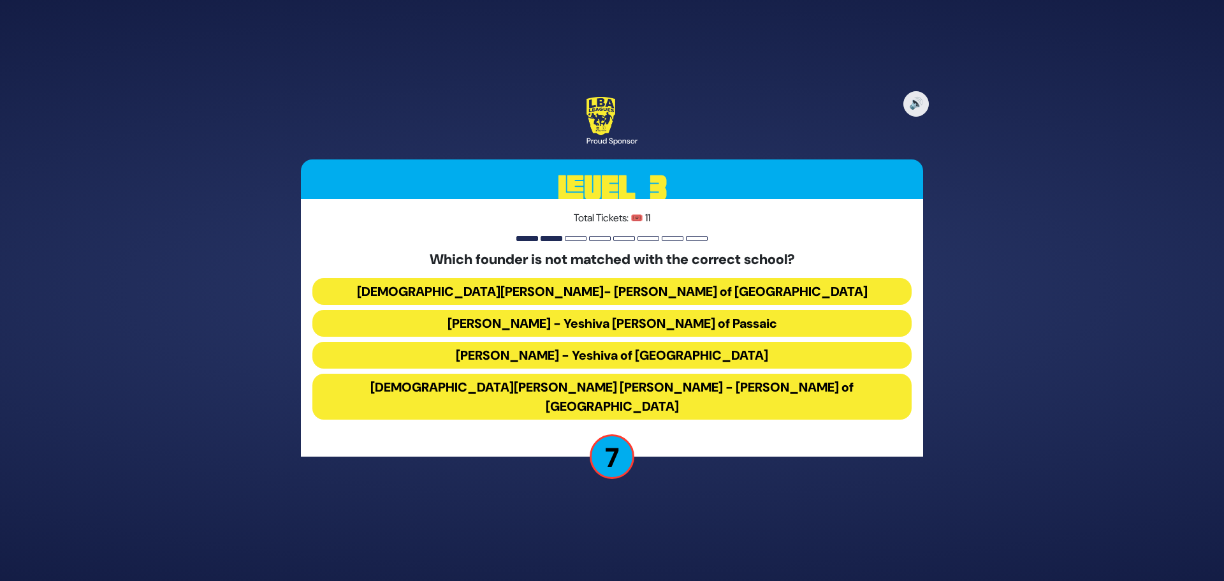
click at [594, 399] on button "[DEMOGRAPHIC_DATA][PERSON_NAME] [PERSON_NAME] - [PERSON_NAME] of [GEOGRAPHIC_DA…" at bounding box center [611, 397] width 599 height 46
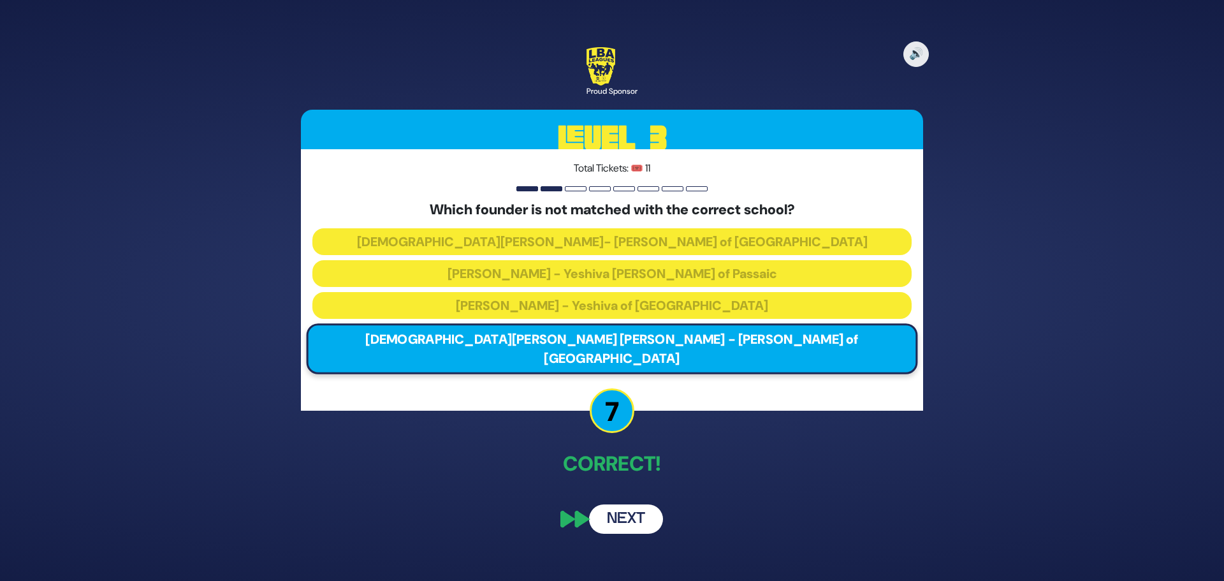
click at [622, 507] on button "Next" at bounding box center [626, 518] width 74 height 29
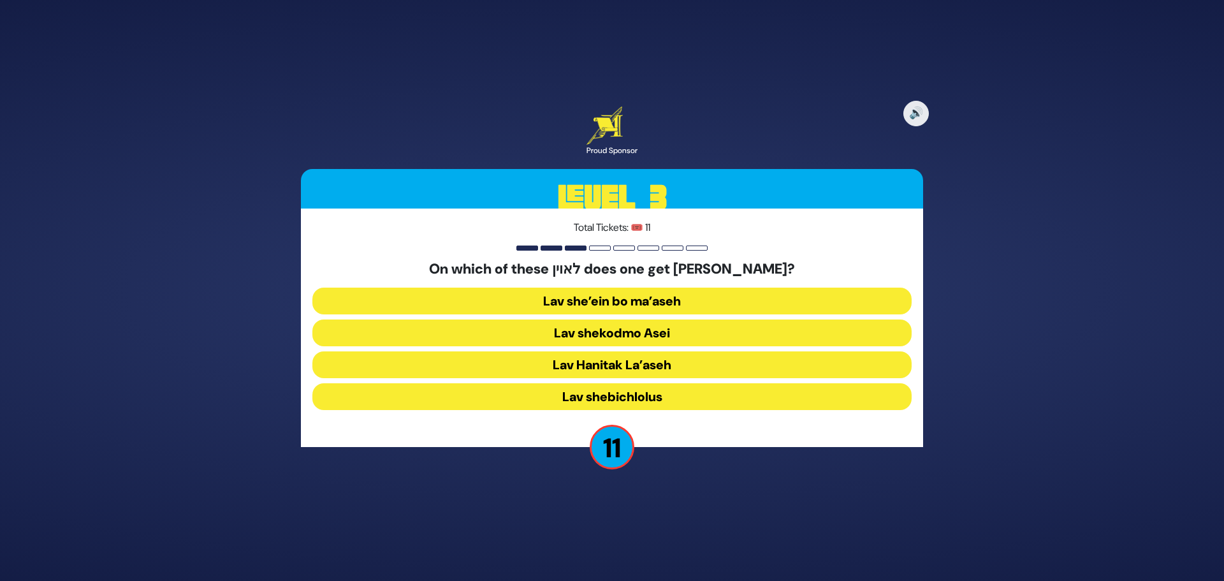
click at [634, 330] on button "Lav shekodmo Asei" at bounding box center [611, 333] width 599 height 27
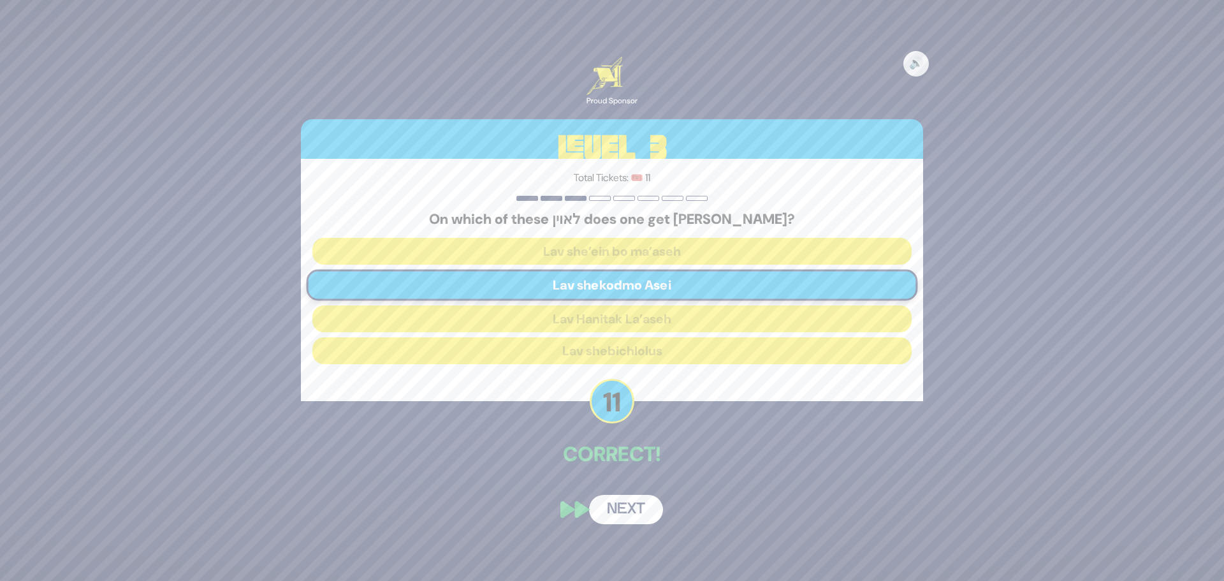
click at [628, 504] on button "Next" at bounding box center [626, 509] width 74 height 29
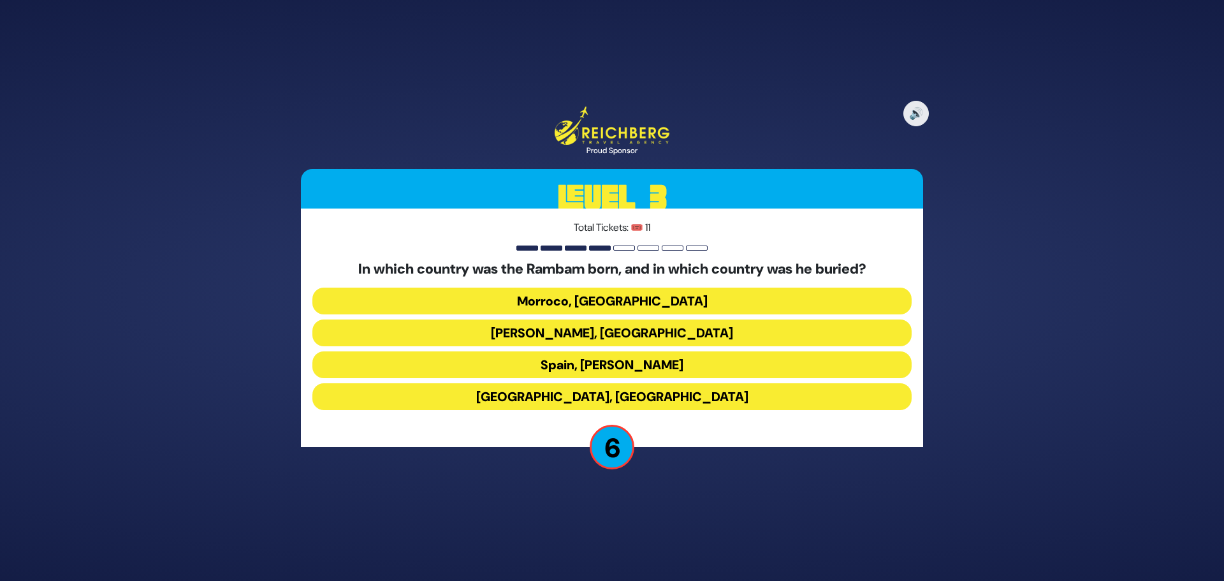
click at [627, 363] on button "Spain, [PERSON_NAME]" at bounding box center [611, 364] width 599 height 27
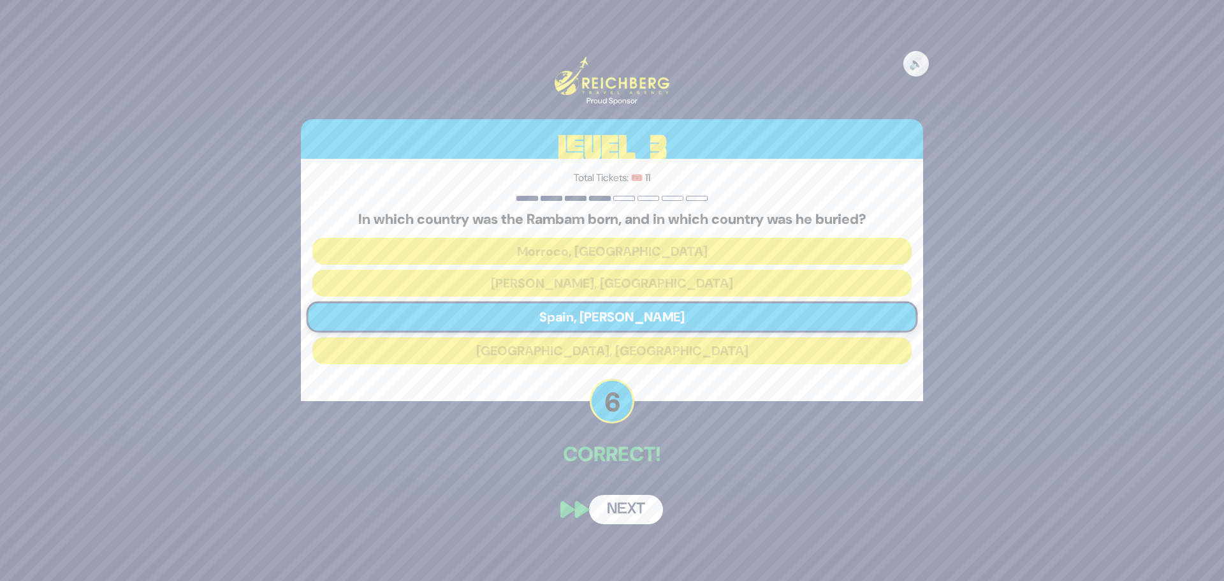
click at [627, 503] on button "Next" at bounding box center [626, 509] width 74 height 29
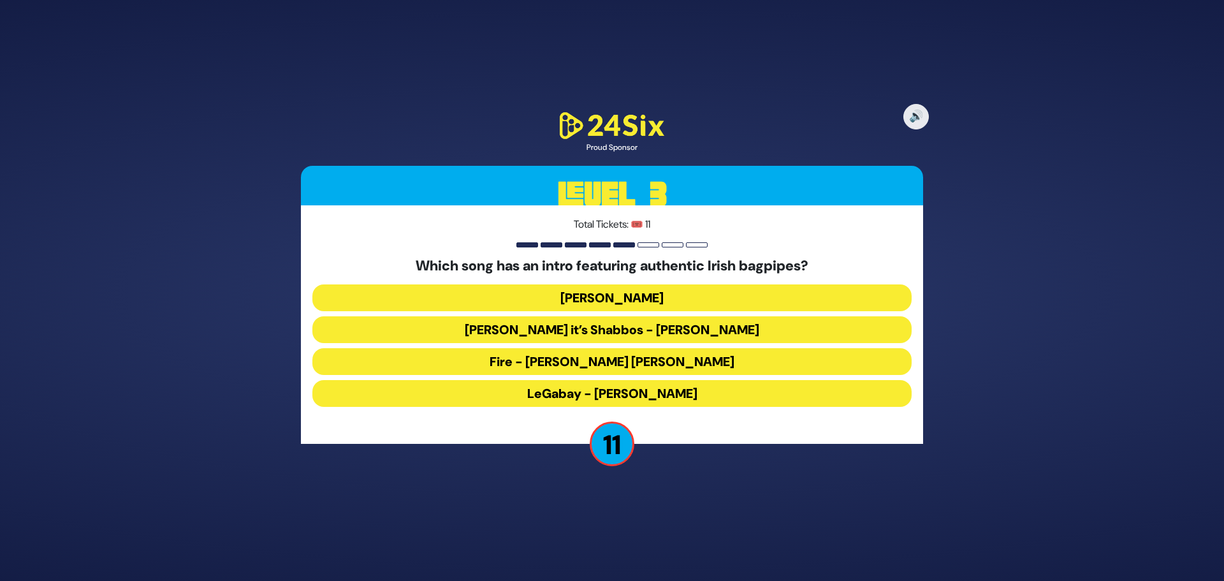
click at [624, 387] on button "LeGabay - [PERSON_NAME]" at bounding box center [611, 393] width 599 height 27
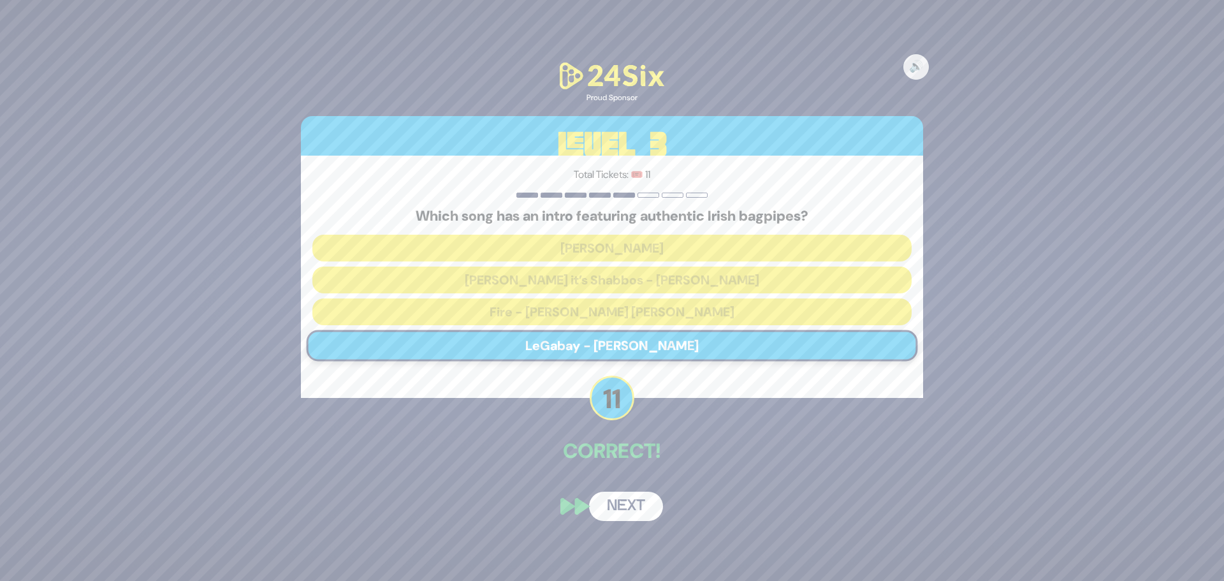
click at [626, 504] on button "Next" at bounding box center [626, 506] width 74 height 29
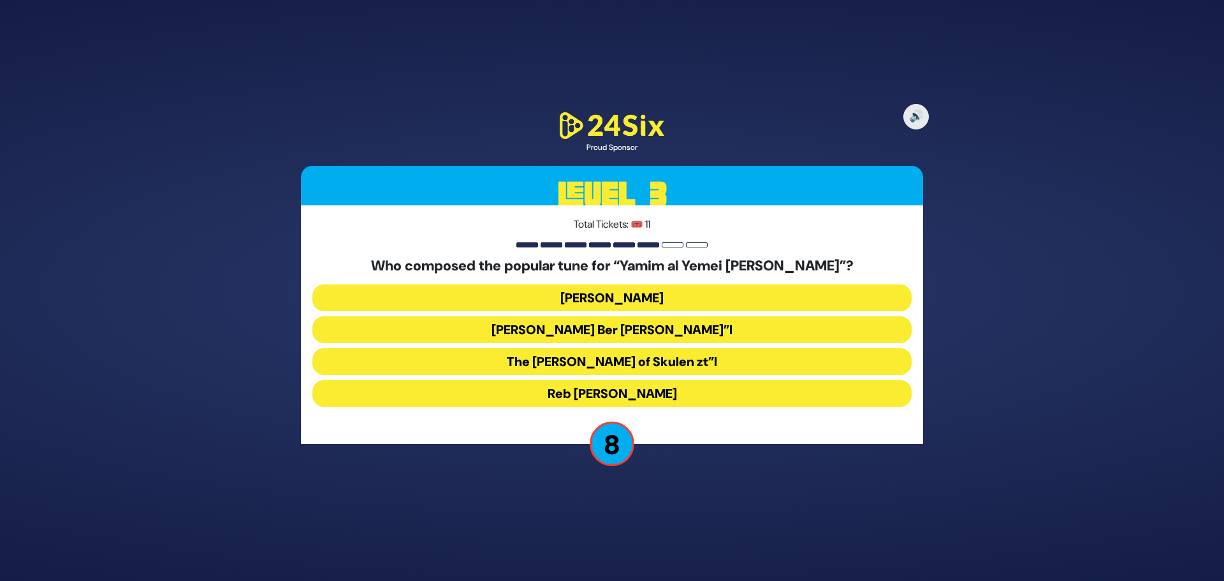
click at [611, 395] on button "Reb [PERSON_NAME]" at bounding box center [611, 393] width 599 height 27
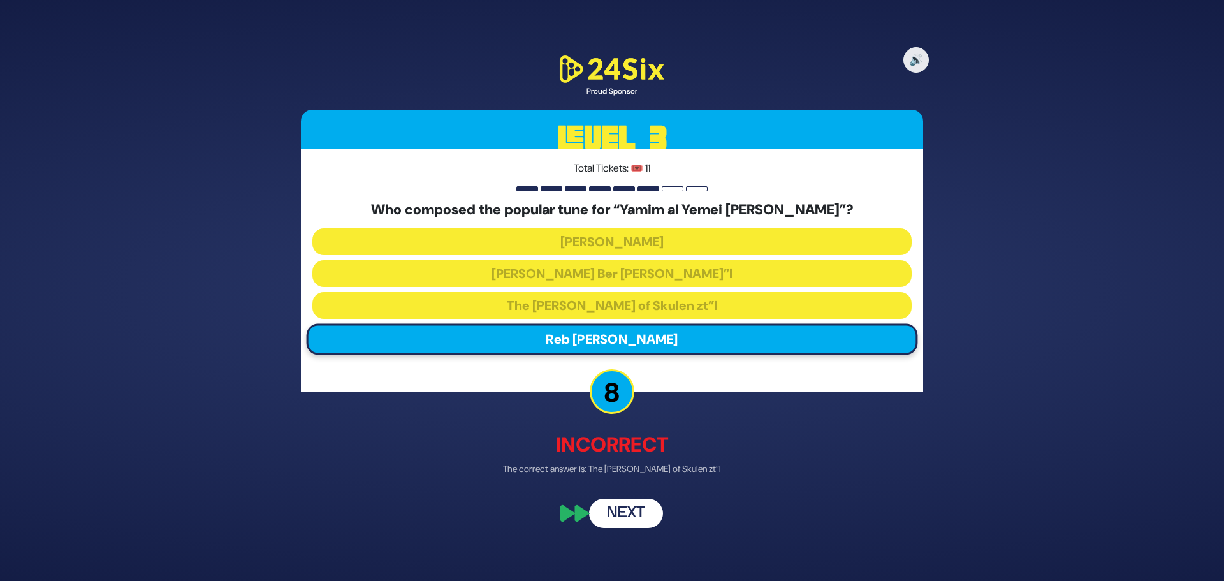
click at [629, 511] on button "Next" at bounding box center [626, 513] width 74 height 29
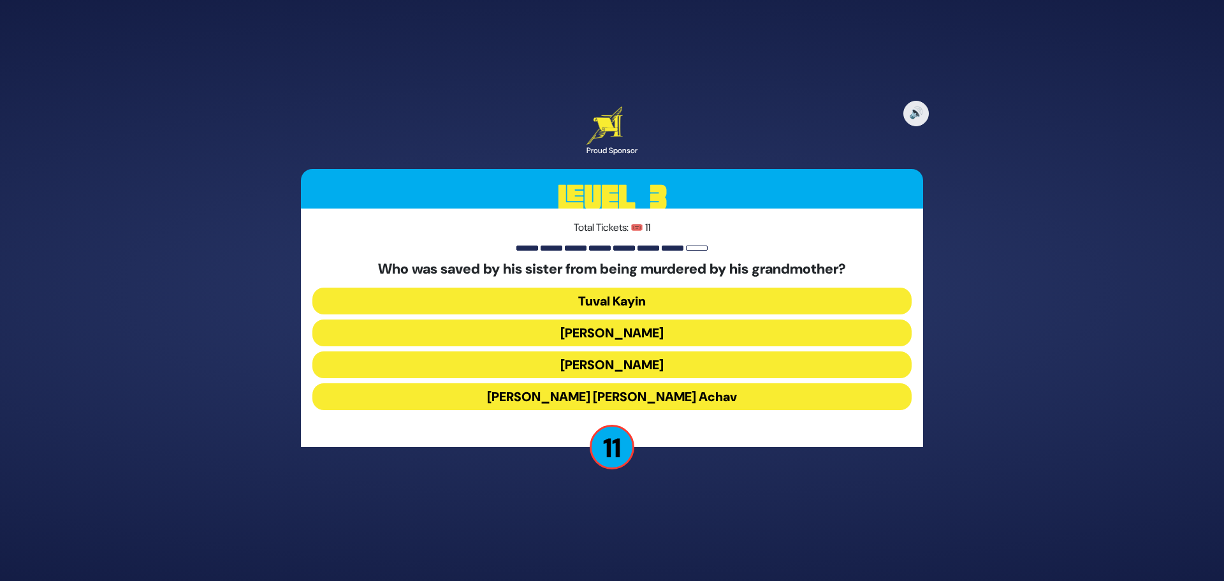
click at [621, 327] on button "[PERSON_NAME]" at bounding box center [611, 333] width 599 height 27
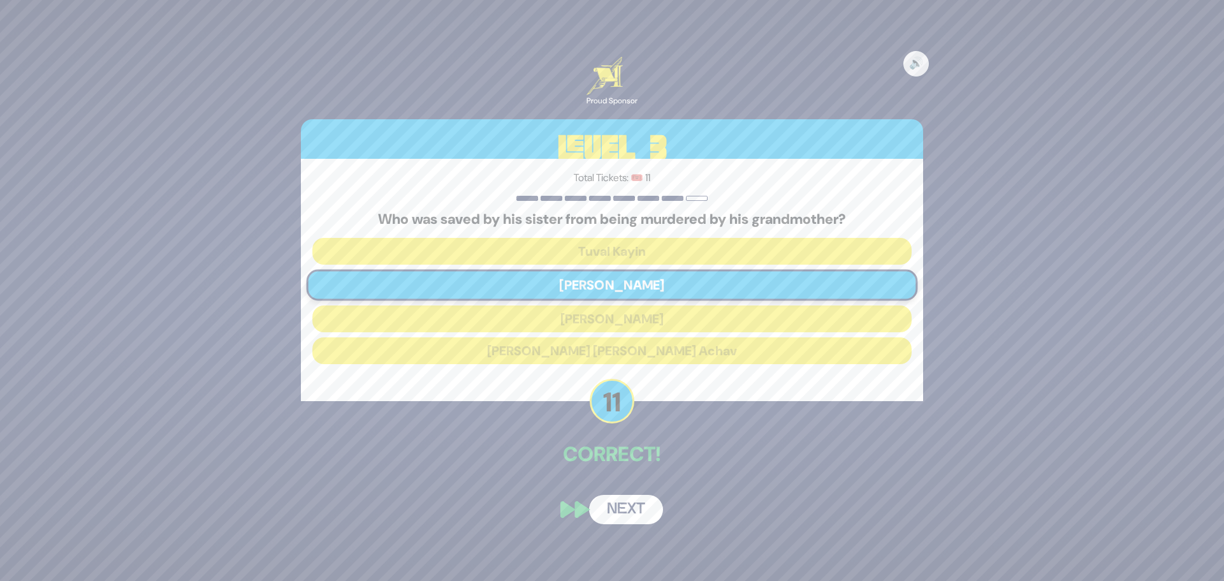
click at [626, 506] on button "Next" at bounding box center [626, 509] width 74 height 29
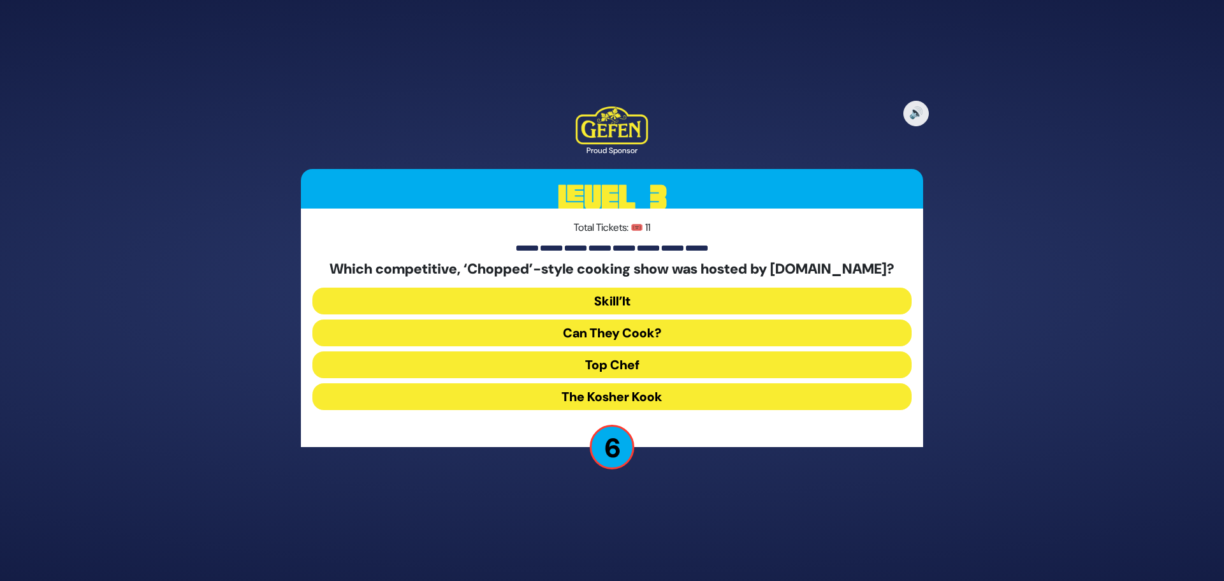
click at [625, 362] on button "Top Chef" at bounding box center [611, 364] width 599 height 27
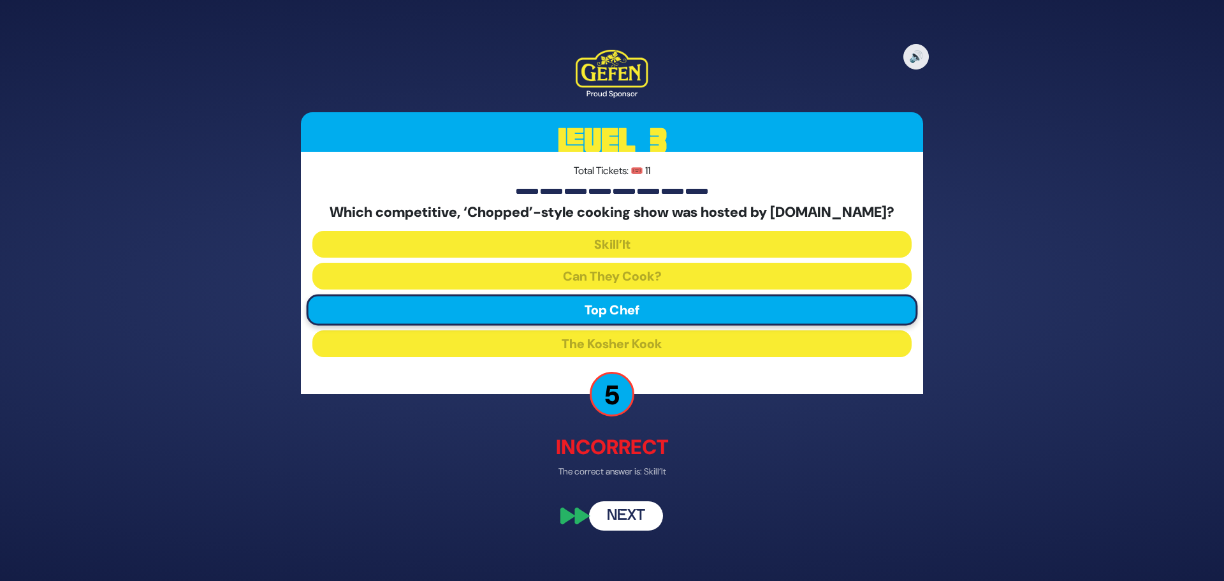
click at [626, 516] on button "Next" at bounding box center [626, 516] width 74 height 29
